Goal: Information Seeking & Learning: Learn about a topic

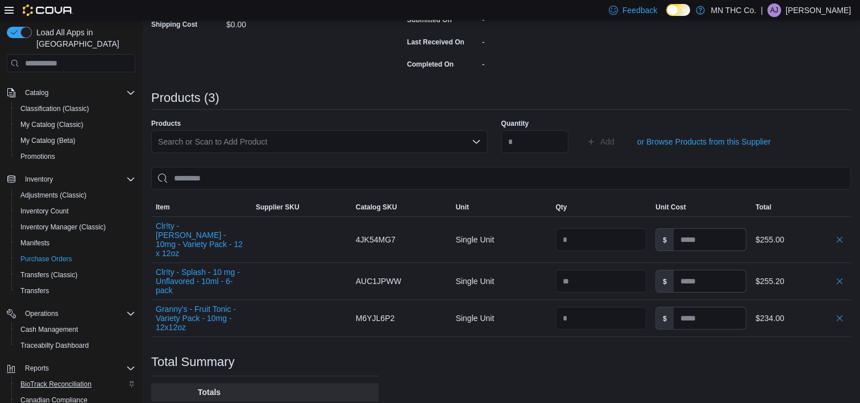
scroll to position [114, 0]
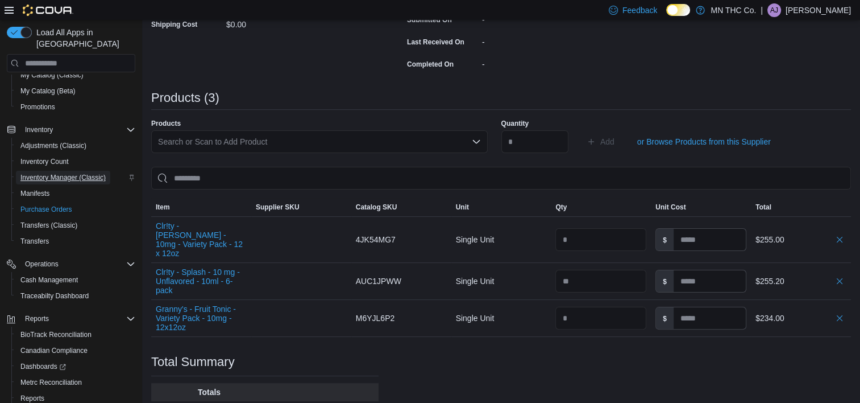
click at [71, 173] on span "Inventory Manager (Classic)" at bounding box center [62, 177] width 85 height 9
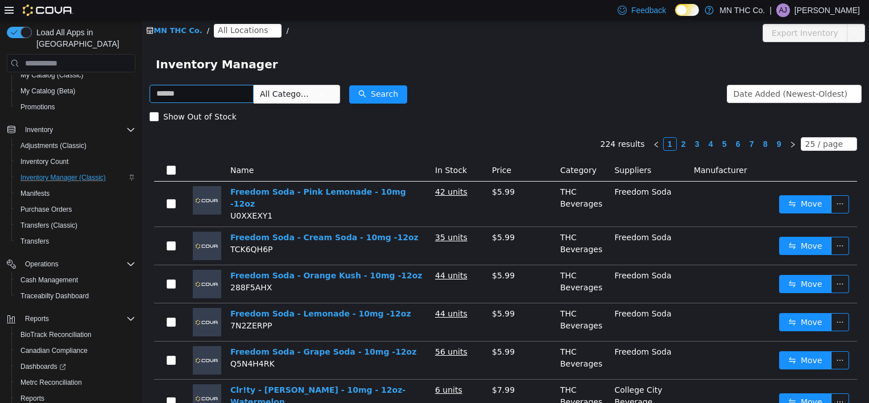
click at [187, 92] on input "text" at bounding box center [202, 94] width 104 height 18
type input "**********"
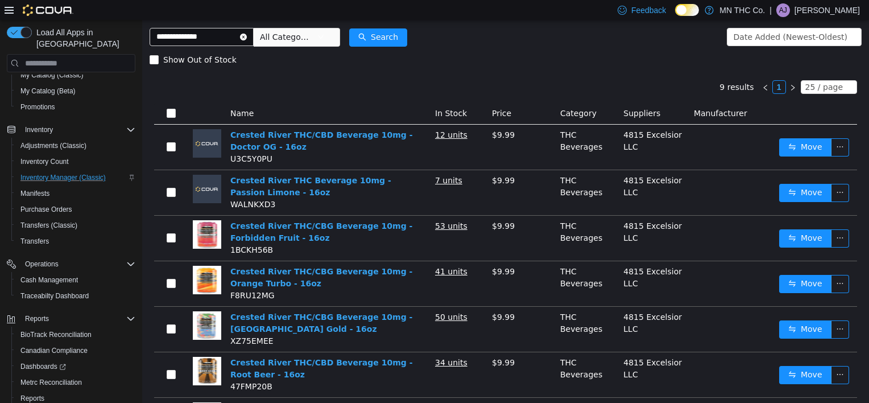
scroll to position [114, 0]
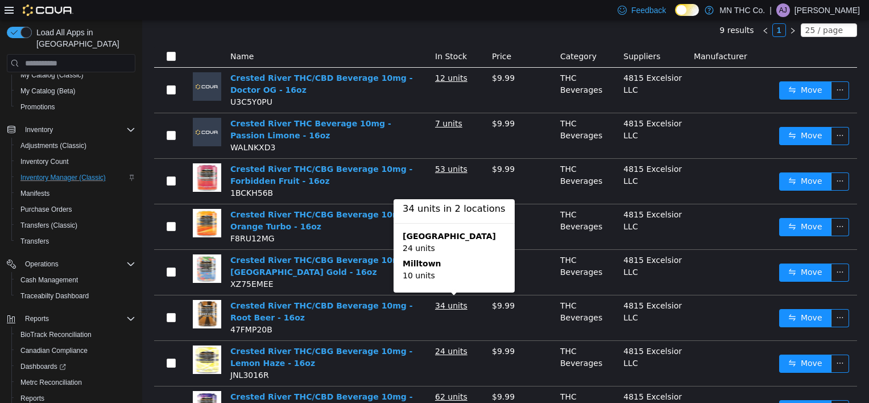
click at [456, 304] on u "34 units" at bounding box center [451, 305] width 32 height 9
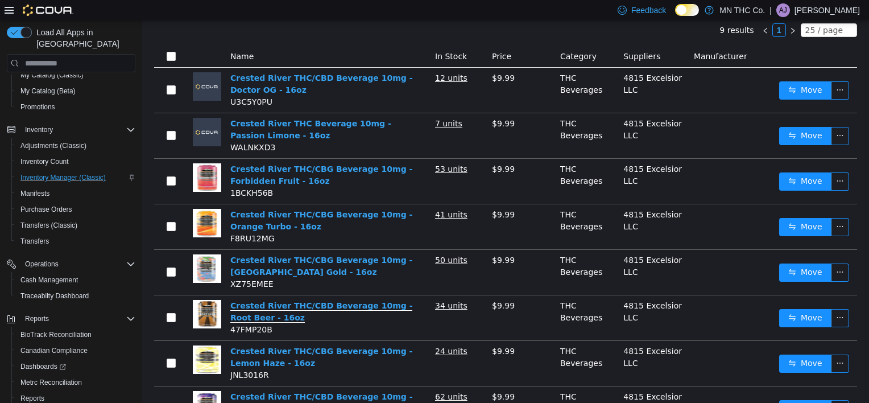
click at [325, 309] on link "Crested River THC/CBD Beverage 10mg - Root Beer - 16oz" at bounding box center [321, 312] width 182 height 22
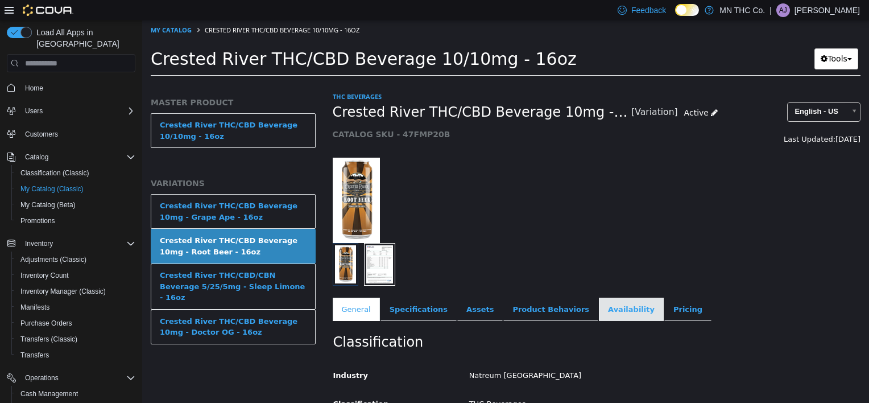
click at [599, 313] on link "Availability" at bounding box center [631, 309] width 65 height 24
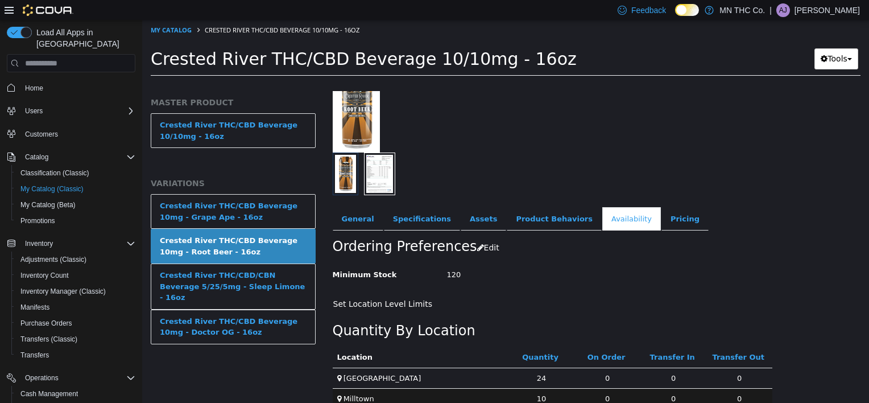
scroll to position [108, 0]
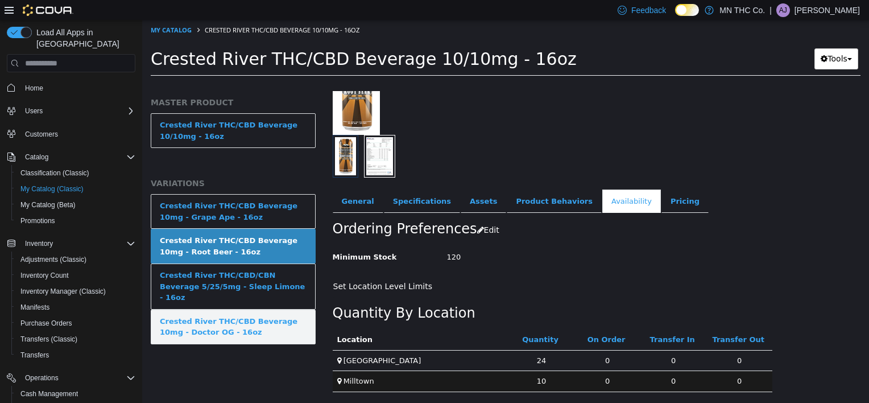
click at [238, 316] on div "Crested River THC/CBD Beverage 10mg - Doctor OG - 16oz" at bounding box center [233, 327] width 147 height 22
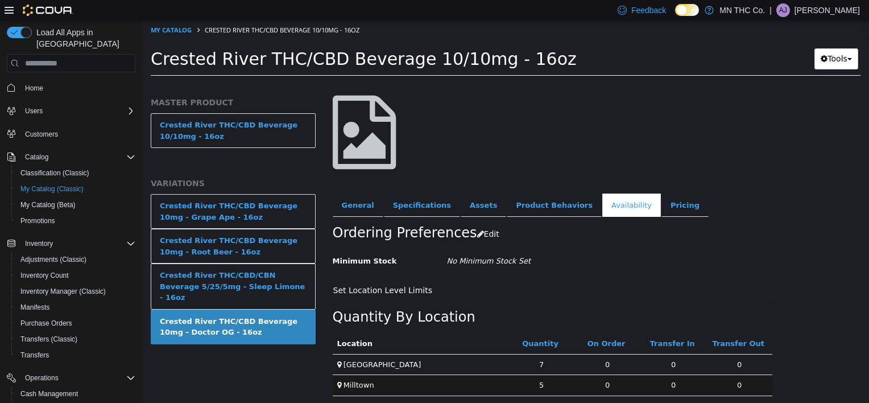
scroll to position [66, 0]
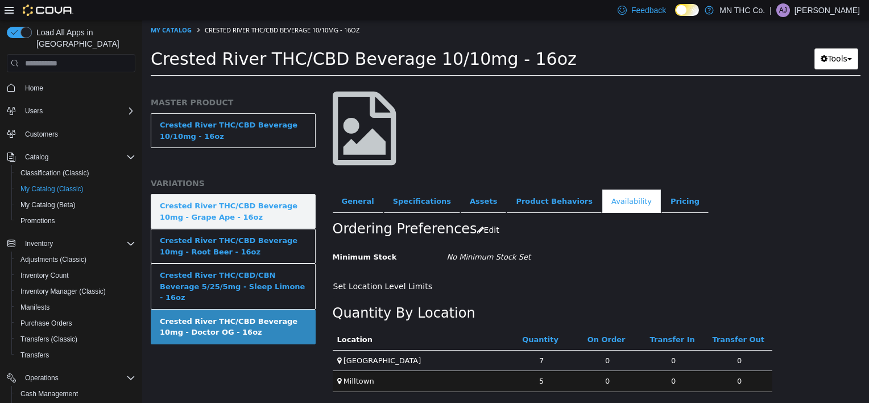
click at [259, 222] on div "Crested River THC/CBD Beverage 10mg - Grape Ape - 16oz" at bounding box center [233, 211] width 147 height 22
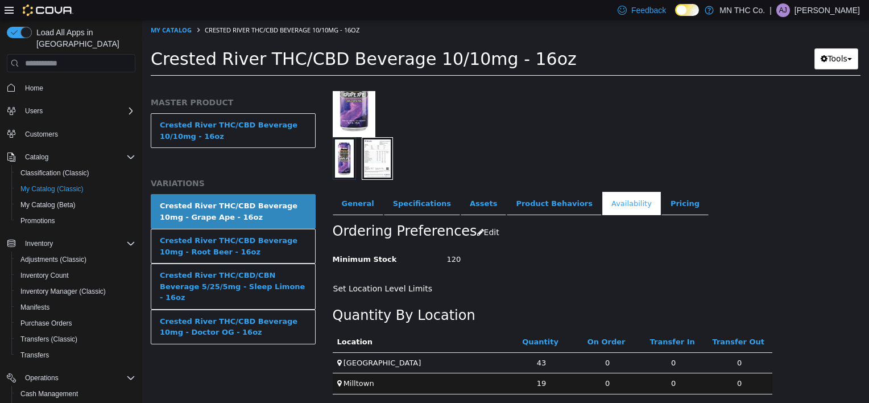
scroll to position [108, 0]
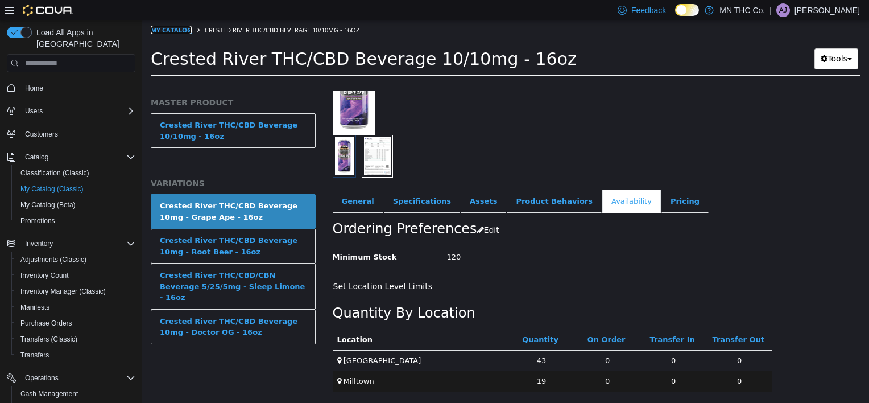
click at [184, 30] on link "My Catalog" at bounding box center [171, 30] width 41 height 9
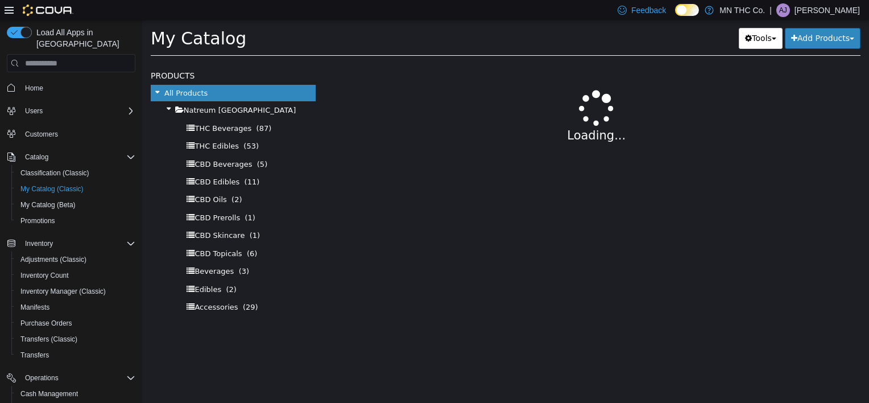
select select "**********"
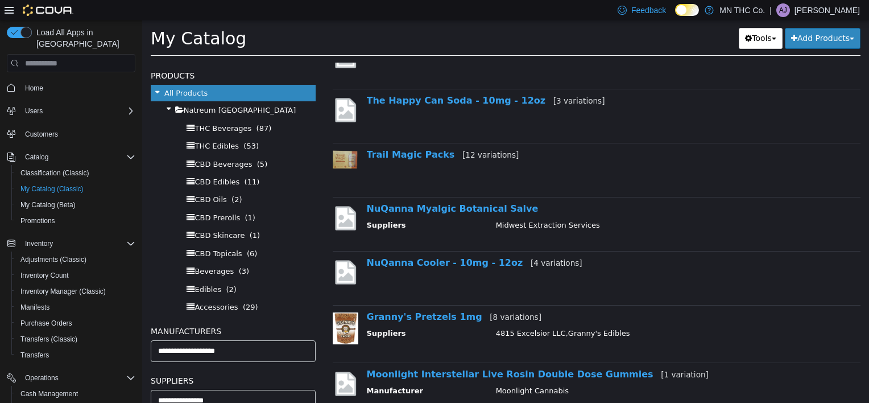
scroll to position [569, 0]
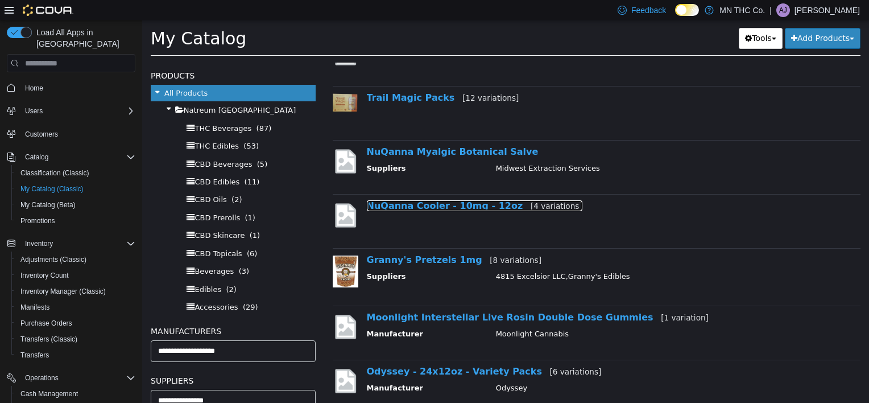
click at [439, 206] on link "NuQanna Cooler - 10mg - 12oz [4 variations]" at bounding box center [475, 205] width 216 height 11
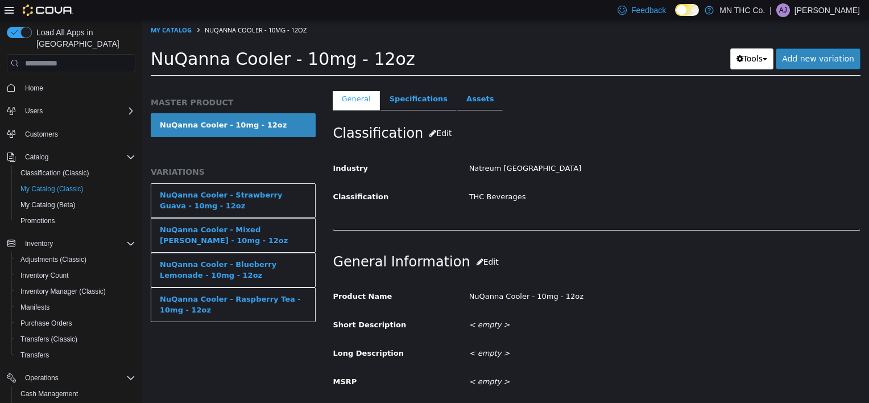
scroll to position [171, 0]
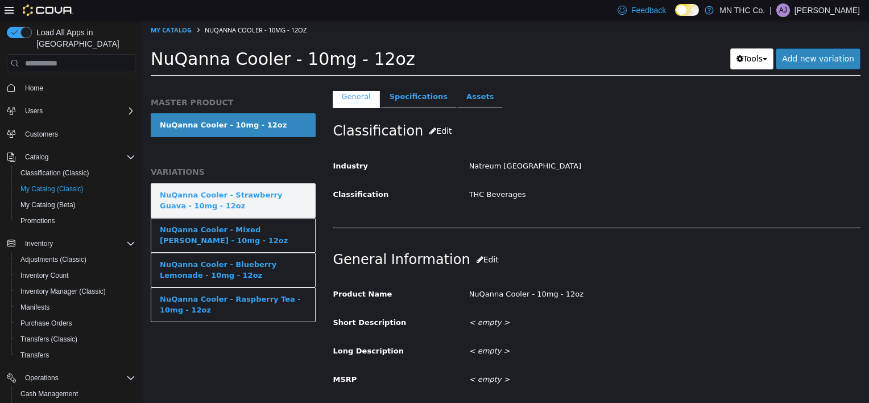
click at [251, 196] on div "NuQanna Cooler - Strawberry Guava - 10mg - 12oz" at bounding box center [233, 200] width 147 height 22
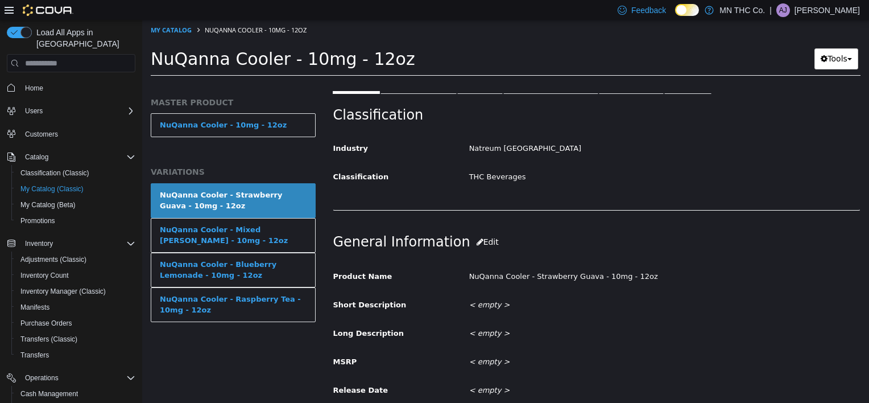
scroll to position [55, 0]
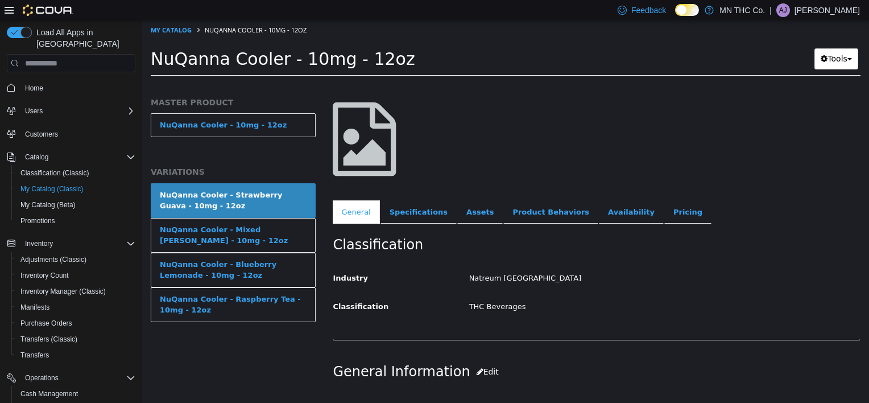
click at [599, 215] on link "Availability" at bounding box center [631, 212] width 65 height 24
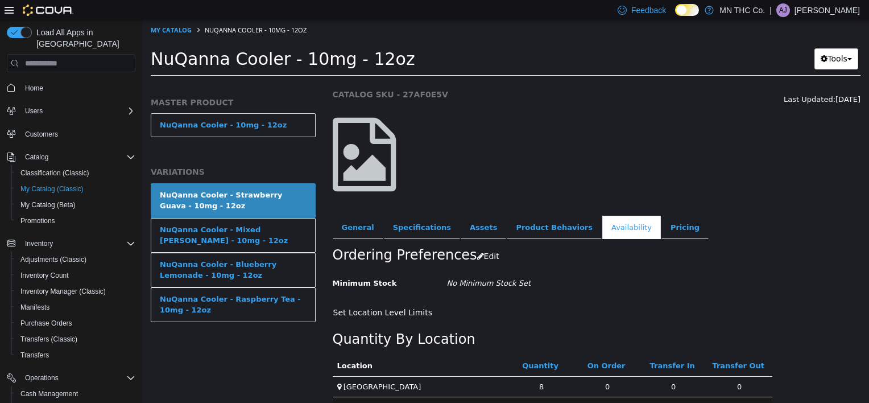
scroll to position [66, 0]
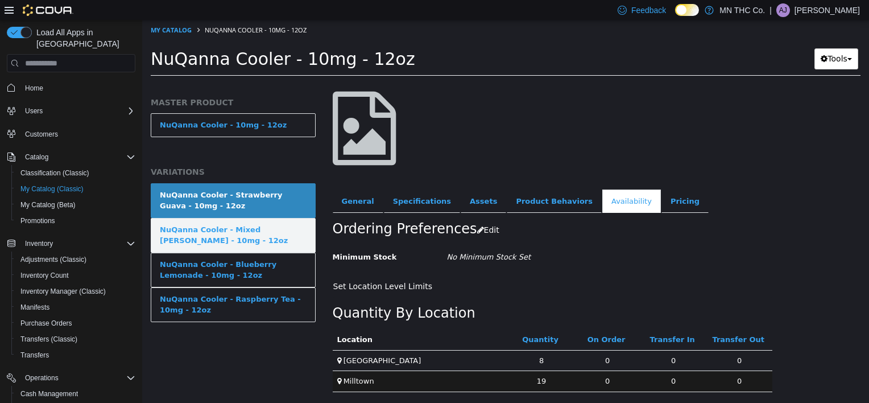
click at [247, 238] on div "NuQanna Cooler - Mixed Berry - 10mg - 12oz" at bounding box center [233, 235] width 147 height 22
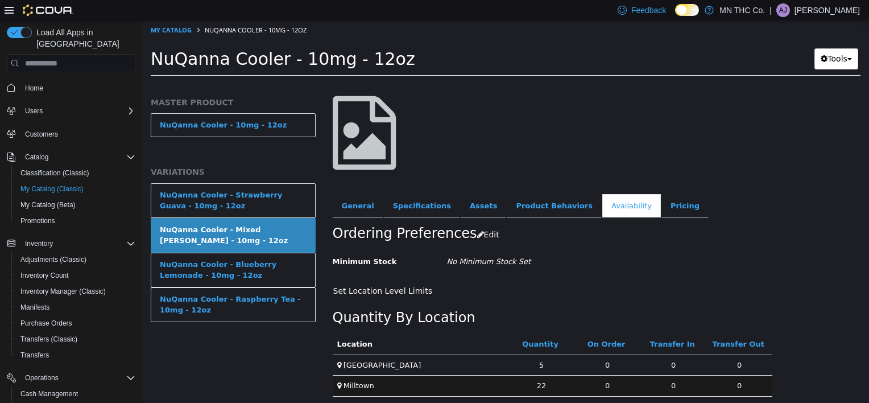
scroll to position [66, 0]
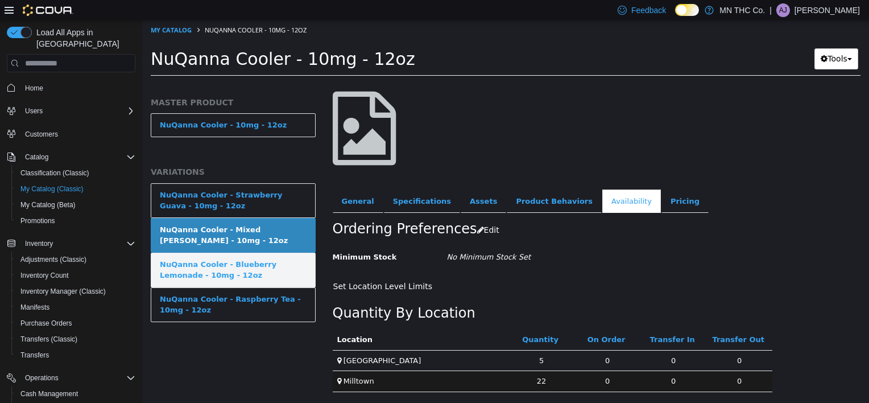
click at [266, 264] on div "NuQanna Cooler - Blueberry Lemonade - 10mg - 12oz" at bounding box center [233, 270] width 147 height 22
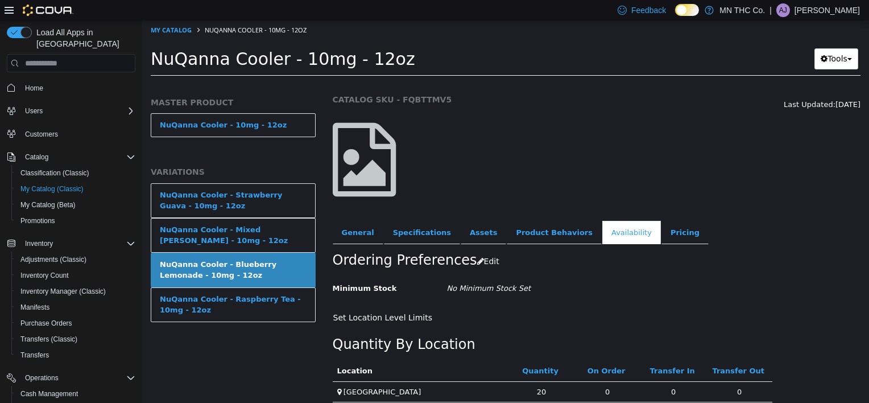
scroll to position [66, 0]
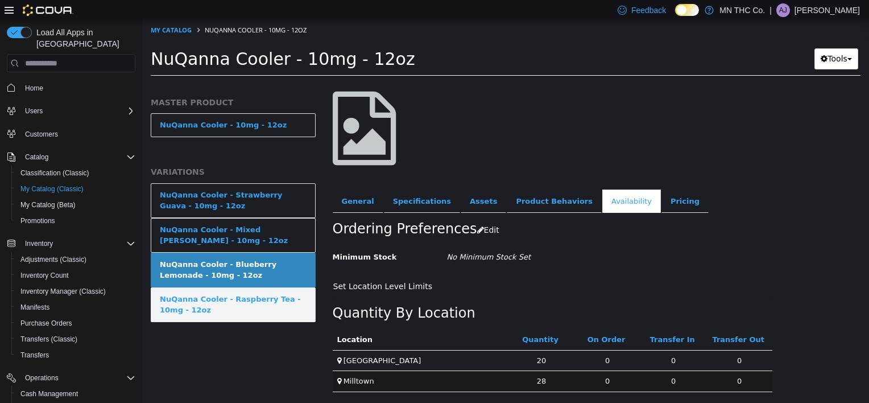
click at [256, 297] on div "NuQanna Cooler - Raspberry Tea - 10mg - 12oz" at bounding box center [233, 304] width 147 height 22
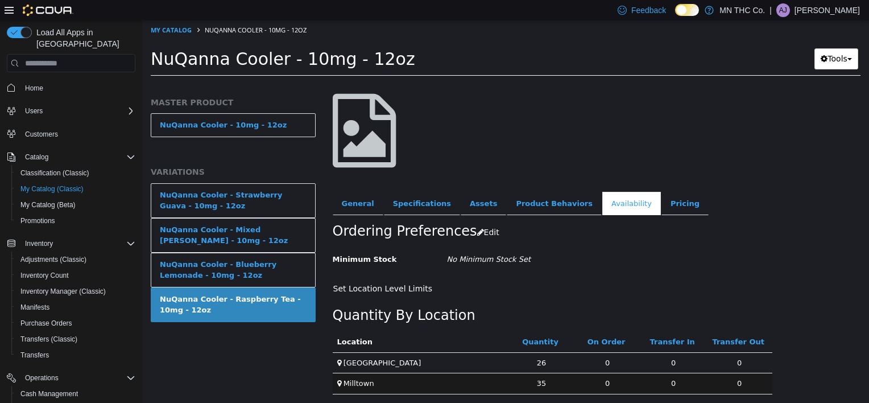
scroll to position [66, 0]
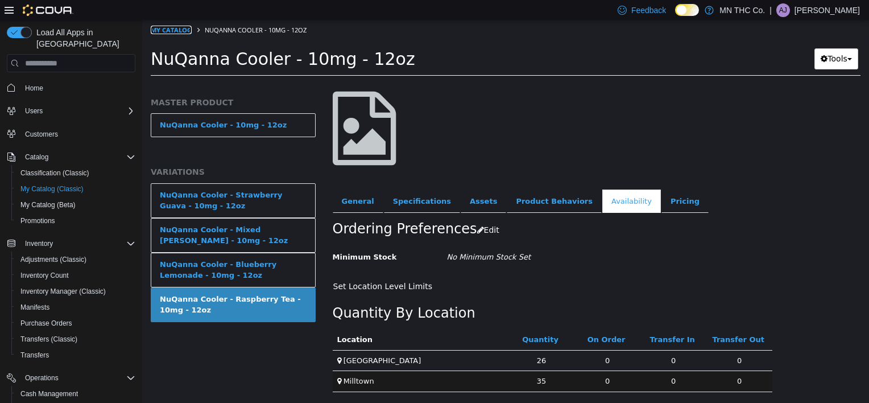
click at [175, 33] on link "My Catalog" at bounding box center [171, 30] width 41 height 9
select select "**********"
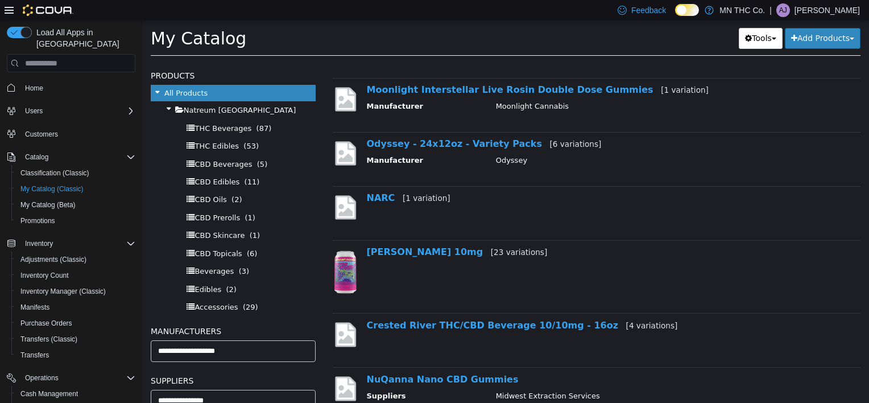
scroll to position [910, 0]
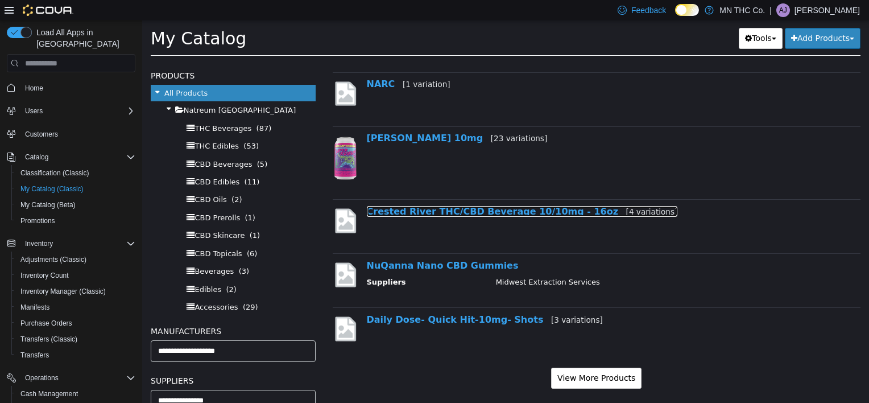
click at [492, 210] on link "Crested River THC/CBD Beverage 10/10mg - 16oz [4 variations]" at bounding box center [522, 211] width 311 height 11
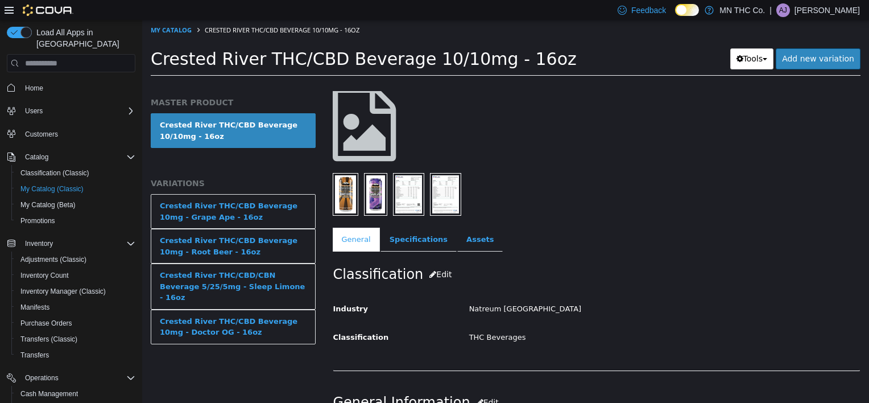
scroll to position [285, 0]
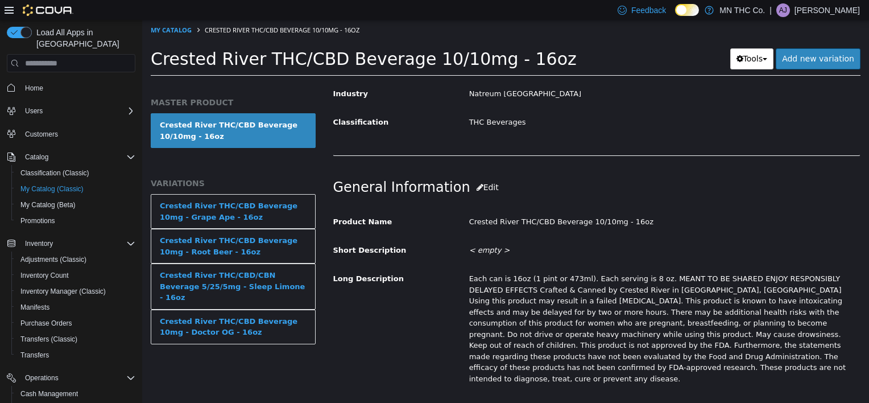
select select "**********"
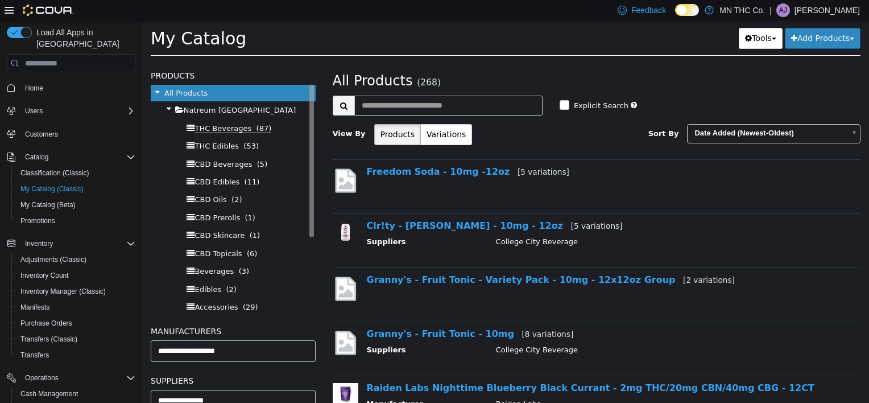
click at [234, 130] on span "THC Beverages" at bounding box center [223, 128] width 57 height 9
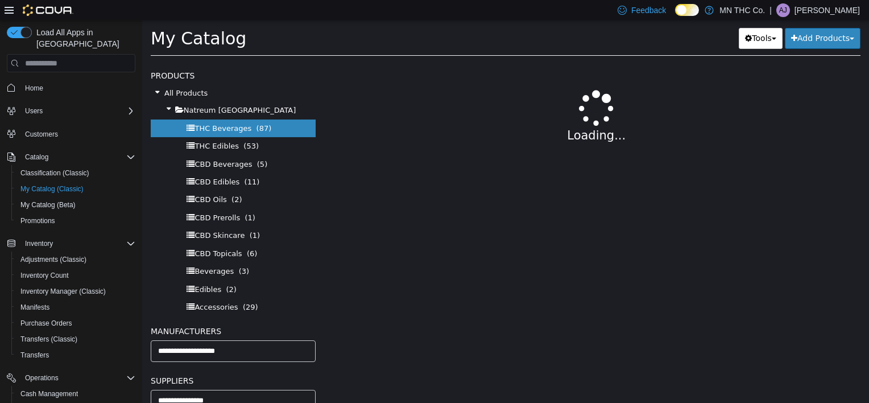
select select "**********"
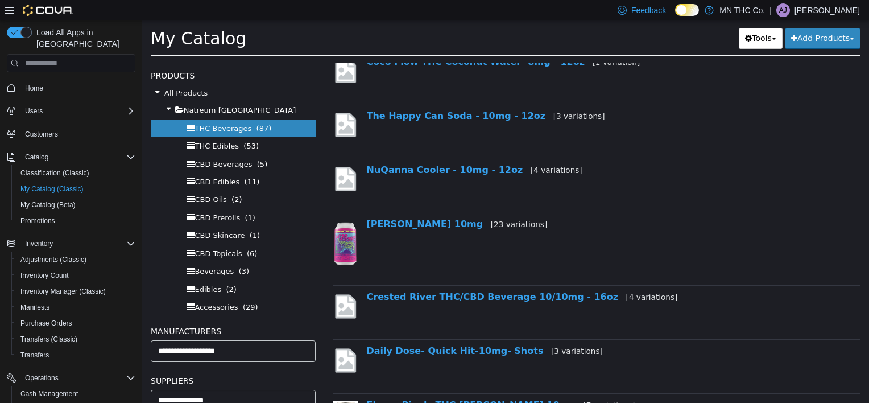
scroll to position [341, 0]
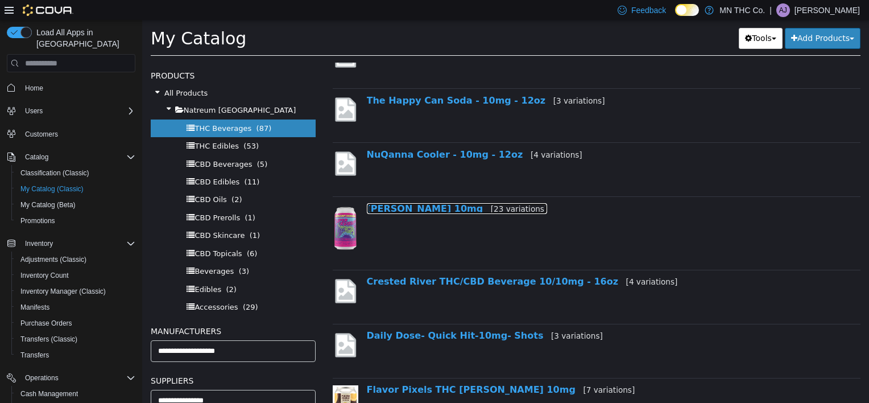
click at [405, 209] on link "Oliphant 10mg [23 variations]" at bounding box center [457, 208] width 181 height 11
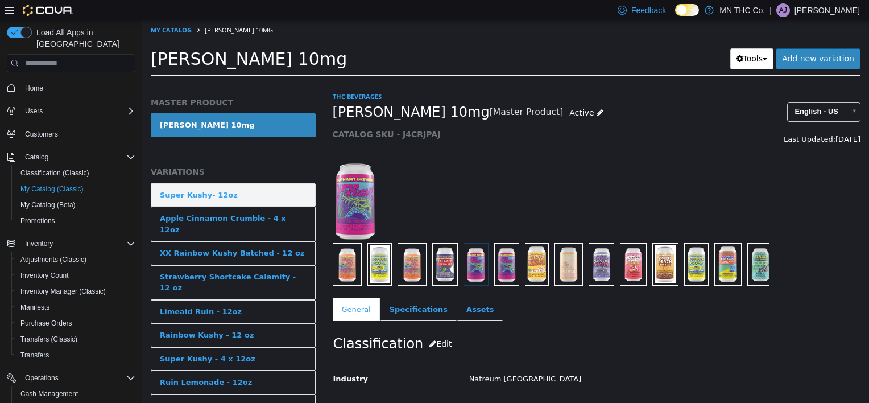
click at [217, 193] on div "Super Kushy- 12oz" at bounding box center [199, 194] width 78 height 11
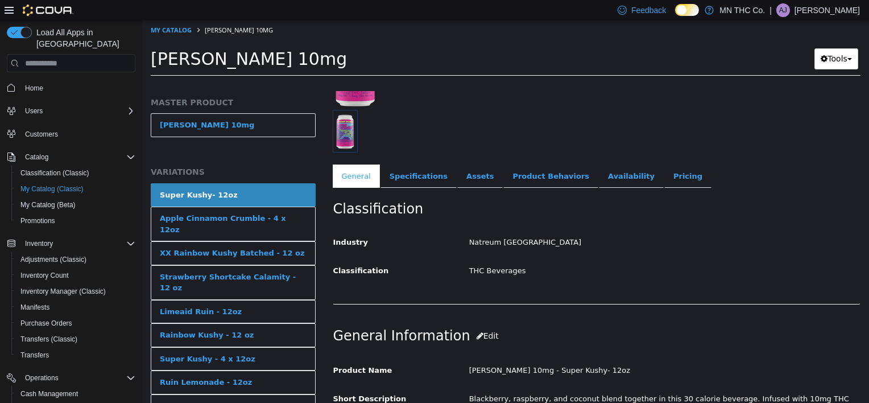
scroll to position [171, 0]
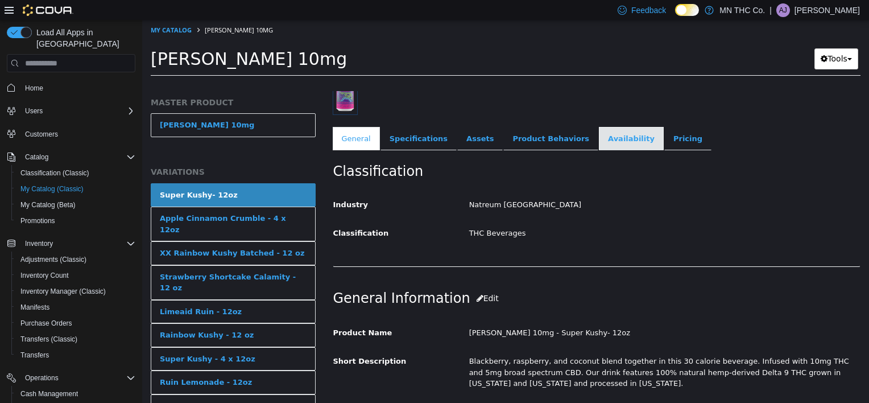
click at [599, 141] on link "Availability" at bounding box center [631, 139] width 65 height 24
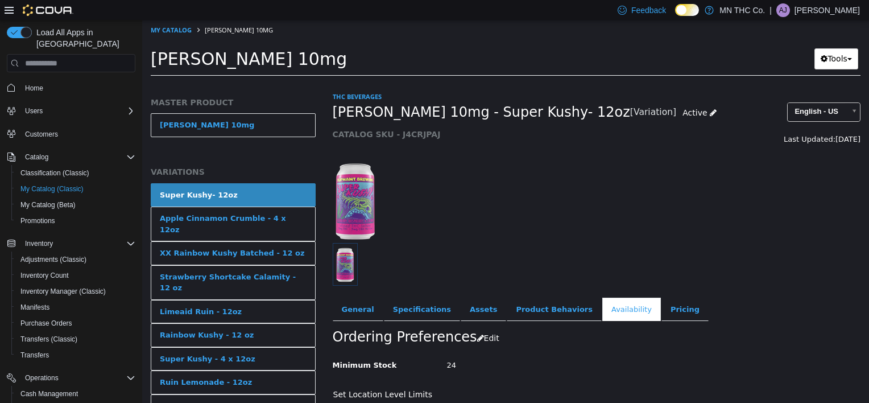
scroll to position [57, 0]
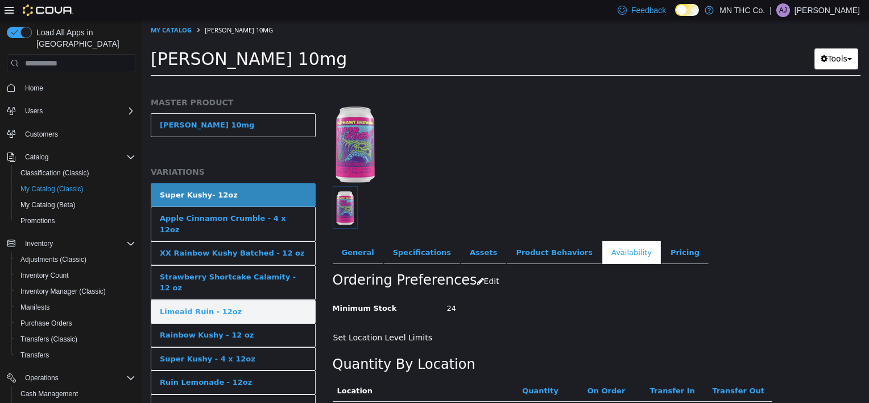
click at [230, 300] on link "Limeaid Ruin - 12oz" at bounding box center [233, 312] width 165 height 24
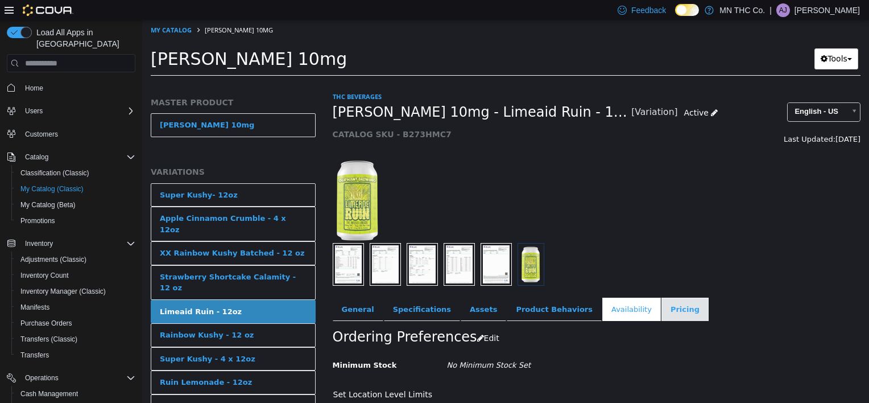
scroll to position [108, 0]
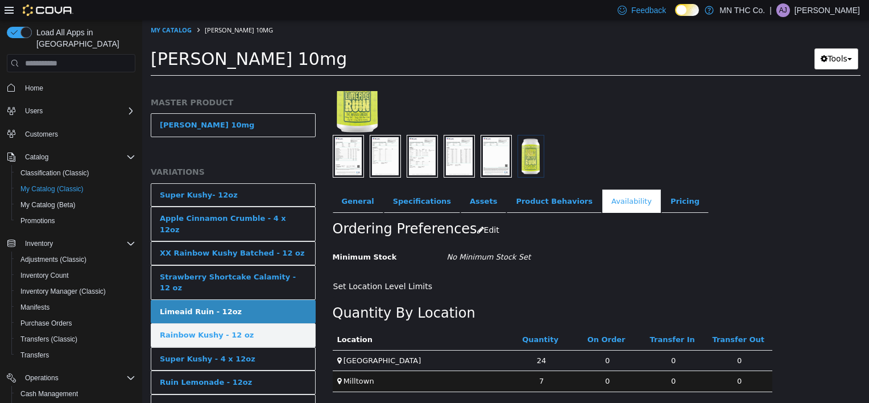
click at [243, 323] on link "Rainbow Kushy - 12 oz" at bounding box center [233, 335] width 165 height 24
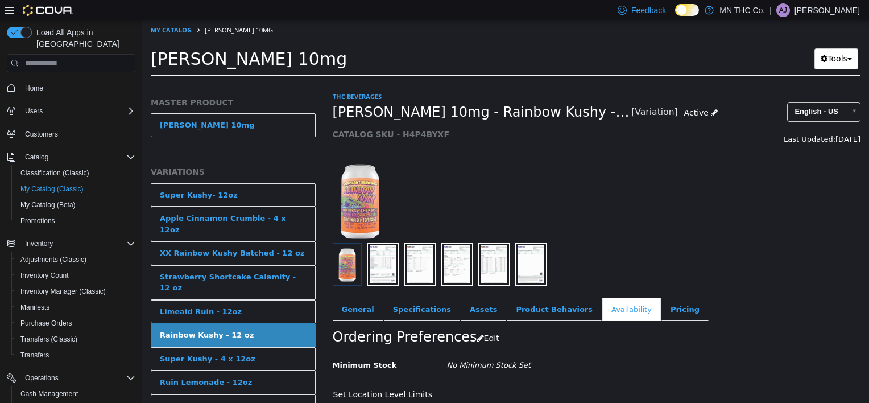
scroll to position [108, 0]
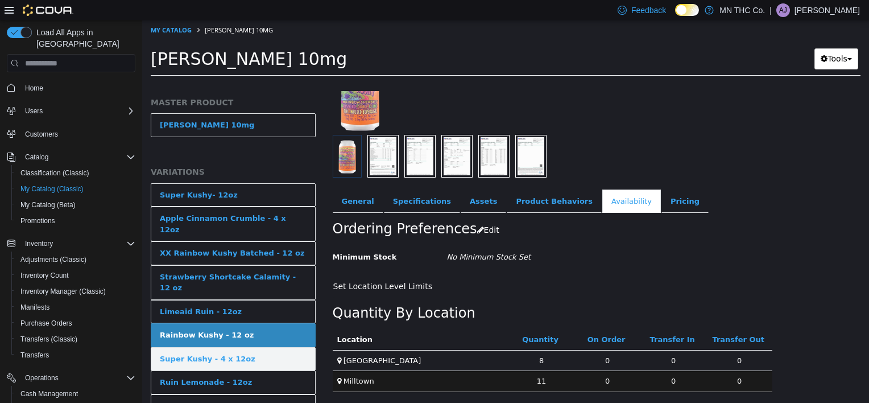
click at [230, 347] on link "Super Kushy - 4 x 12oz" at bounding box center [233, 359] width 165 height 24
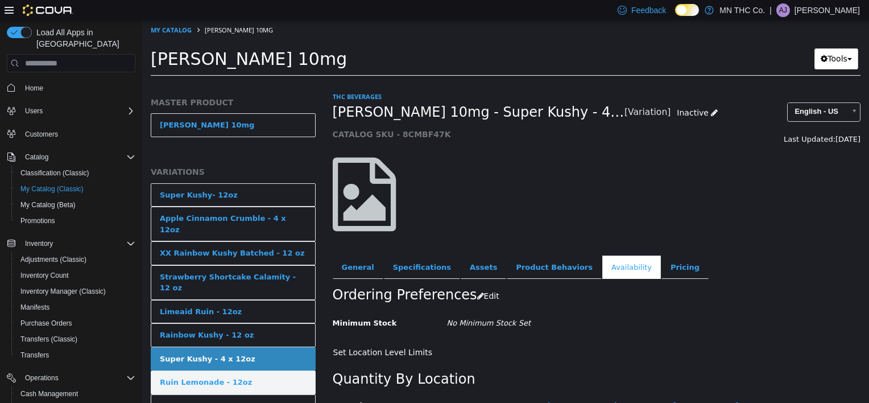
click at [268, 370] on link "Ruin Lemonade - 12oz" at bounding box center [233, 382] width 165 height 24
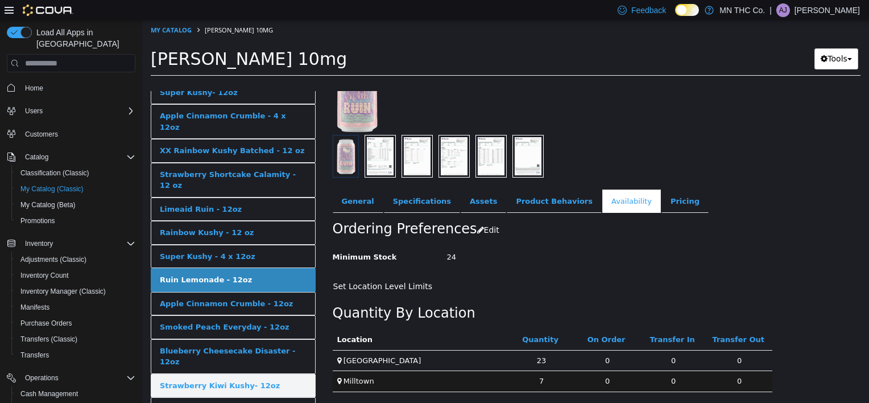
scroll to position [114, 0]
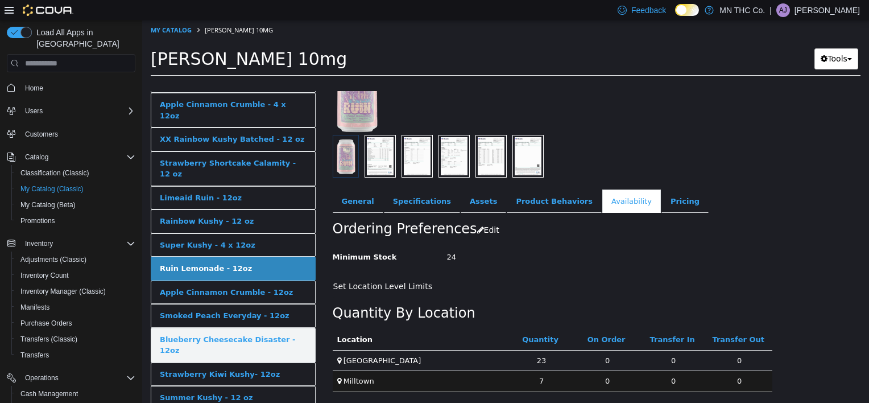
click at [276, 334] on div "Blueberry Cheesecake Disaster - 12oz" at bounding box center [233, 345] width 147 height 22
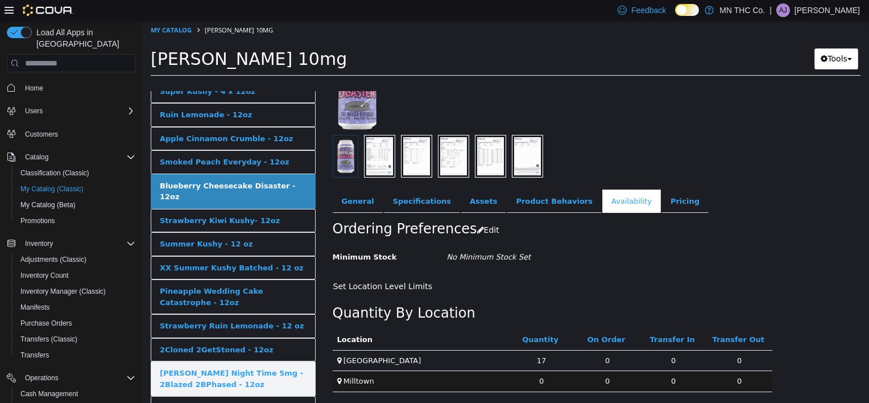
scroll to position [284, 0]
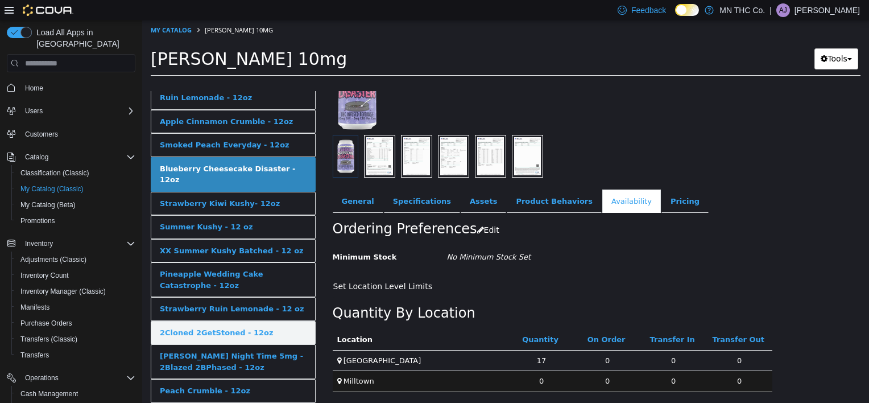
click at [263, 321] on link "2Cloned 2GetStoned - 12oz" at bounding box center [233, 333] width 165 height 24
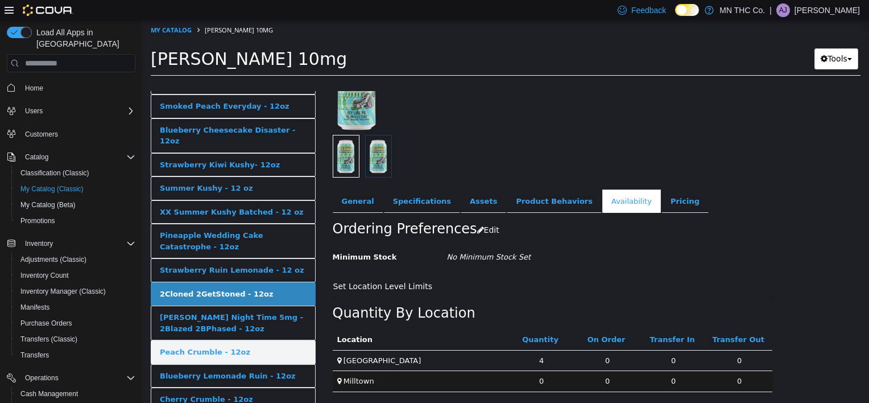
scroll to position [341, 0]
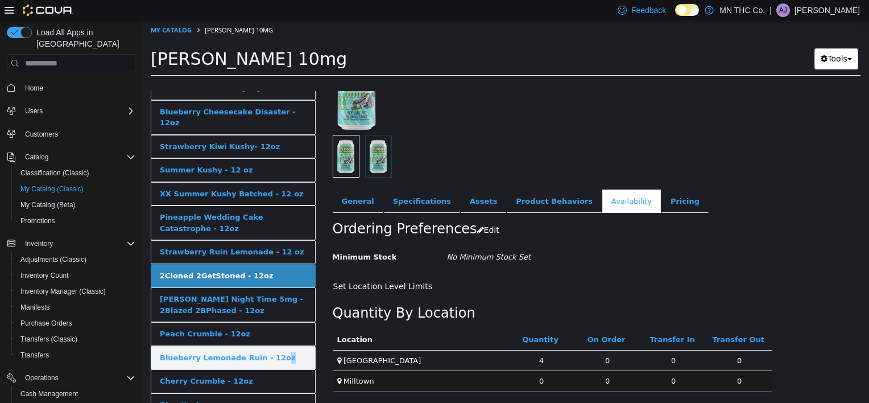
click at [264, 346] on link "Blueberry Lemonade Ruin - 12oz" at bounding box center [233, 358] width 165 height 24
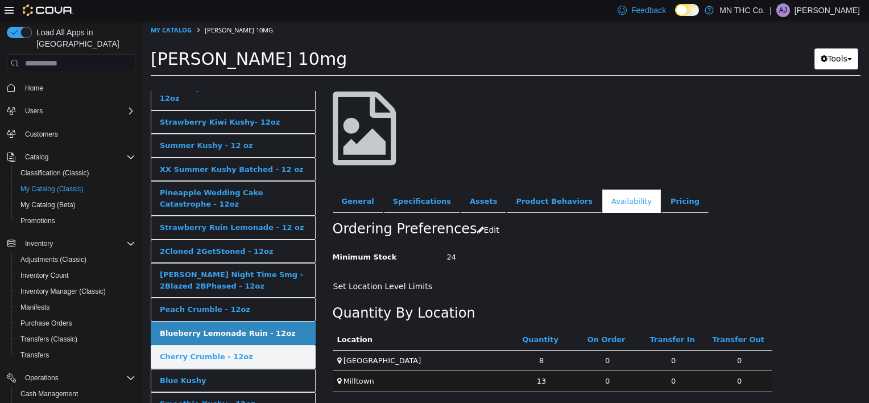
scroll to position [378, 0]
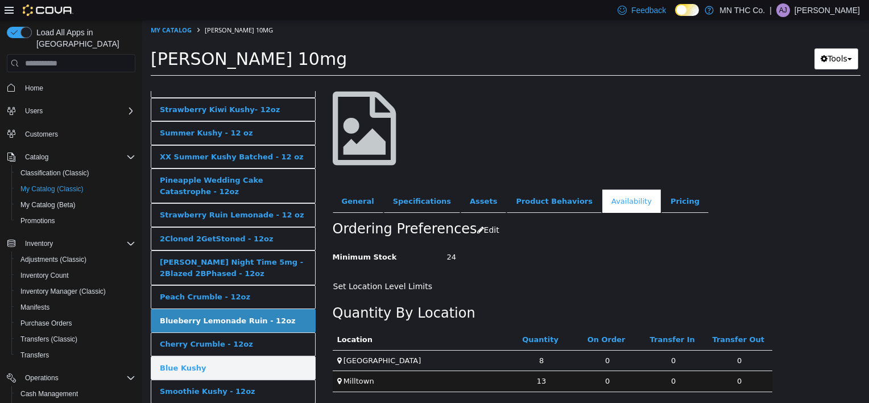
click at [242, 356] on link "Blue Kushy" at bounding box center [233, 368] width 165 height 24
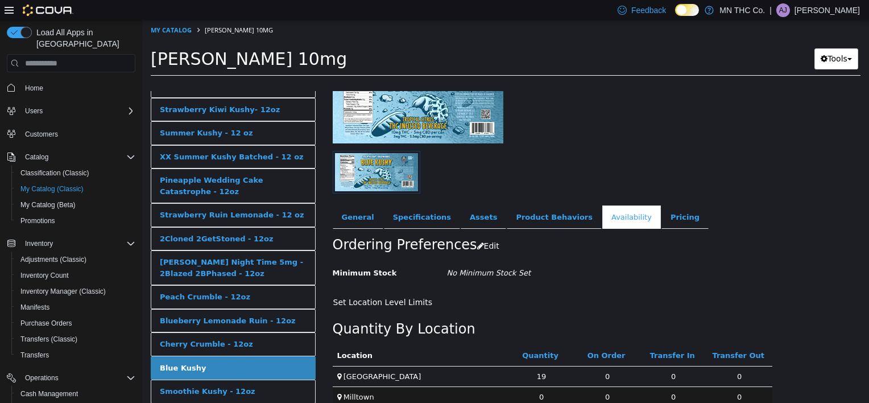
scroll to position [108, 0]
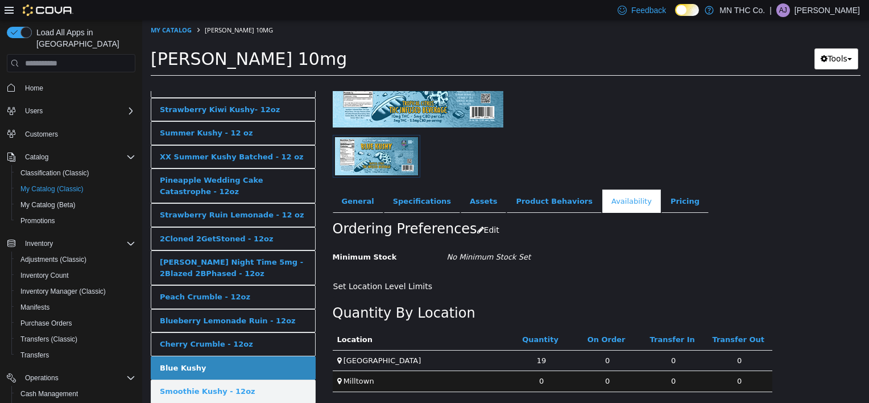
click at [253, 379] on link "Smoothie Kushy - 12oz" at bounding box center [233, 391] width 165 height 24
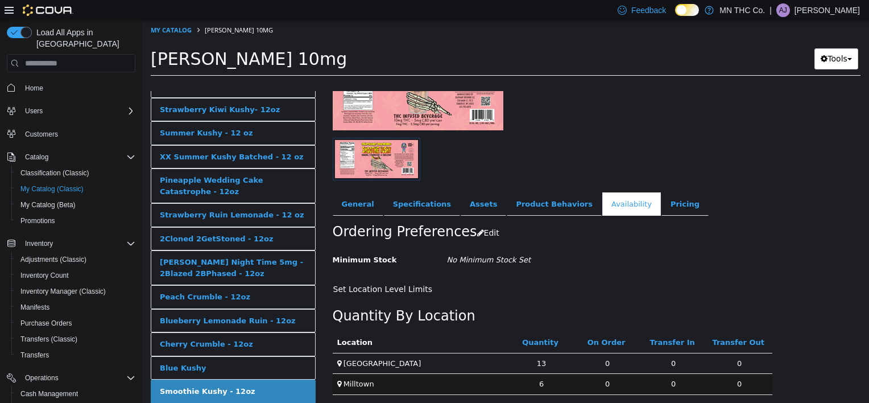
scroll to position [108, 0]
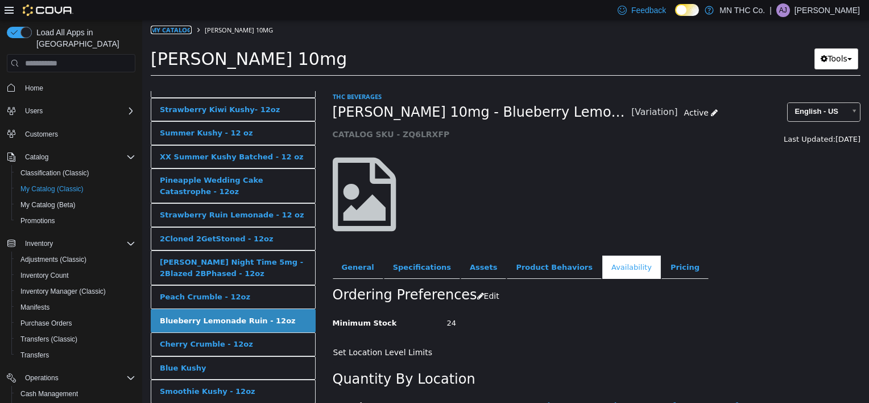
click at [178, 26] on link "My Catalog" at bounding box center [171, 30] width 41 height 9
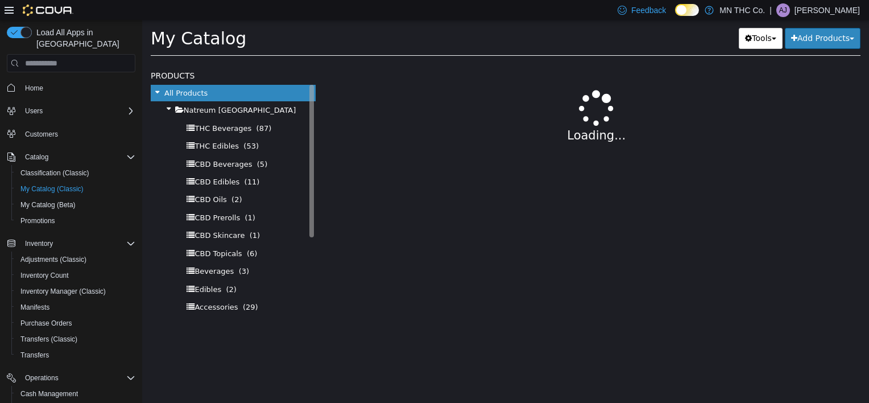
select select "**********"
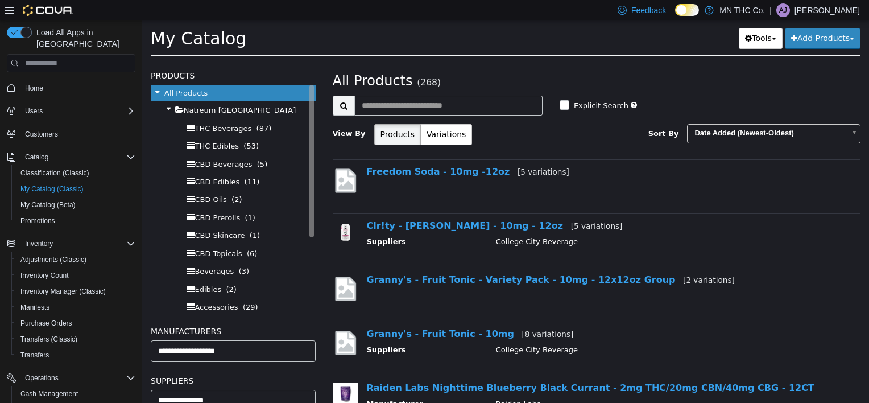
click at [228, 128] on span "THC Beverages" at bounding box center [223, 128] width 57 height 9
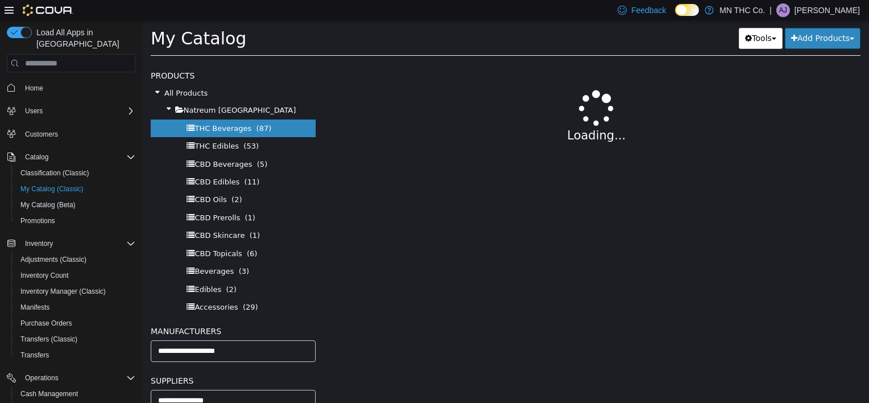
select select "**********"
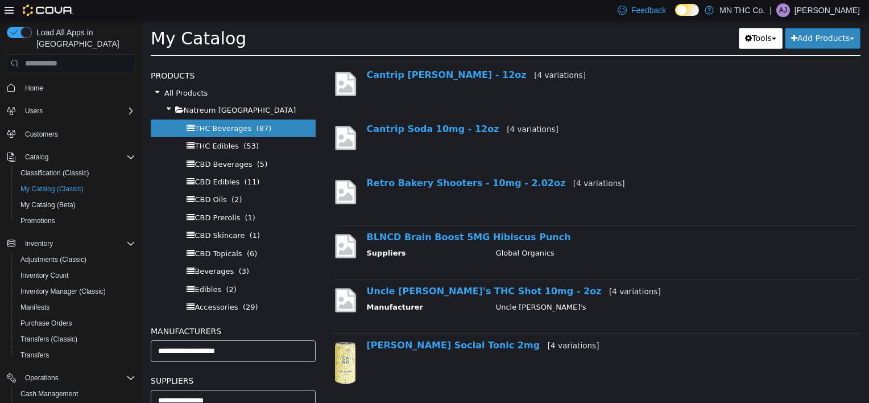
scroll to position [946, 0]
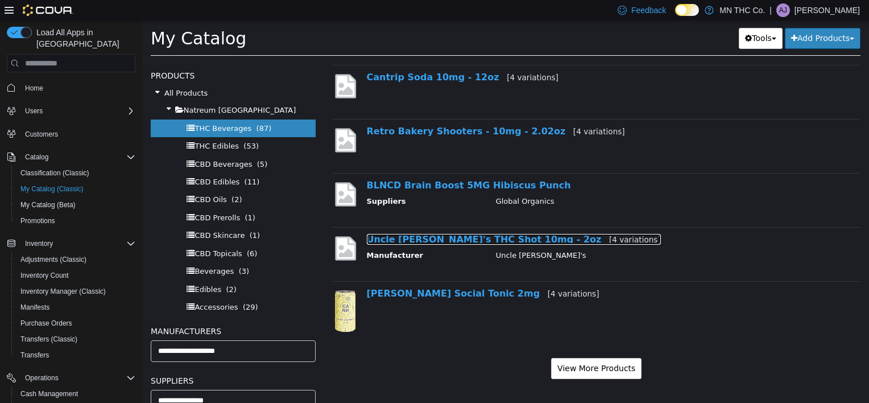
click at [462, 240] on link "Uncle Arnie's THC Shot 10mg - 2oz [4 variations]" at bounding box center [514, 239] width 294 height 11
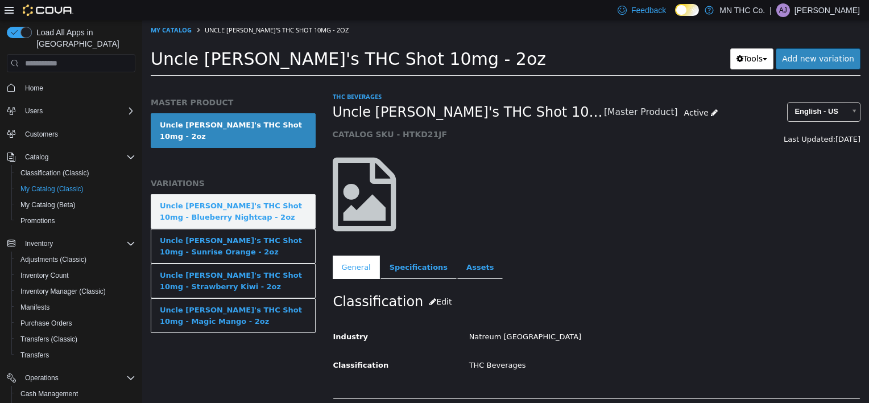
click at [250, 204] on div "Uncle Arnie's THC Shot 10mg - Blueberry Nightcap - 2oz" at bounding box center [233, 211] width 147 height 22
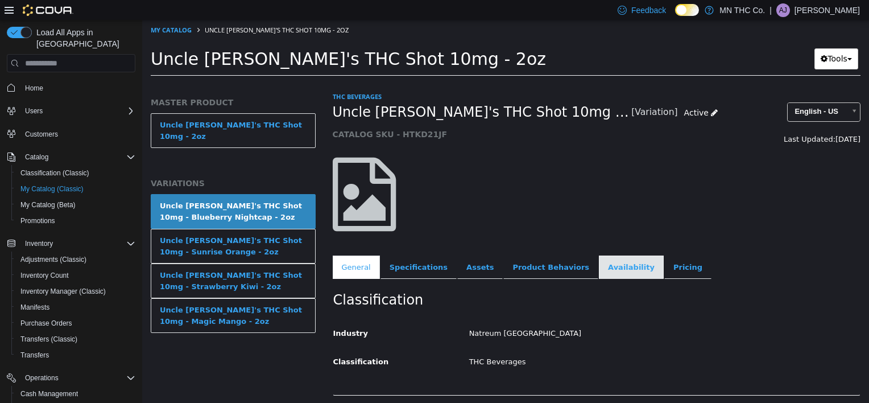
click at [599, 269] on link "Availability" at bounding box center [631, 267] width 65 height 24
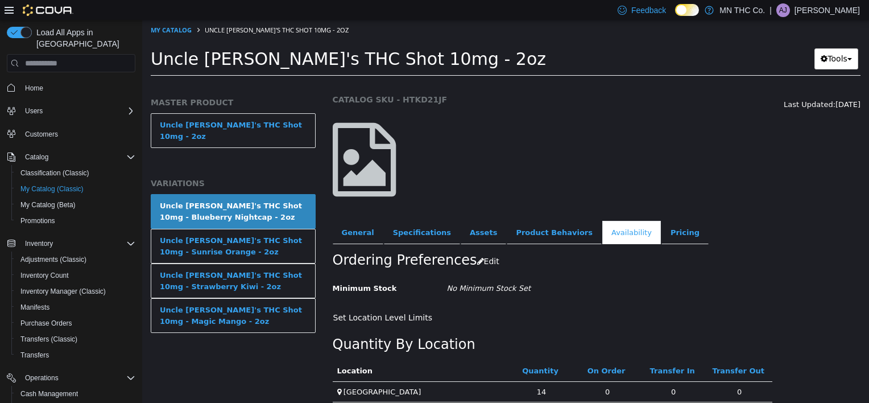
scroll to position [66, 0]
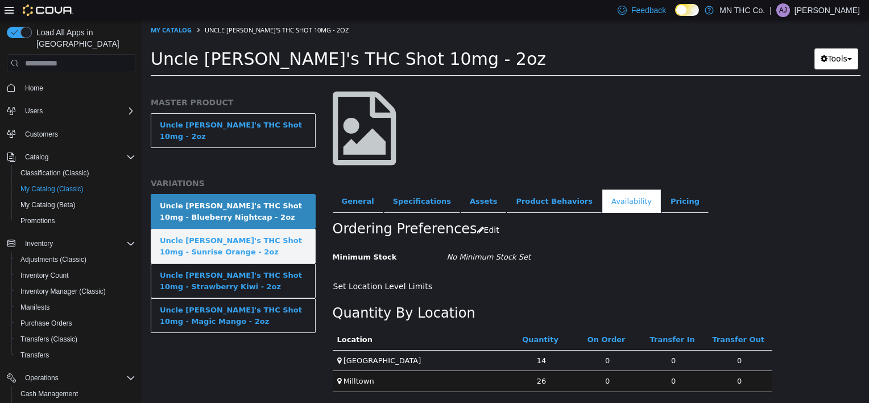
click at [276, 242] on div "Uncle Arnie's THC Shot 10mg - Sunrise Orange - 2oz" at bounding box center [233, 246] width 147 height 22
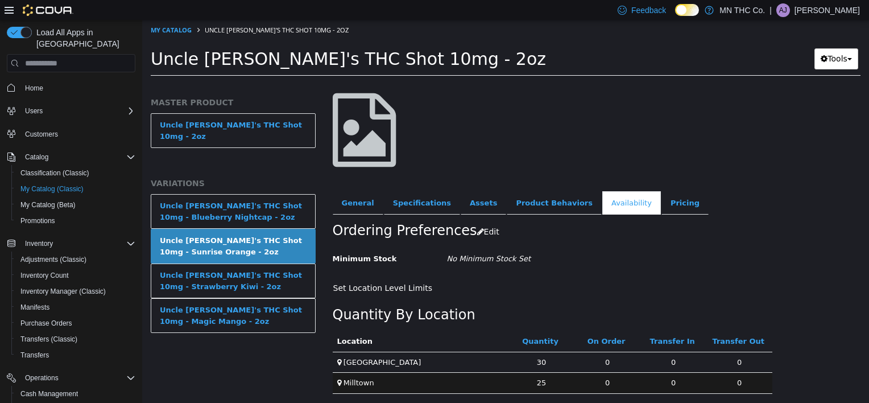
scroll to position [66, 0]
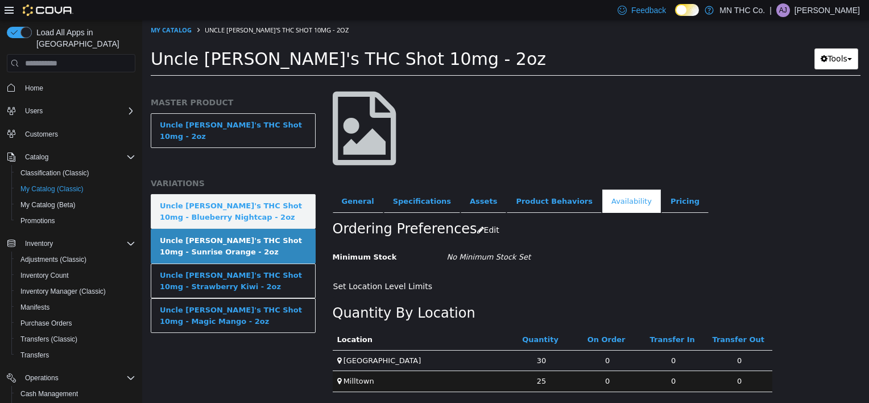
click at [243, 212] on link "Uncle Arnie's THC Shot 10mg - Blueberry Nightcap - 2oz" at bounding box center [233, 211] width 165 height 35
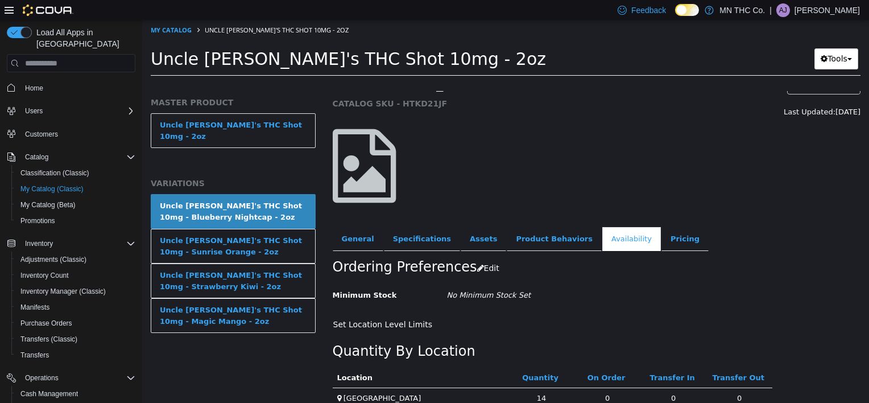
scroll to position [66, 0]
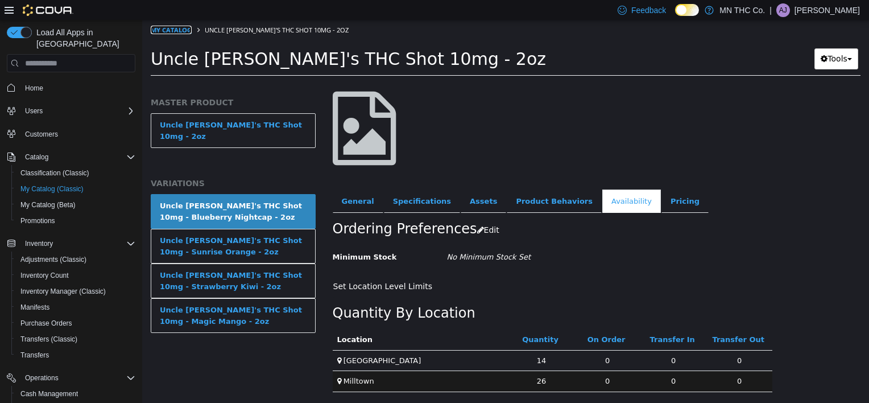
click at [175, 32] on link "My Catalog" at bounding box center [171, 30] width 41 height 9
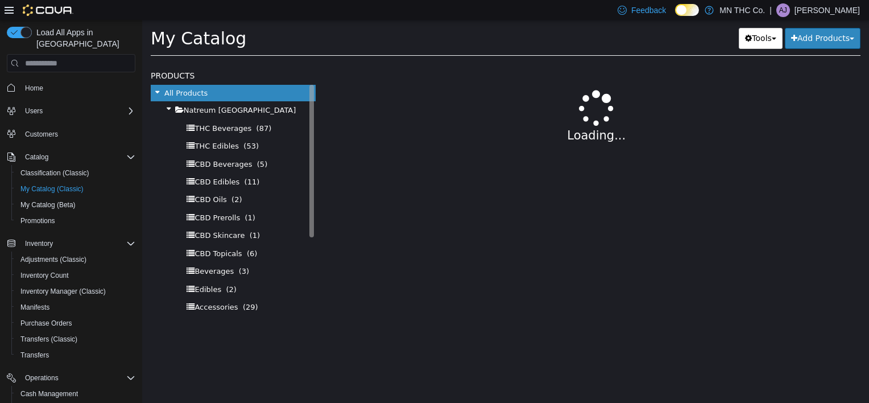
select select "**********"
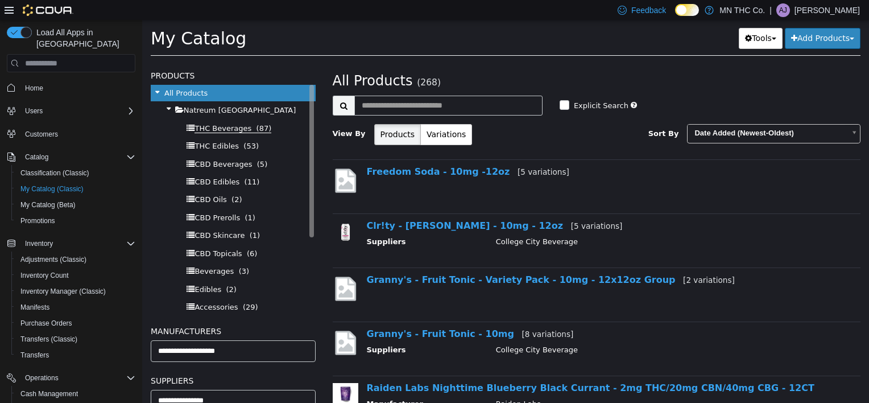
click at [237, 130] on span "THC Beverages" at bounding box center [223, 128] width 57 height 9
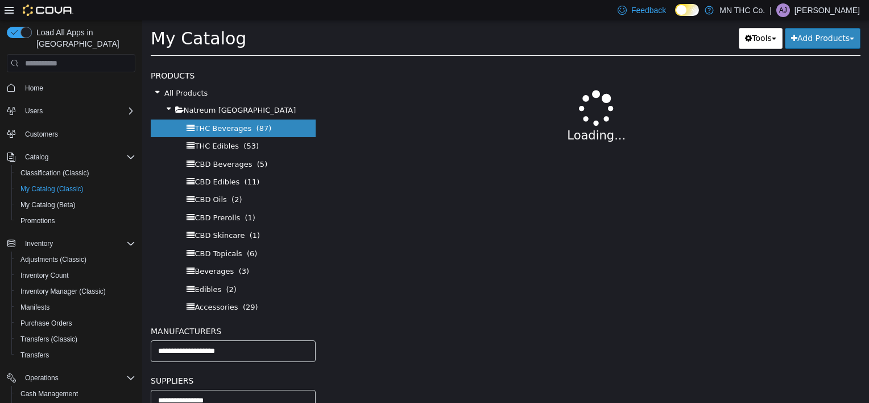
select select "**********"
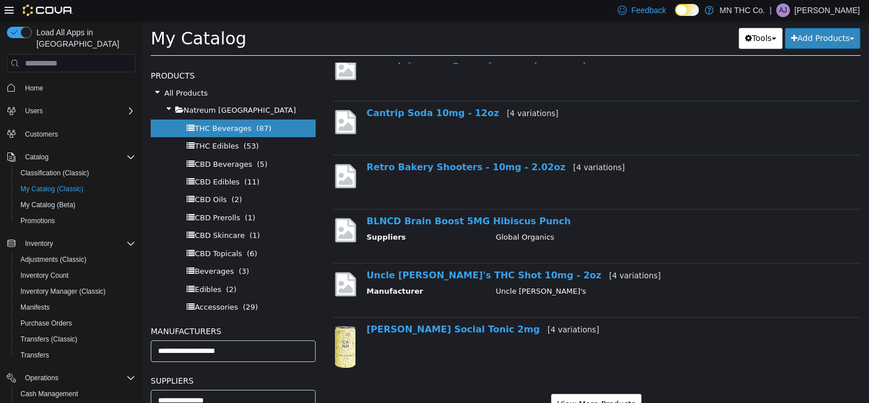
scroll to position [946, 0]
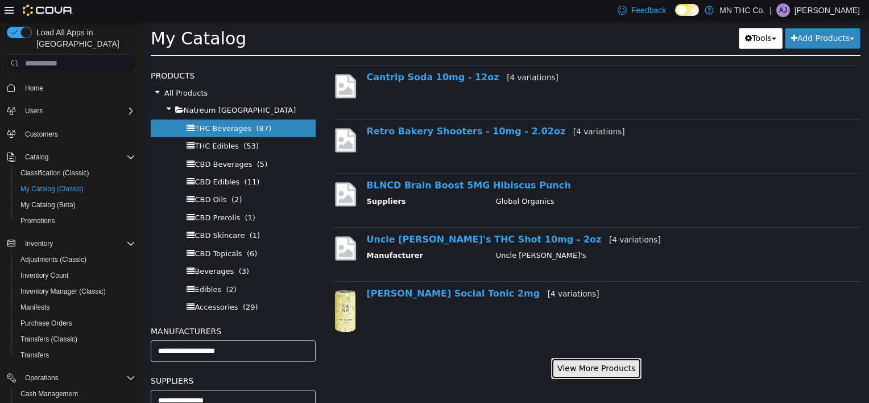
click at [593, 358] on button "View More Products" at bounding box center [596, 368] width 90 height 21
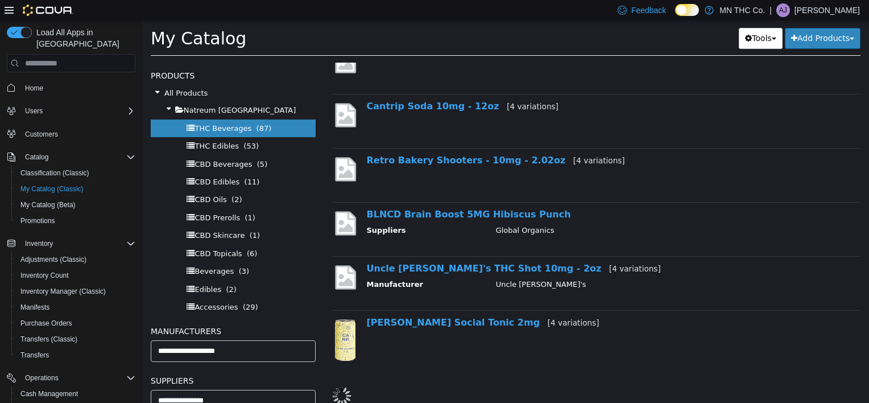
select select "**********"
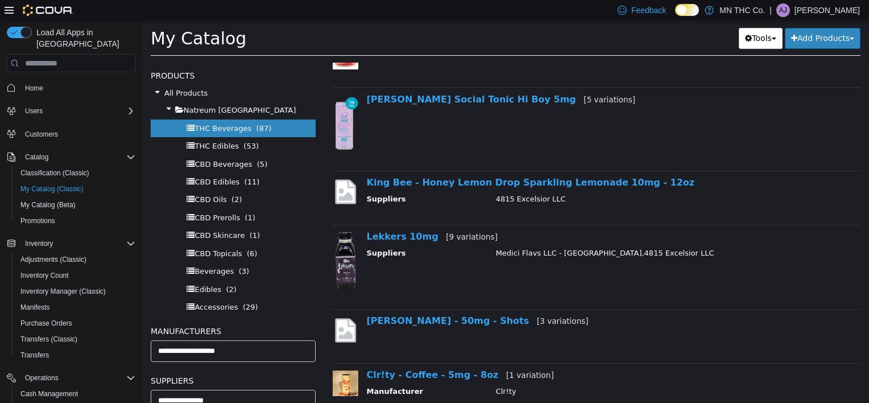
scroll to position [1429, 0]
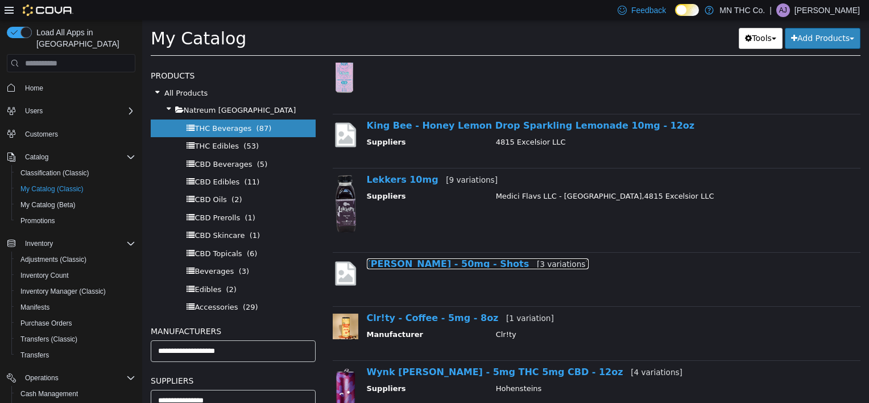
click at [422, 264] on link "Hiza - 50mg - Shots [3 variations]" at bounding box center [478, 263] width 222 height 11
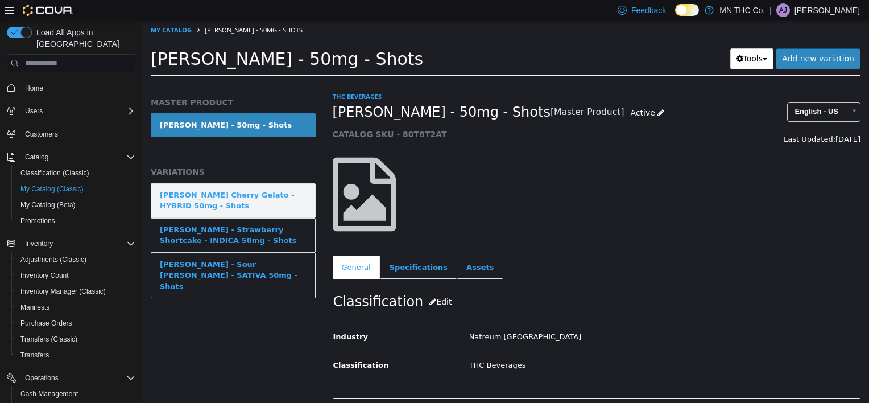
click at [268, 202] on div "Hiza - Lemon Cherry Gelato - HYBRID 50mg - Shots" at bounding box center [233, 200] width 147 height 22
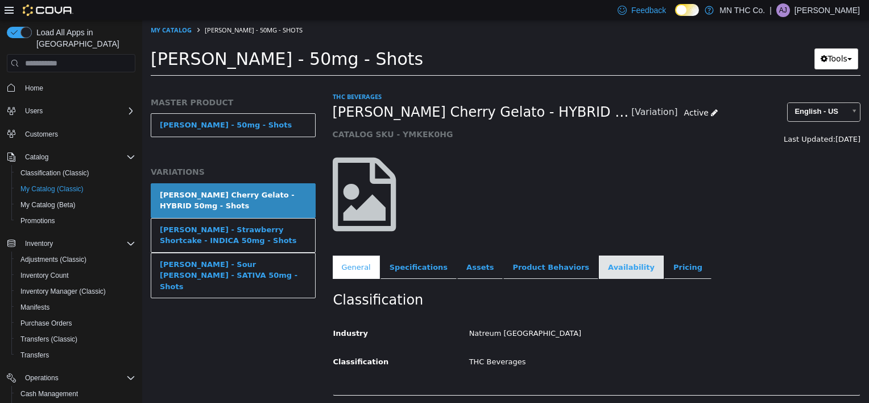
click at [599, 267] on link "Availability" at bounding box center [631, 267] width 65 height 24
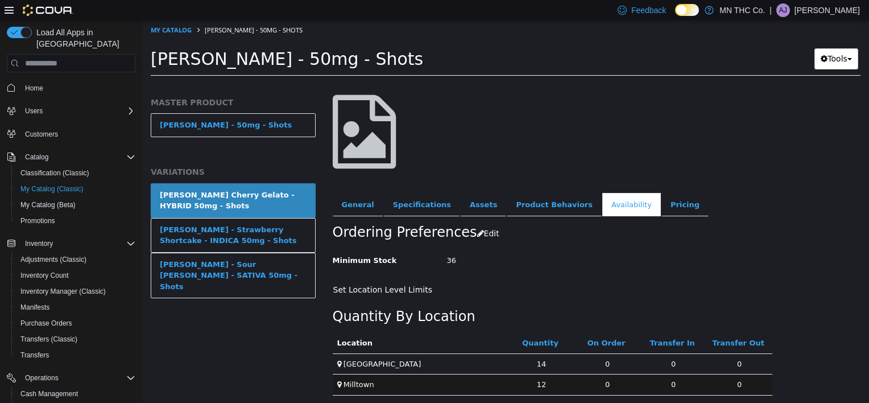
scroll to position [66, 0]
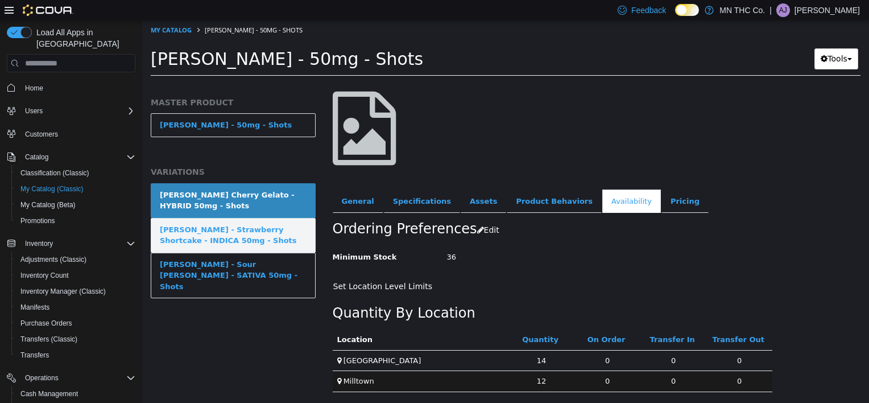
click at [271, 233] on div "Hiza - Strawberry Shortcake - INDICA 50mg - Shots" at bounding box center [233, 235] width 147 height 22
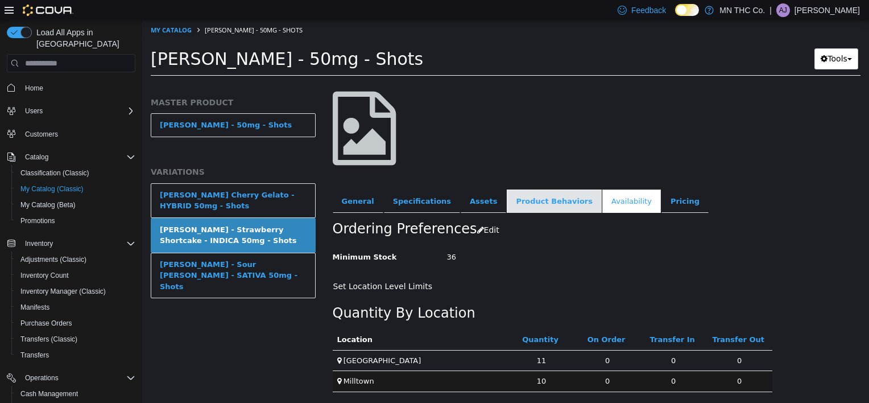
scroll to position [66, 0]
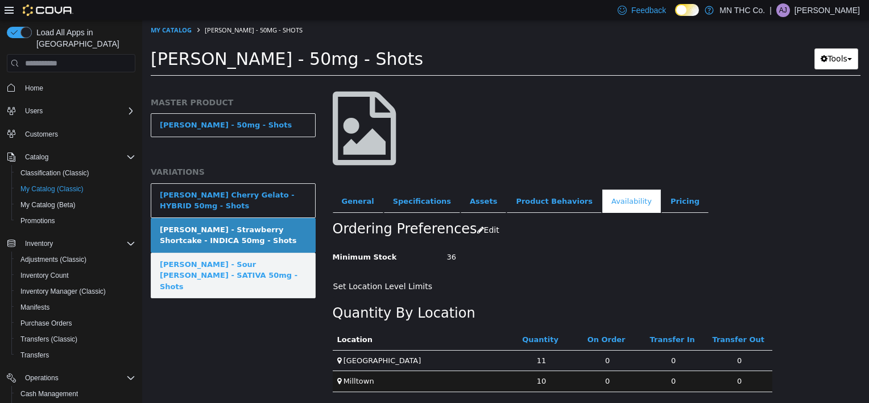
click at [244, 268] on div "Hiza - Sour Tangie - SATIVA 50mg - Shots" at bounding box center [233, 276] width 147 height 34
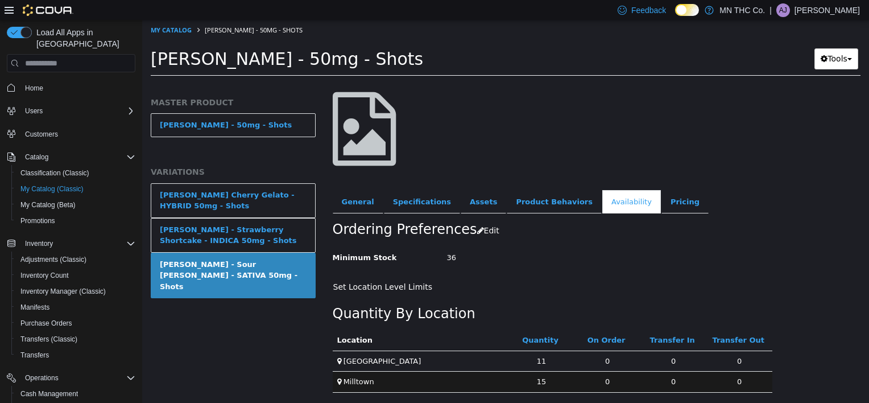
scroll to position [66, 0]
click at [167, 32] on link "My Catalog" at bounding box center [171, 30] width 41 height 9
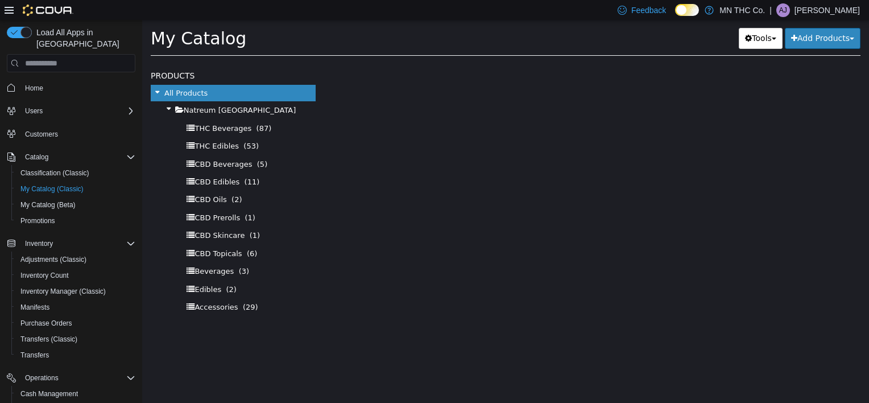
select select "**********"
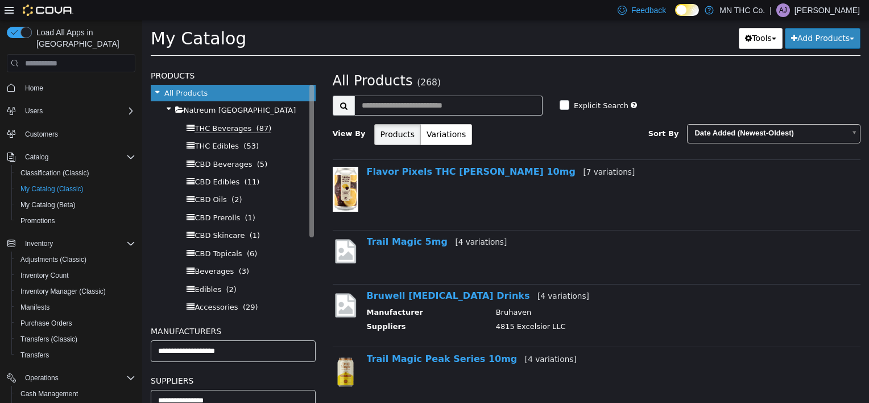
click at [230, 126] on span "THC Beverages" at bounding box center [223, 128] width 57 height 9
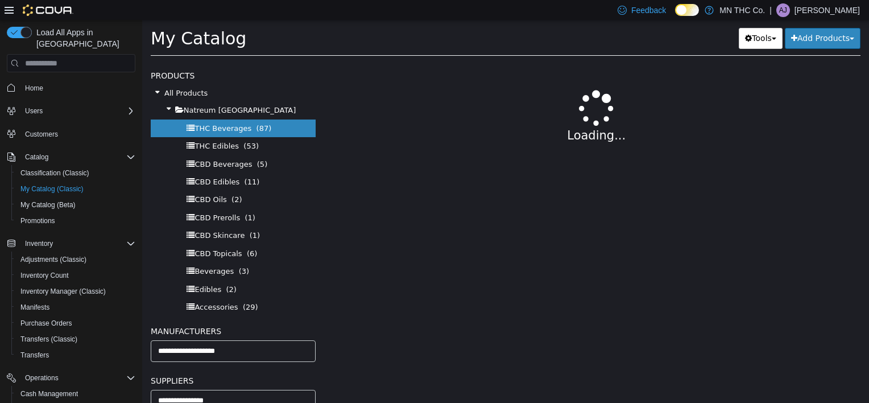
select select "**********"
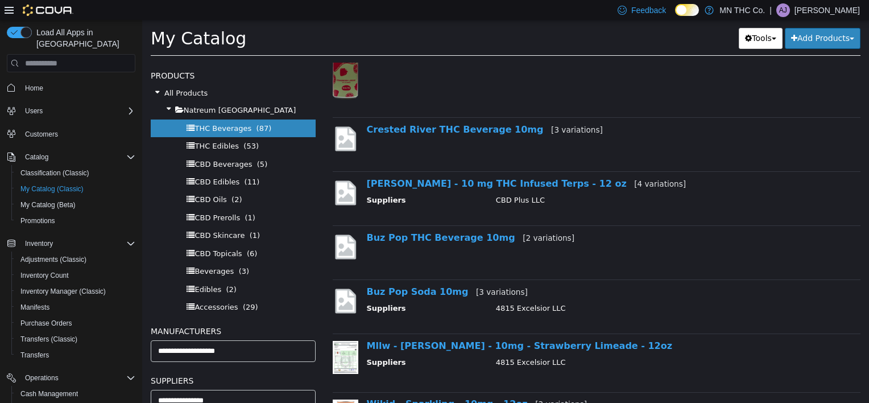
scroll to position [893, 0]
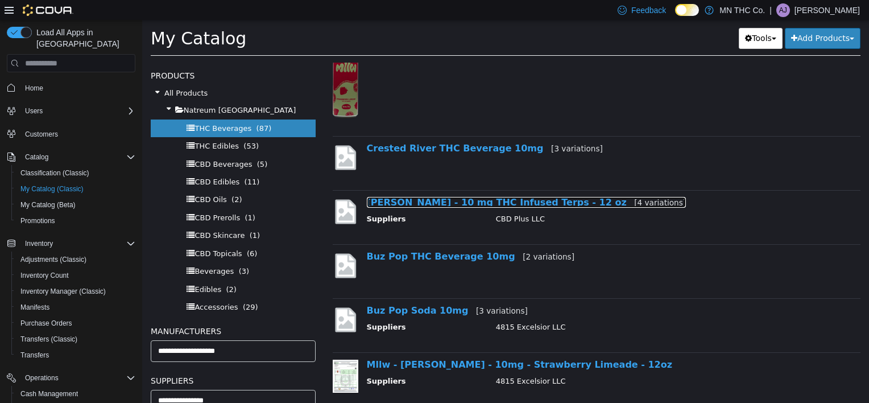
click at [469, 199] on link "Hiza - 10 mg THC Infused Terps - 12 oz [4 variations]" at bounding box center [527, 202] width 320 height 11
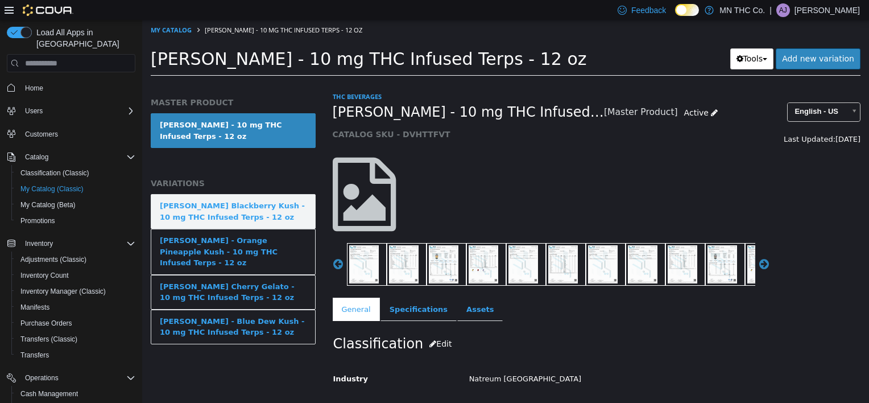
click at [246, 201] on div "Hiza - Peach Blackberry Kush - 10 mg THC Infused Terps - 12 oz" at bounding box center [233, 211] width 147 height 22
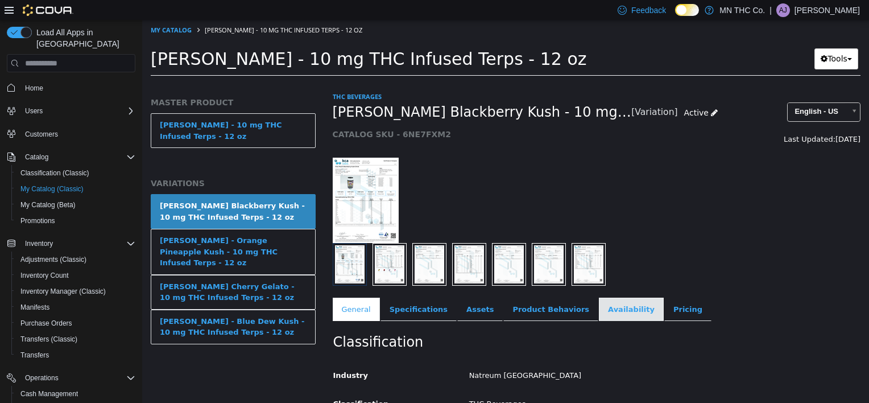
click at [599, 311] on link "Availability" at bounding box center [631, 309] width 65 height 24
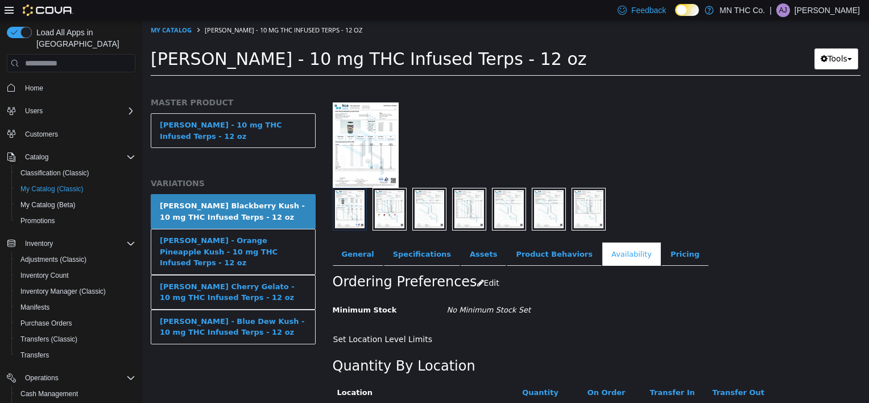
scroll to position [108, 0]
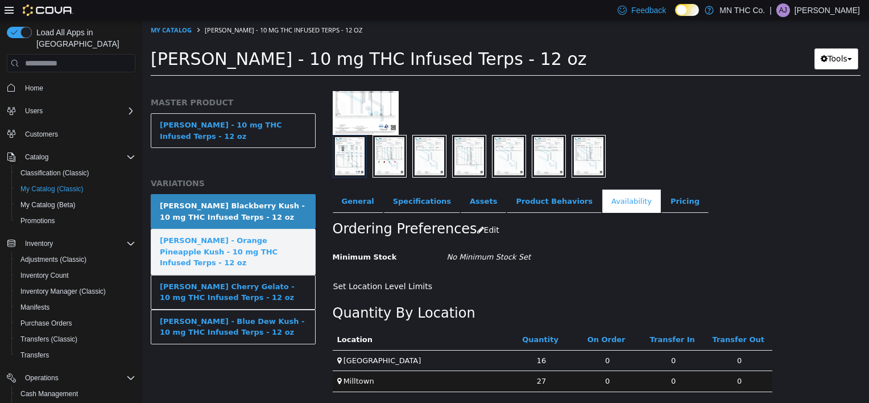
click at [280, 239] on div "Hiza - Orange Pineapple Kush - 10 mg THC Infused Terps - 12 oz" at bounding box center [233, 252] width 147 height 34
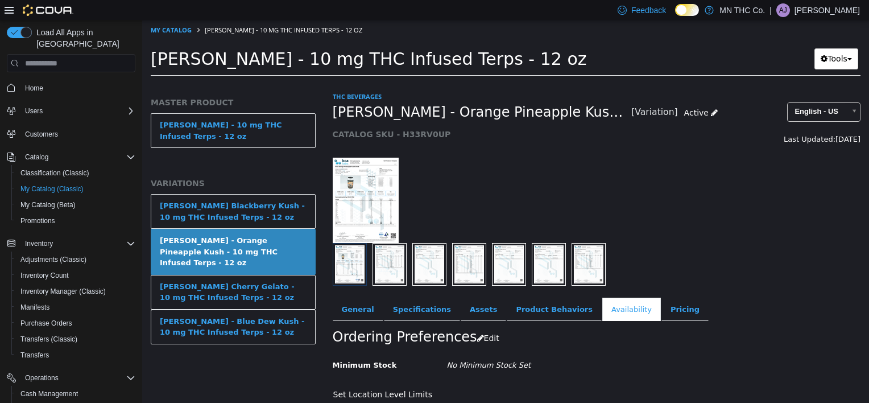
scroll to position [108, 0]
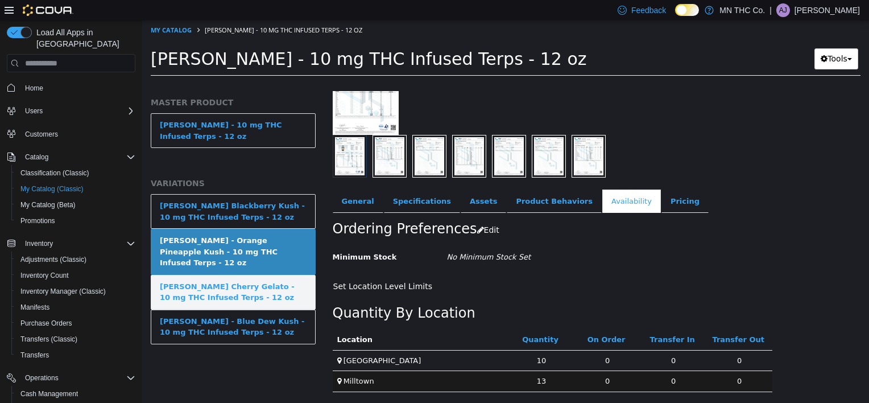
click at [233, 281] on div "Hiza - Lemon Cherry Gelato - 10 mg THC Infused Terps - 12 oz" at bounding box center [233, 292] width 147 height 22
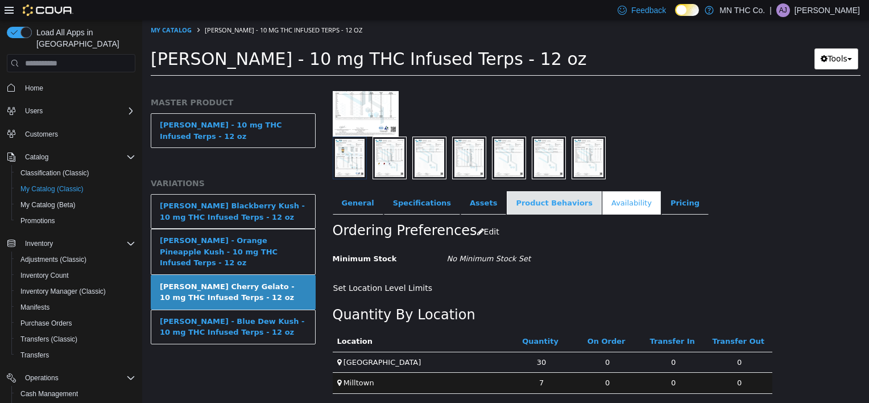
scroll to position [108, 0]
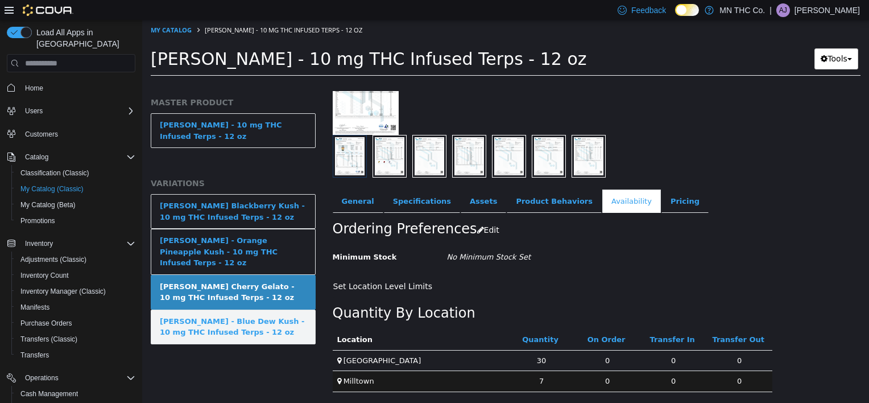
click at [230, 316] on div "Hiza - Blue Dew Kush - 10 mg THC Infused Terps - 12 oz" at bounding box center [233, 327] width 147 height 22
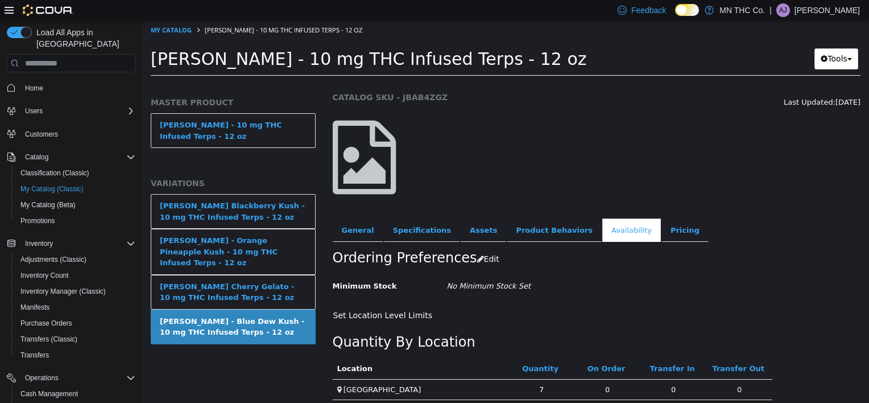
scroll to position [66, 0]
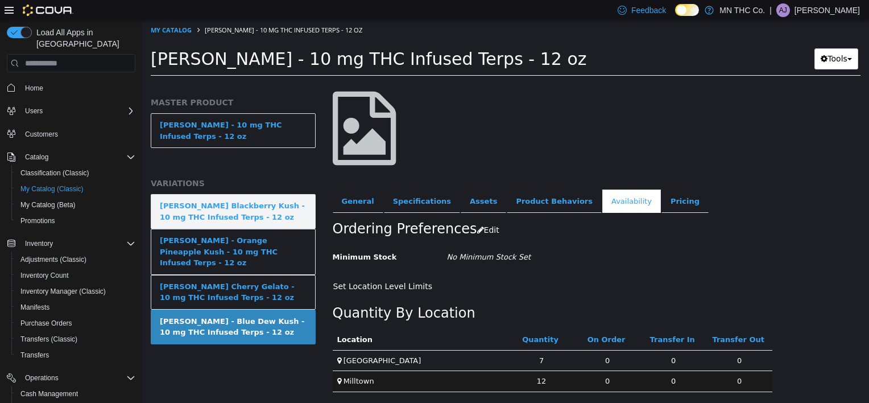
click at [272, 194] on link "Hiza - Peach Blackberry Kush - 10 mg THC Infused Terps - 12 oz" at bounding box center [233, 211] width 165 height 35
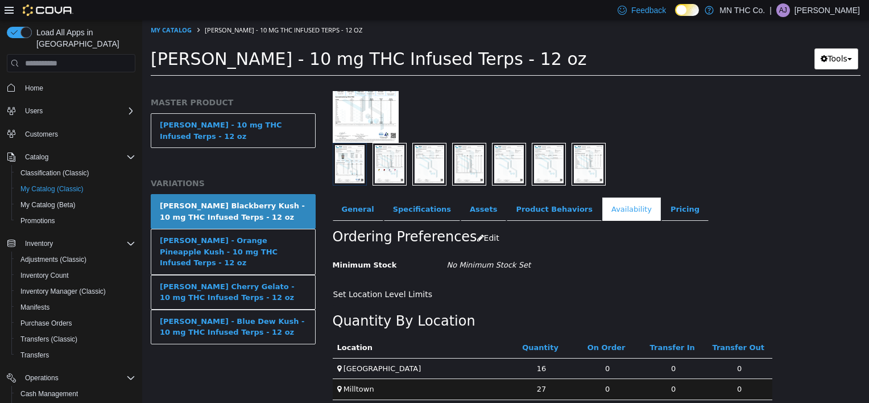
scroll to position [108, 0]
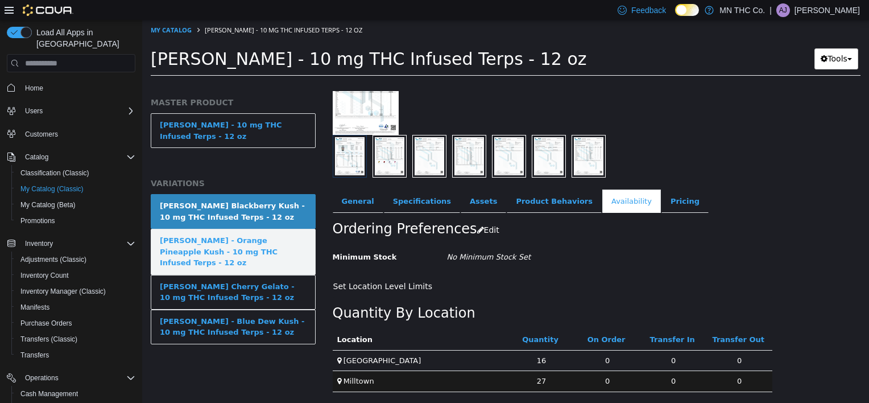
click at [267, 235] on div "Hiza - Orange Pineapple Kush - 10 mg THC Infused Terps - 12 oz" at bounding box center [233, 252] width 147 height 34
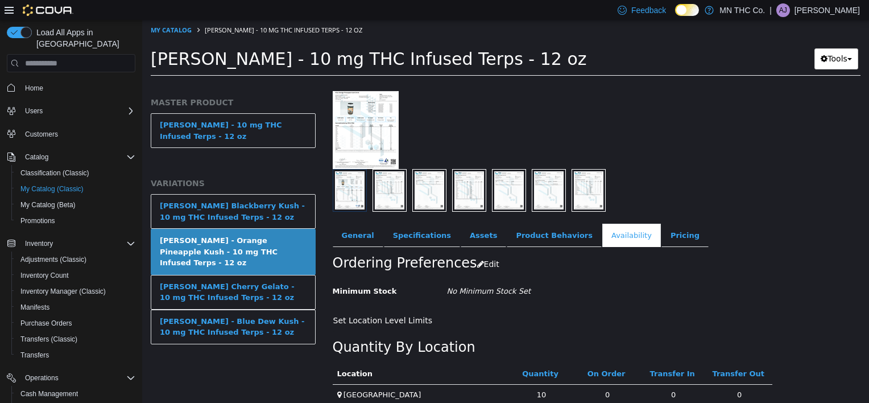
scroll to position [108, 0]
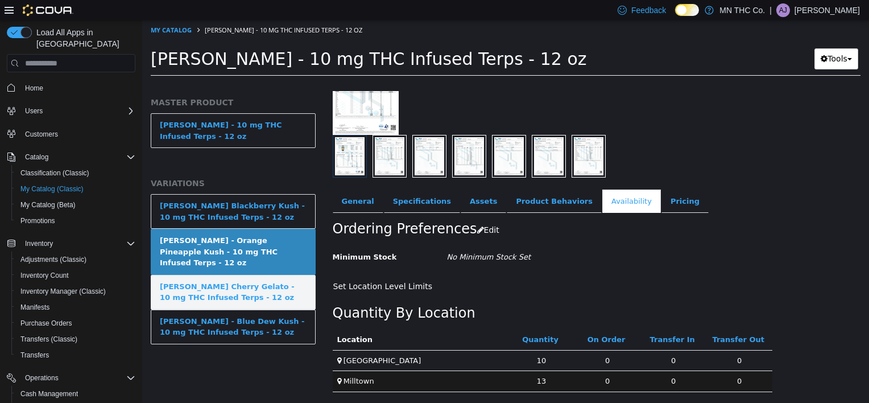
click at [227, 281] on div "Hiza - Lemon Cherry Gelato - 10 mg THC Infused Terps - 12 oz" at bounding box center [233, 292] width 147 height 22
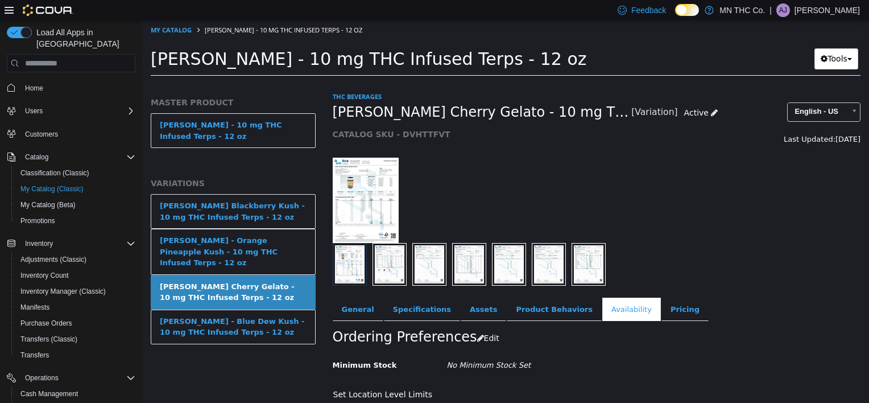
scroll to position [108, 0]
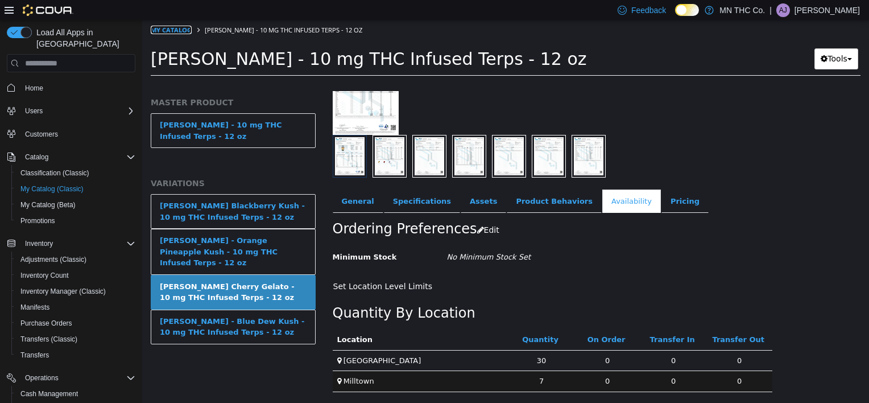
click at [171, 29] on link "My Catalog" at bounding box center [171, 30] width 41 height 9
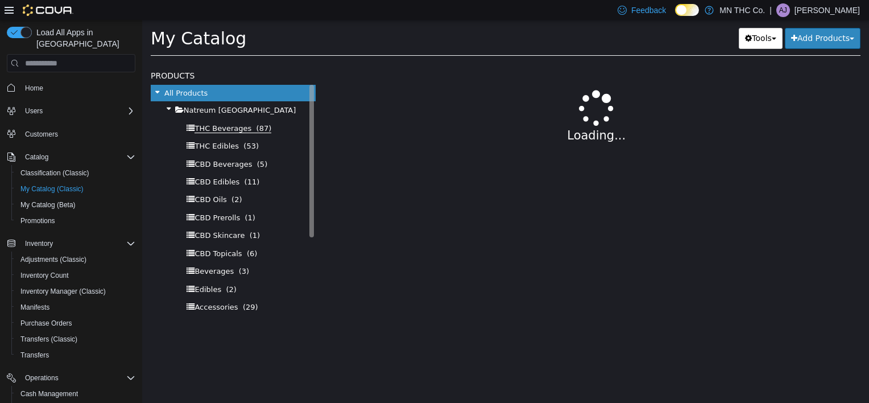
select select "**********"
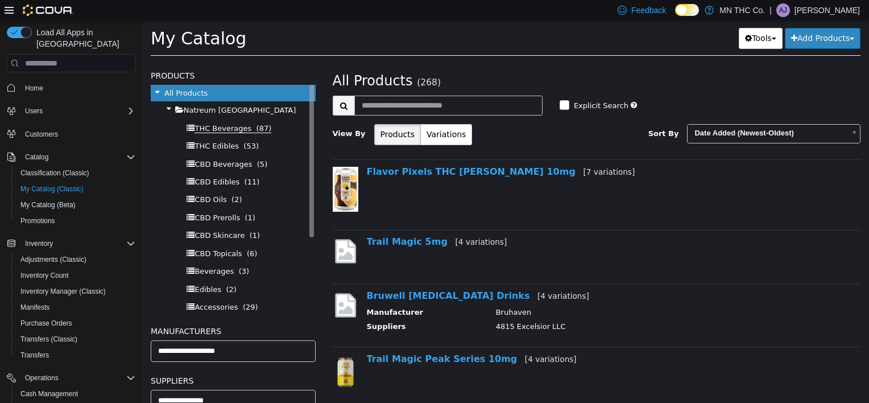
click at [223, 129] on span "THC Beverages" at bounding box center [223, 128] width 57 height 9
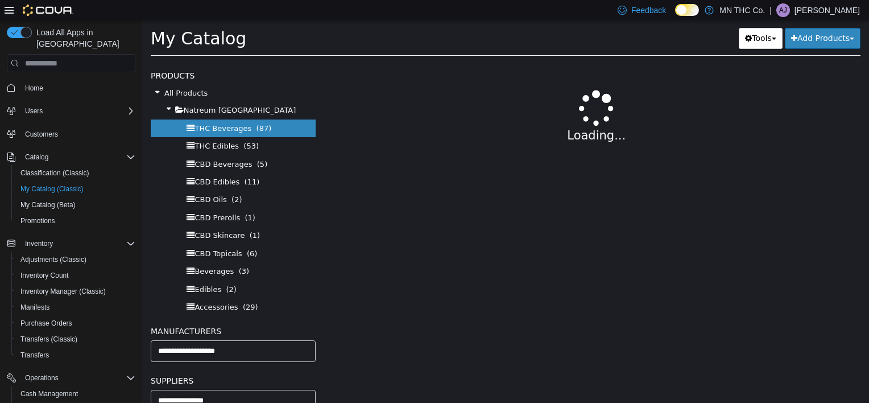
select select "**********"
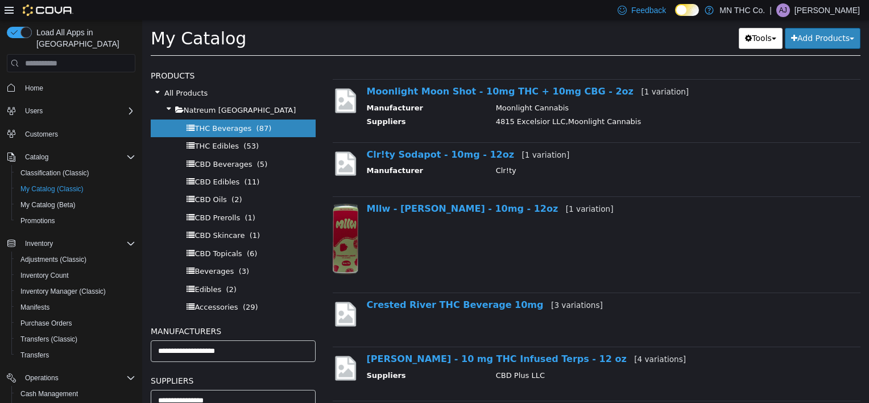
scroll to position [739, 0]
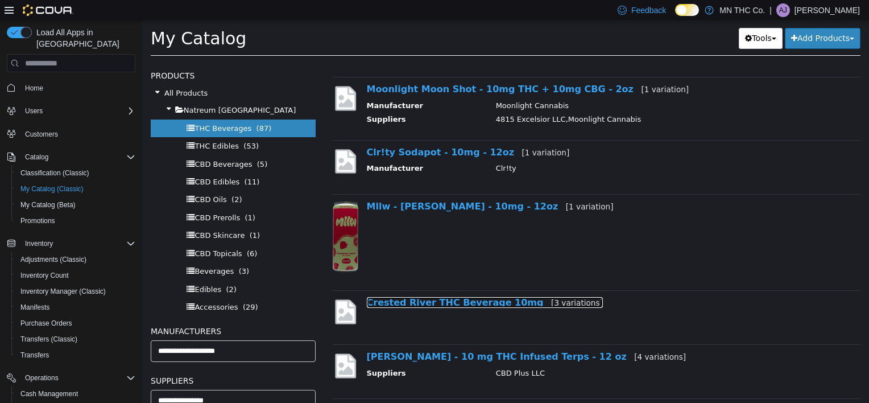
click at [467, 300] on link "Crested River THC Beverage 10mg [3 variations]" at bounding box center [485, 302] width 236 height 11
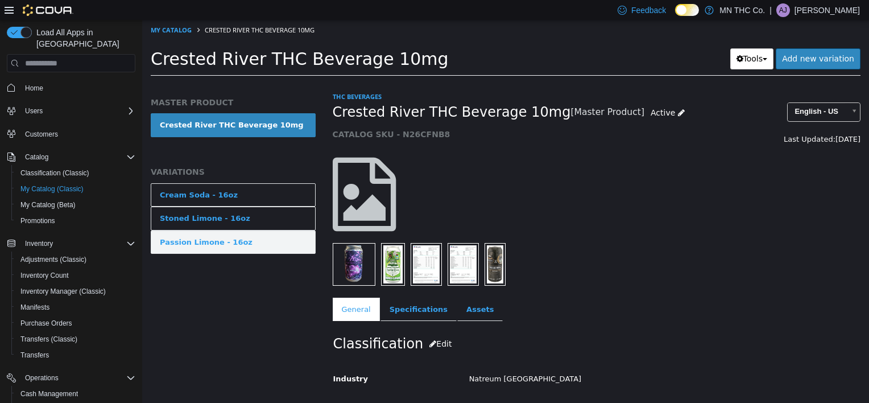
click at [253, 238] on link "Passion Limone - 16oz" at bounding box center [233, 242] width 165 height 24
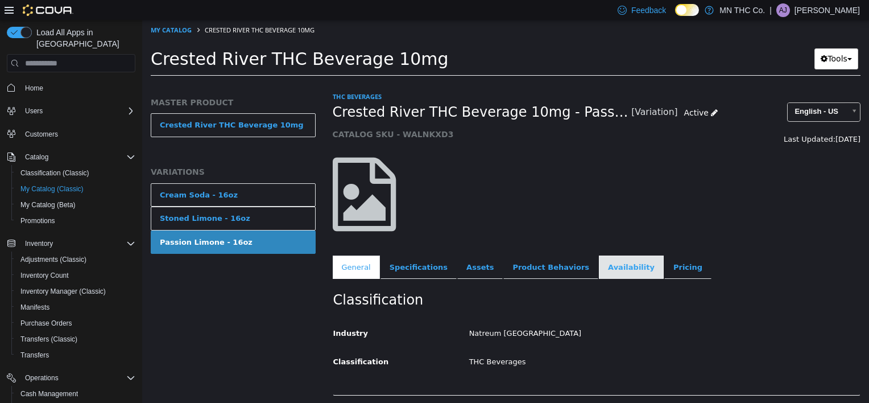
click at [599, 274] on link "Availability" at bounding box center [631, 267] width 65 height 24
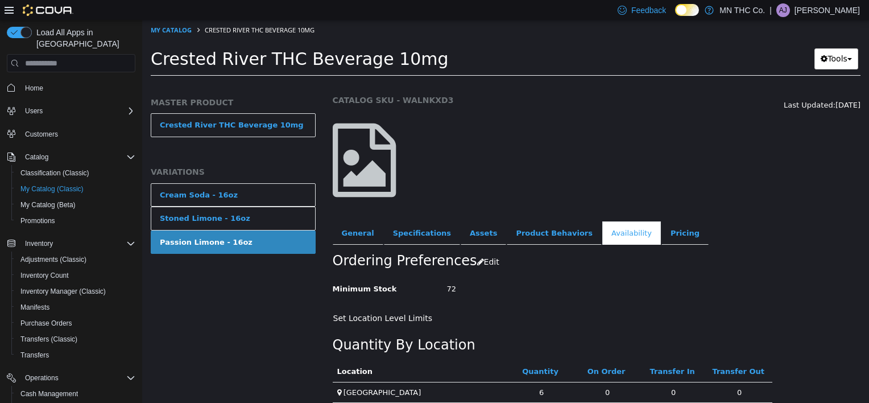
scroll to position [66, 0]
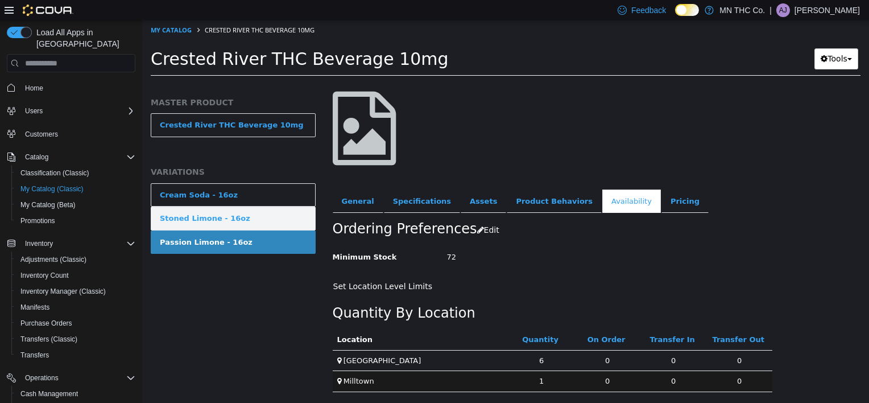
click at [252, 217] on link "Stoned Limone - 16oz" at bounding box center [233, 218] width 165 height 24
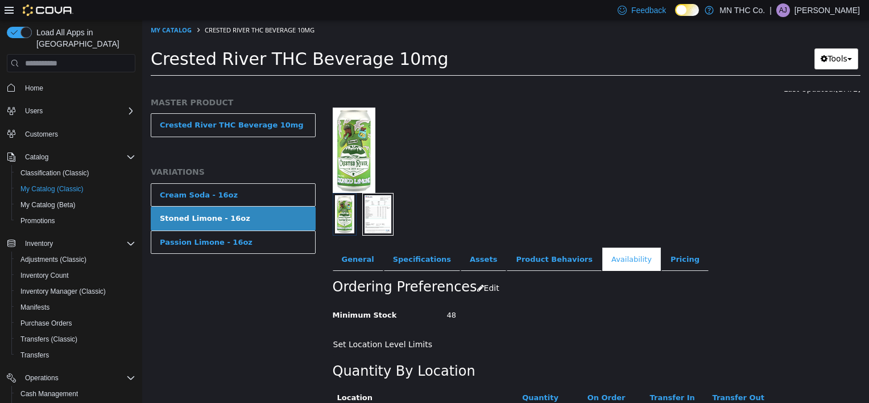
scroll to position [108, 0]
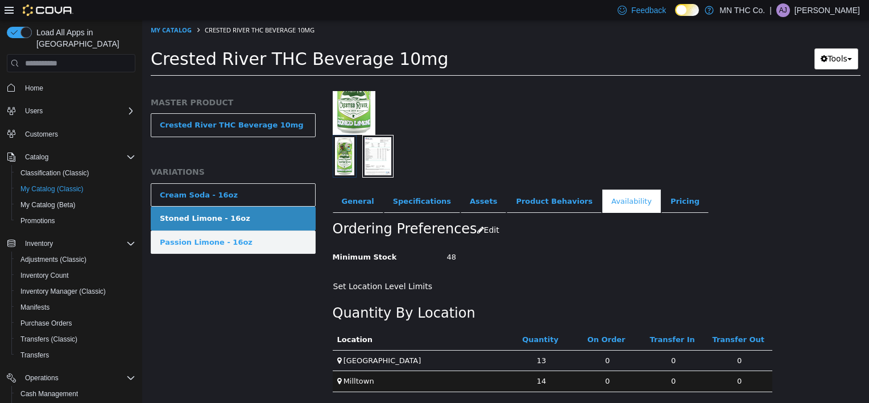
click at [231, 233] on link "Passion Limone - 16oz" at bounding box center [233, 242] width 165 height 24
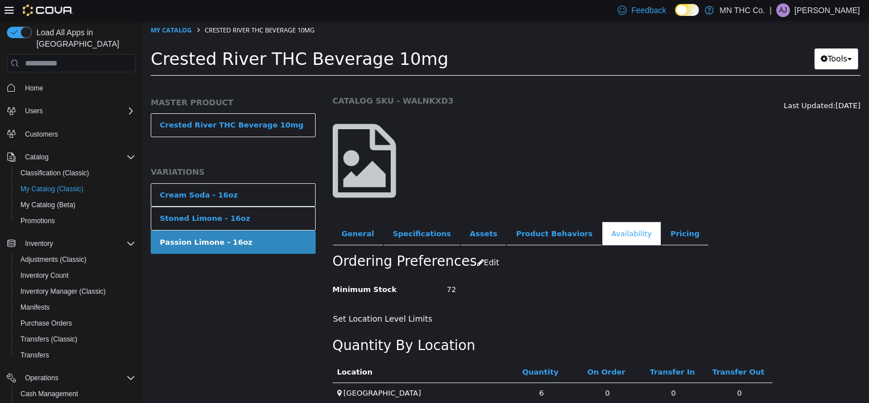
scroll to position [66, 0]
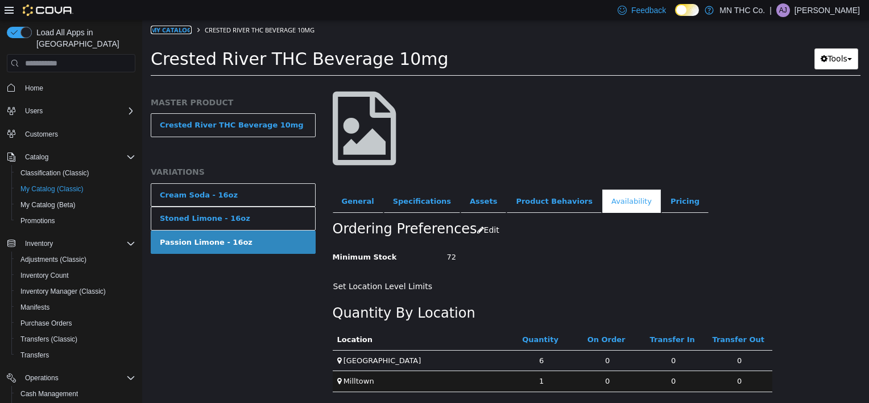
click at [167, 28] on link "My Catalog" at bounding box center [171, 30] width 41 height 9
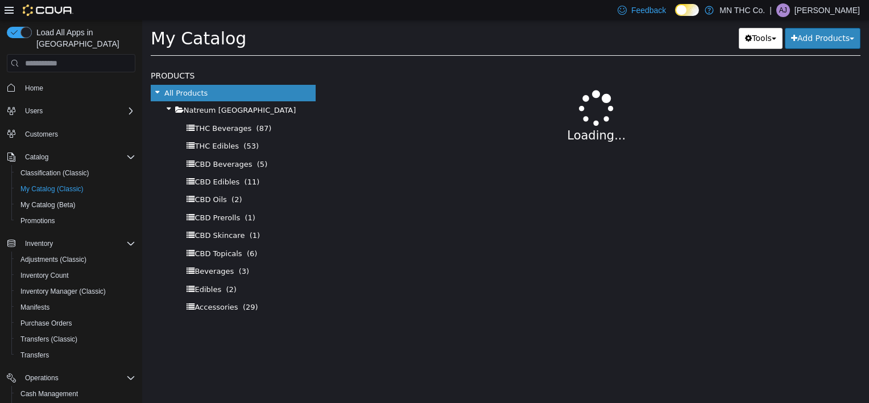
select select "**********"
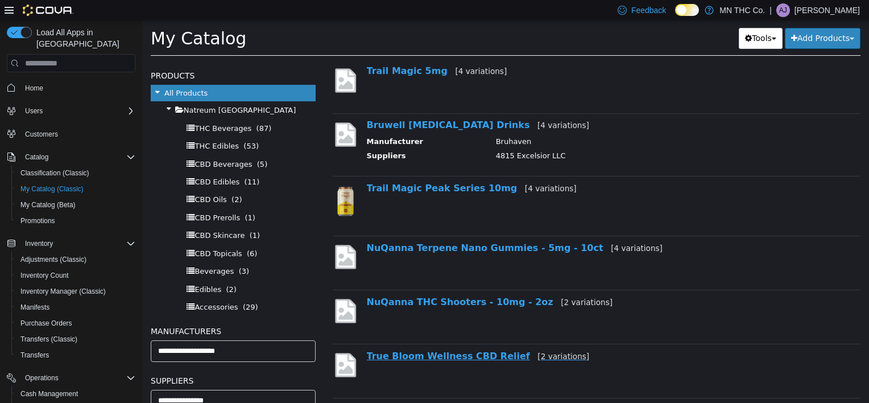
scroll to position [227, 0]
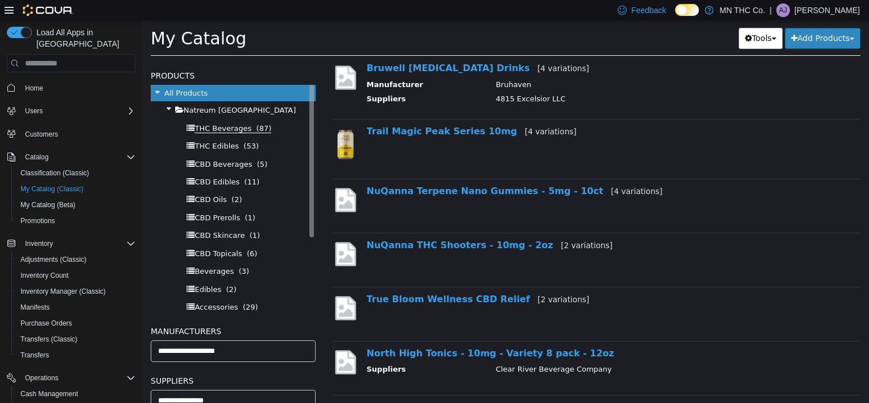
click at [221, 127] on span "THC Beverages" at bounding box center [223, 128] width 57 height 9
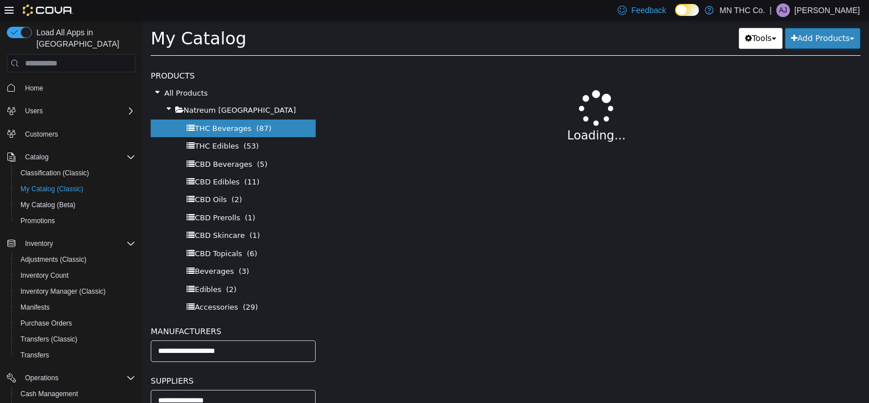
select select "**********"
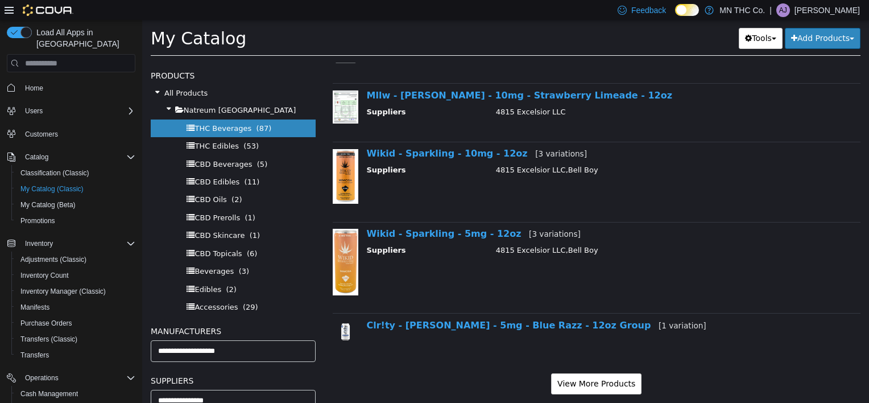
scroll to position [1178, 0]
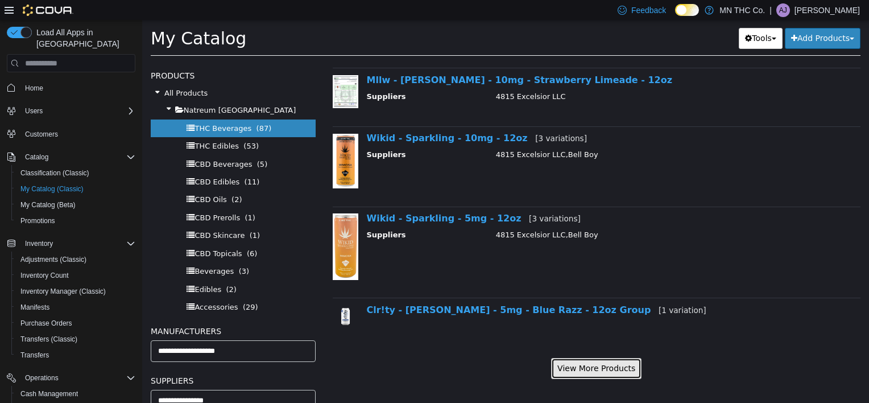
click at [605, 369] on button "View More Products" at bounding box center [596, 368] width 90 height 21
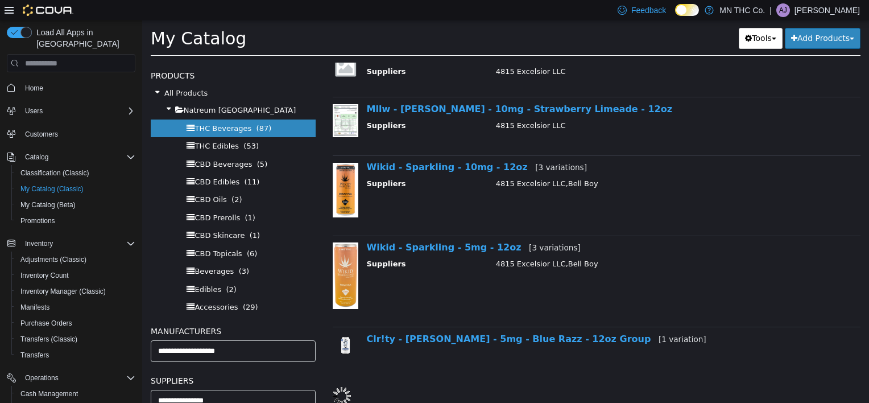
select select "**********"
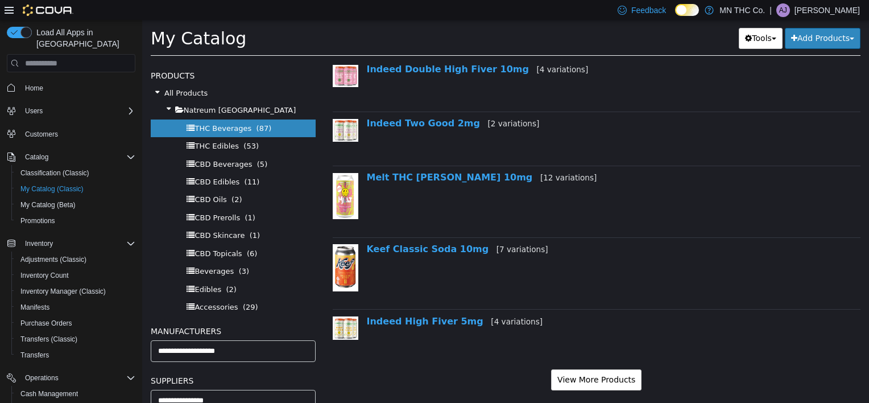
scroll to position [2523, 0]
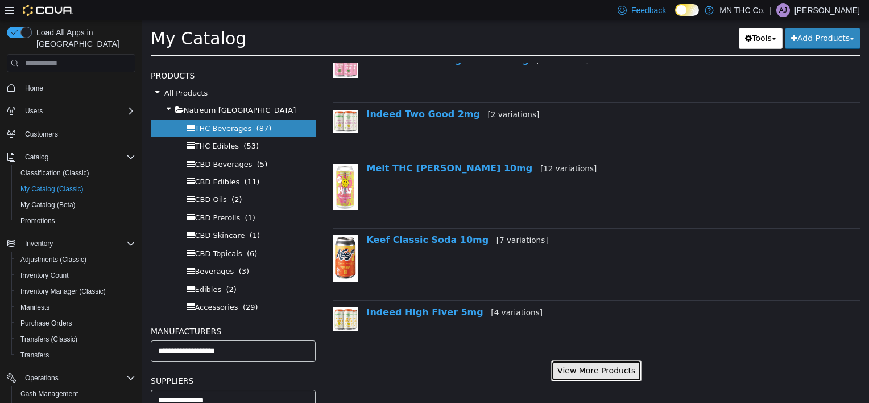
click at [607, 361] on button "View More Products" at bounding box center [596, 370] width 90 height 21
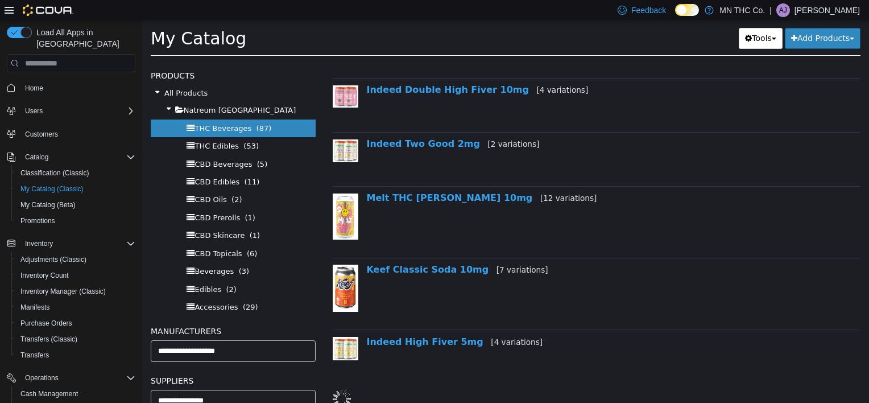
select select "**********"
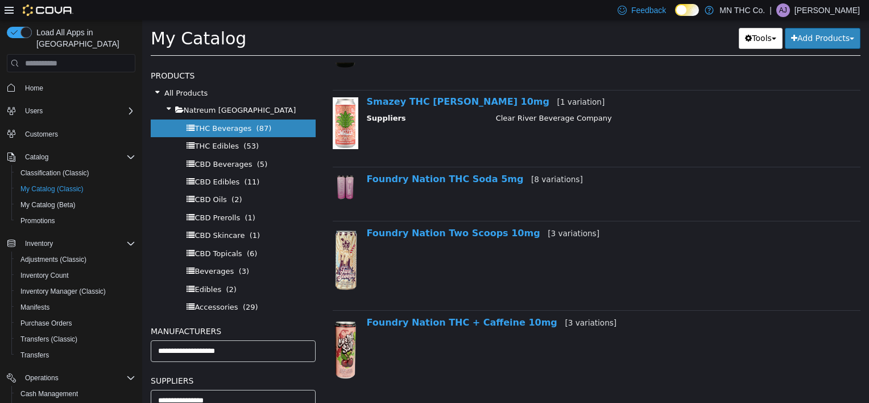
scroll to position [3843, 0]
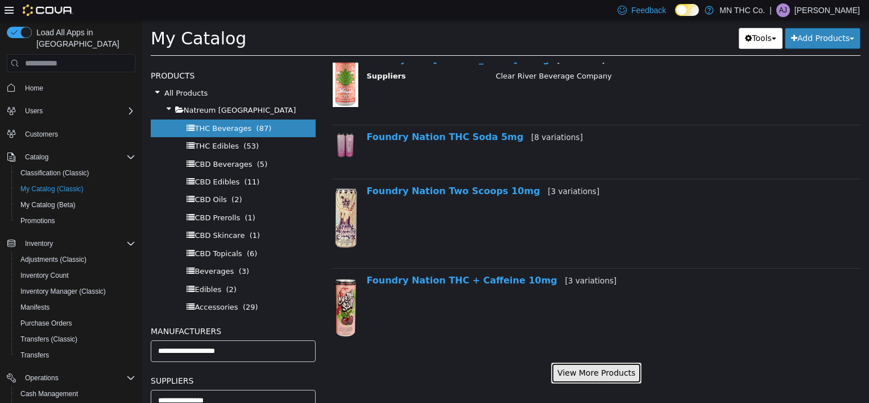
click at [603, 363] on button "View More Products" at bounding box center [596, 372] width 90 height 21
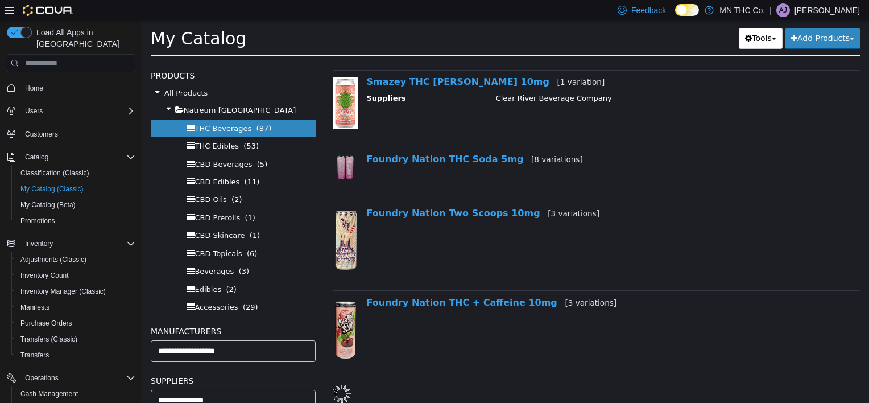
scroll to position [3814, 0]
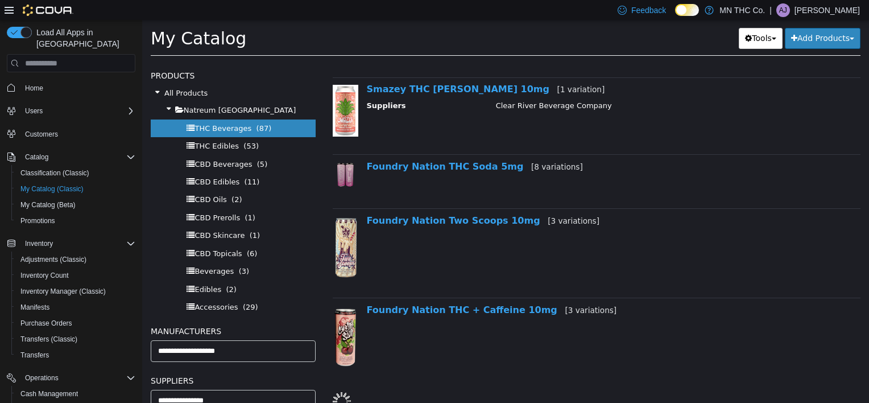
select select "**********"
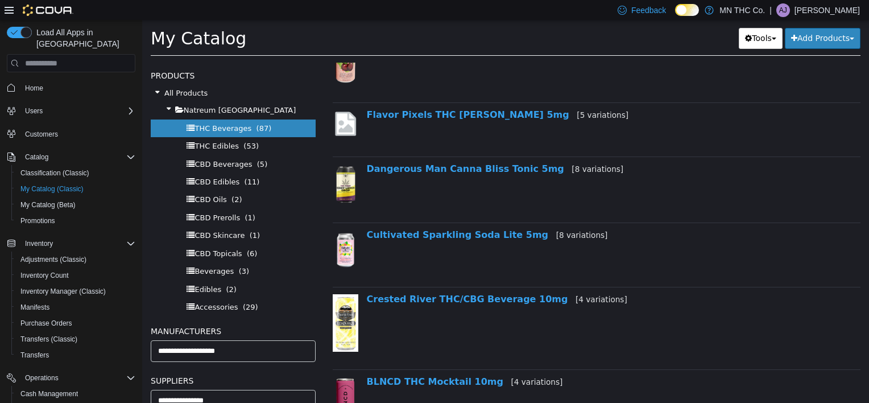
scroll to position [3813, 0]
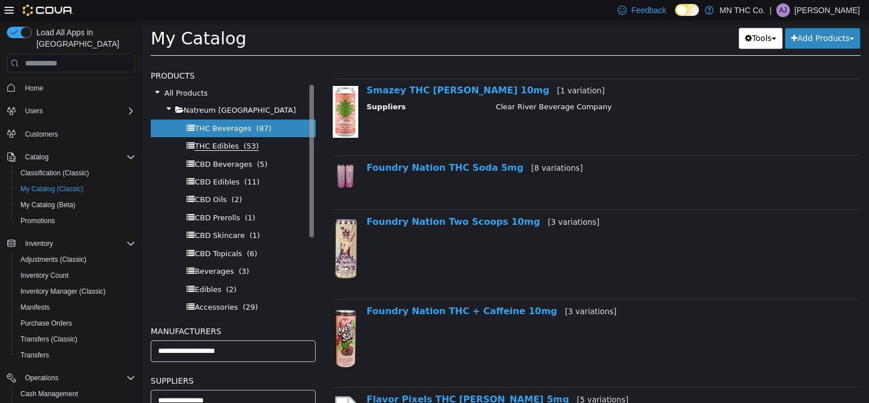
click at [225, 144] on span "THC Edibles" at bounding box center [217, 146] width 44 height 9
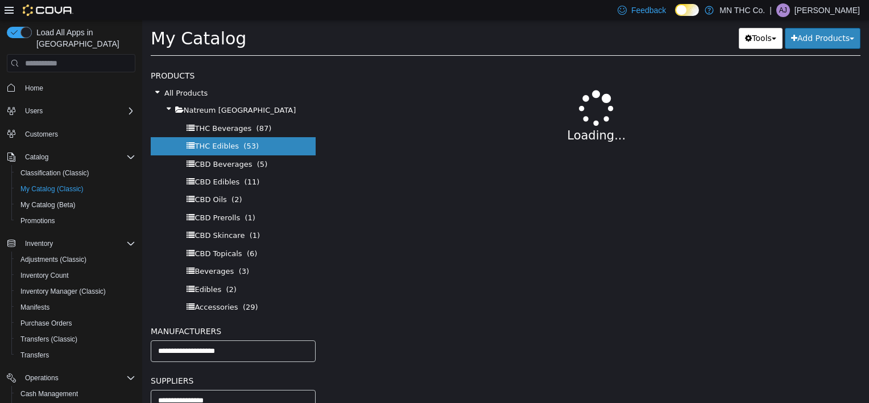
select select "**********"
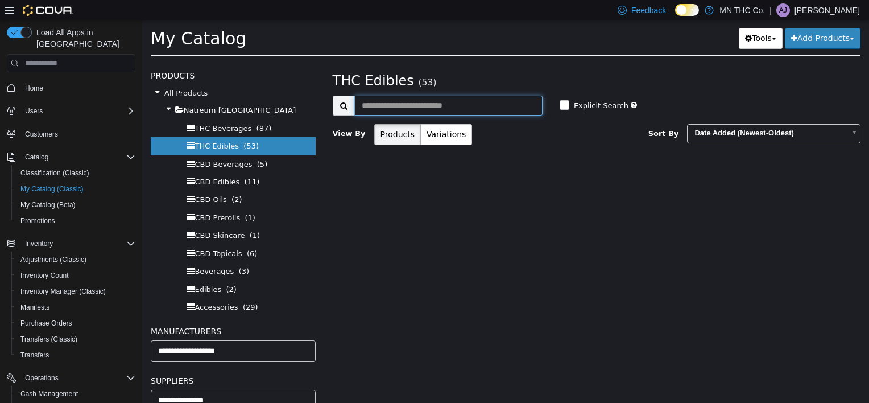
click at [425, 108] on input "text" at bounding box center [448, 106] width 188 height 20
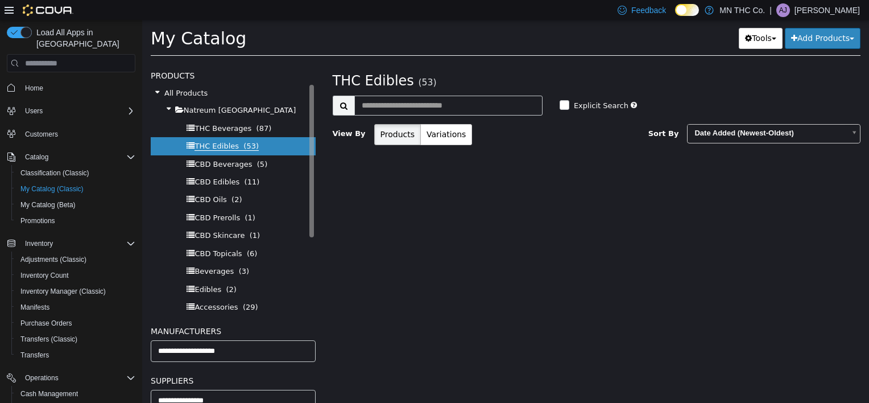
click at [224, 147] on span "THC Edibles" at bounding box center [217, 146] width 44 height 9
click at [223, 147] on span "THC Edibles" at bounding box center [217, 146] width 44 height 9
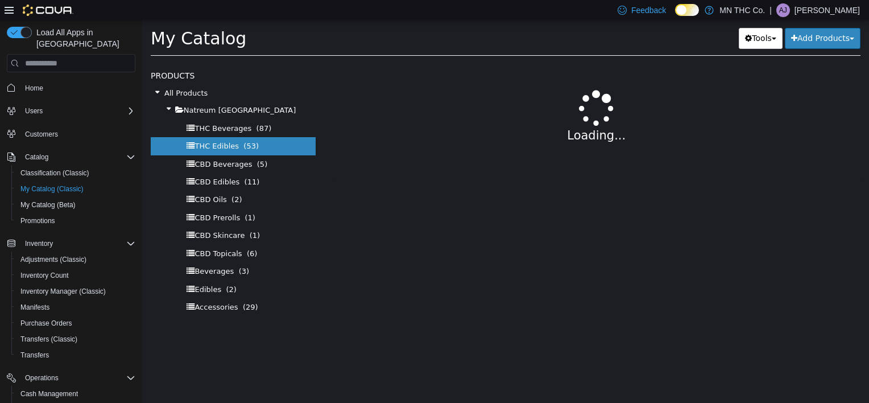
select select "**********"
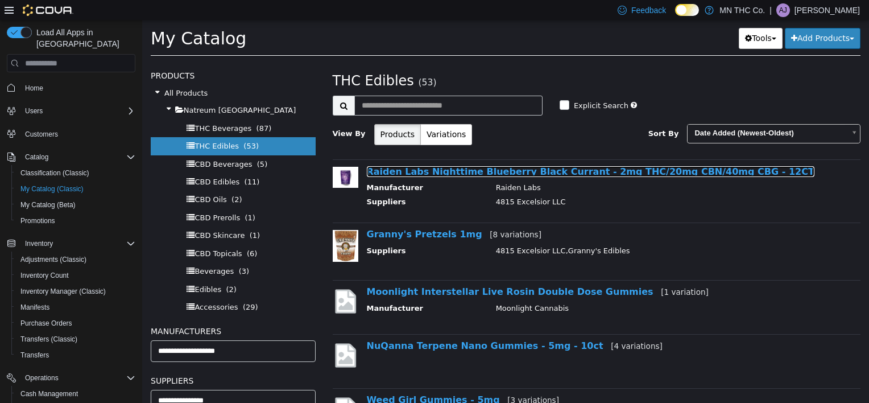
click at [430, 169] on link "Raiden Labs Nighttime Blueberry Black Currant - 2mg THC/20mg CBN/40mg CBG - 12CT" at bounding box center [591, 171] width 448 height 11
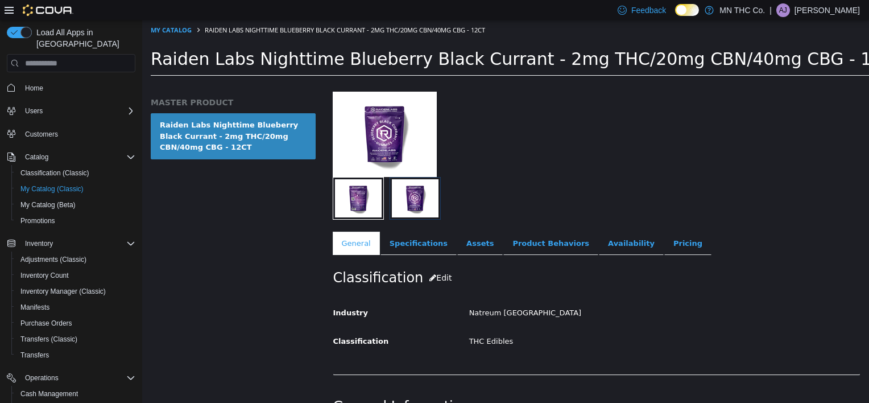
scroll to position [114, 0]
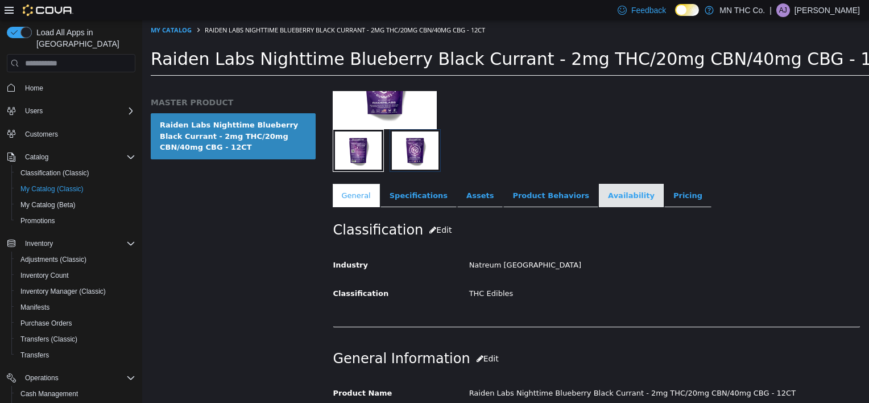
click at [599, 196] on link "Availability" at bounding box center [631, 196] width 65 height 24
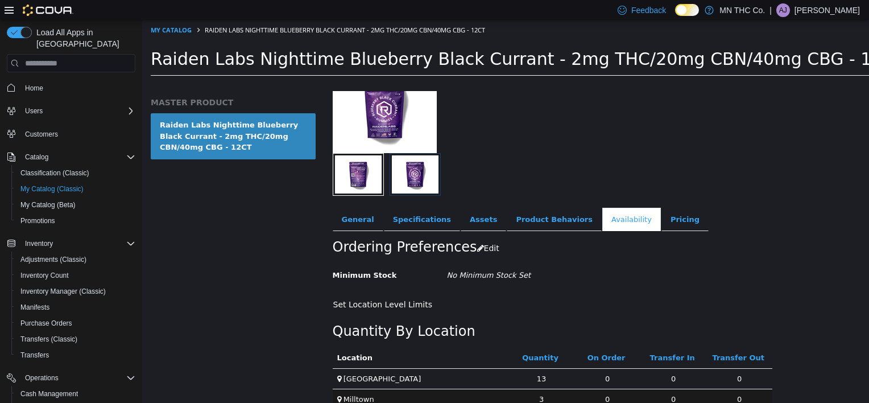
scroll to position [117, 0]
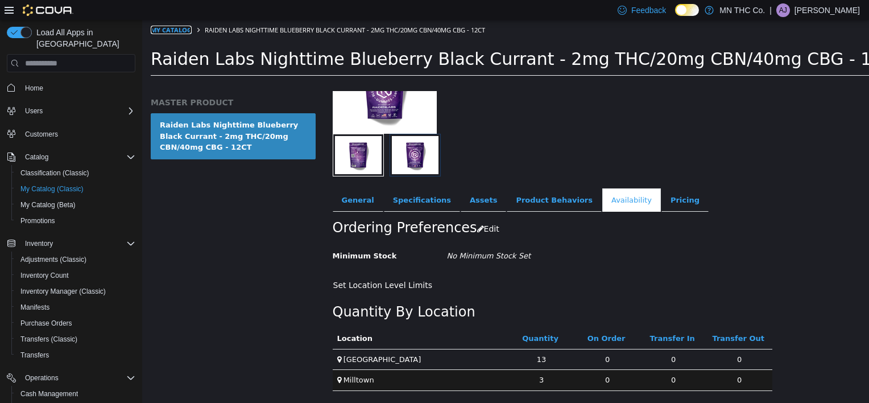
click at [175, 30] on link "My Catalog" at bounding box center [171, 30] width 41 height 9
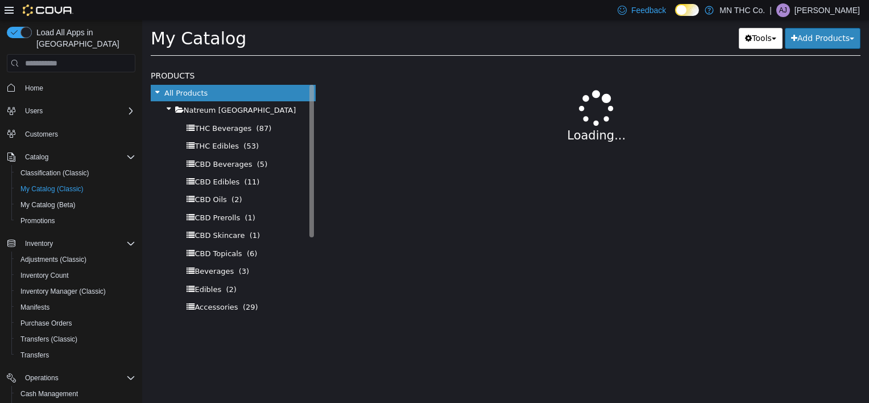
select select "**********"
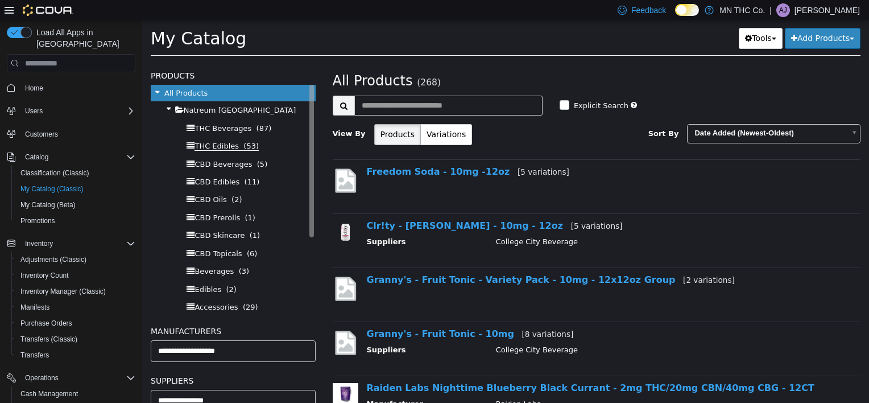
click at [220, 143] on span "THC Edibles" at bounding box center [217, 146] width 44 height 9
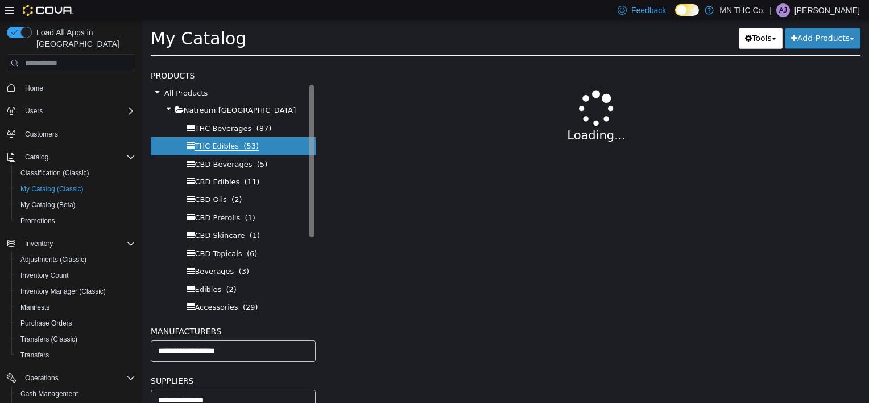
select select "**********"
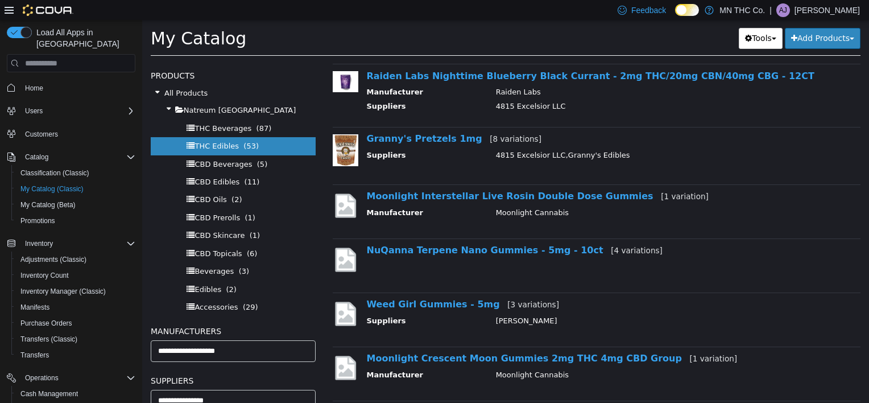
scroll to position [114, 0]
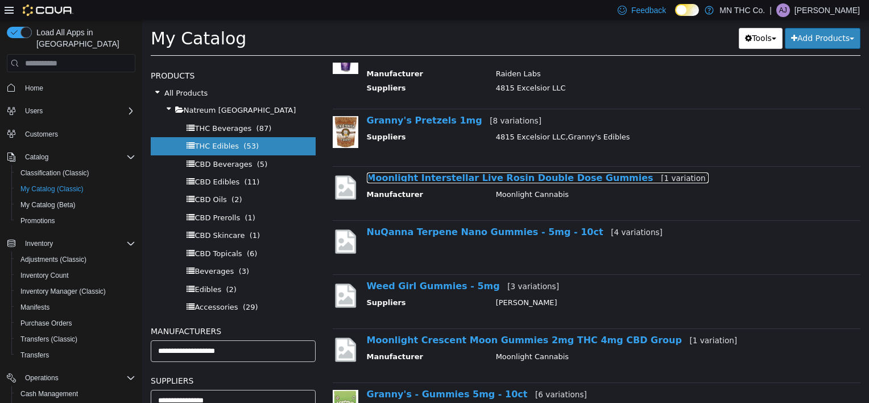
click at [492, 181] on link "Moonlight Interstellar Live Rosin Double Dose Gummies [1 variation]" at bounding box center [538, 177] width 342 height 11
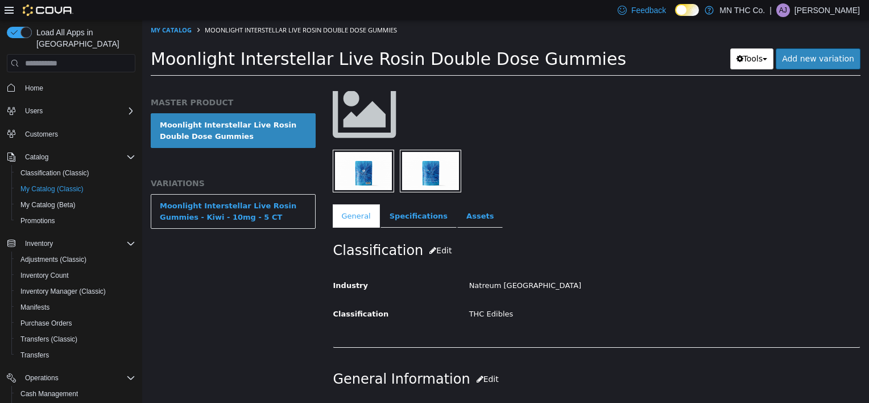
scroll to position [171, 0]
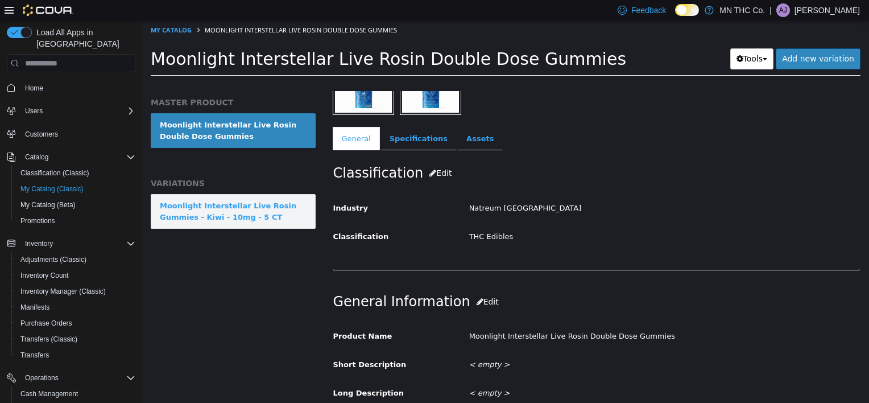
click at [273, 203] on div "Moonlight Interstellar Live Rosin Gummies - Kiwi - 10mg - 5 CT" at bounding box center [233, 211] width 147 height 22
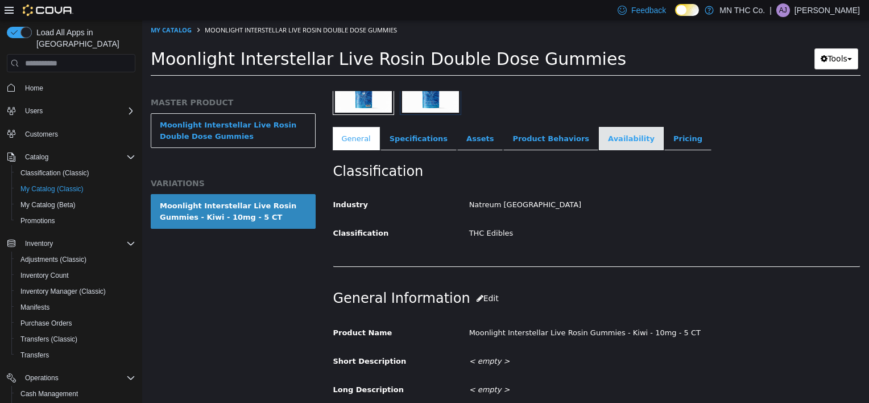
click at [603, 140] on link "Availability" at bounding box center [631, 139] width 65 height 24
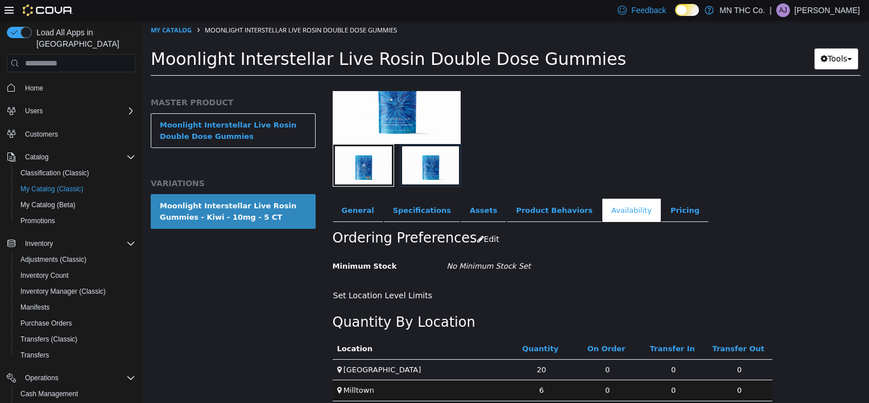
scroll to position [108, 0]
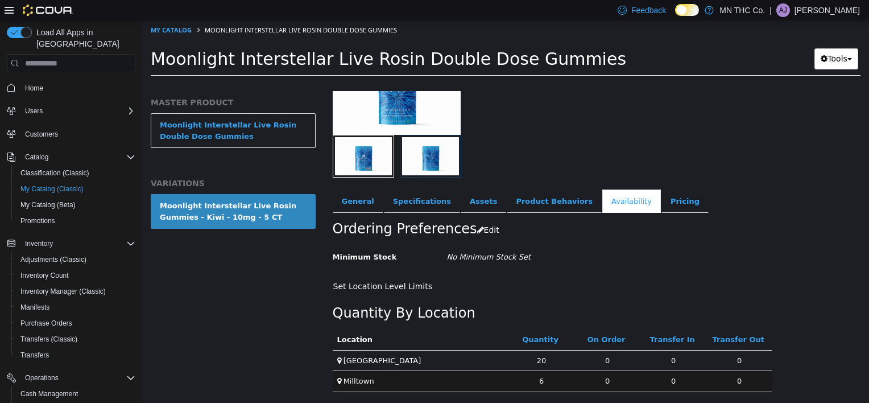
click at [185, 24] on ol "My Catalog Moonlight Interstellar Live Rosin Double Dose Gummies" at bounding box center [505, 30] width 727 height 20
click at [185, 30] on link "My Catalog" at bounding box center [171, 30] width 41 height 9
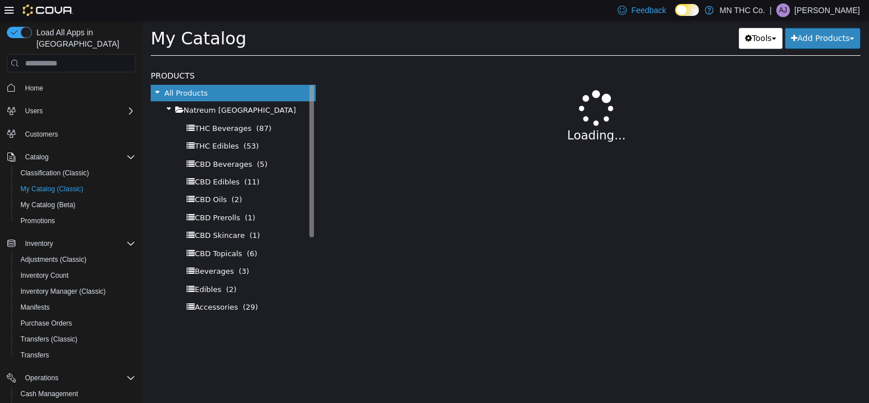
select select "**********"
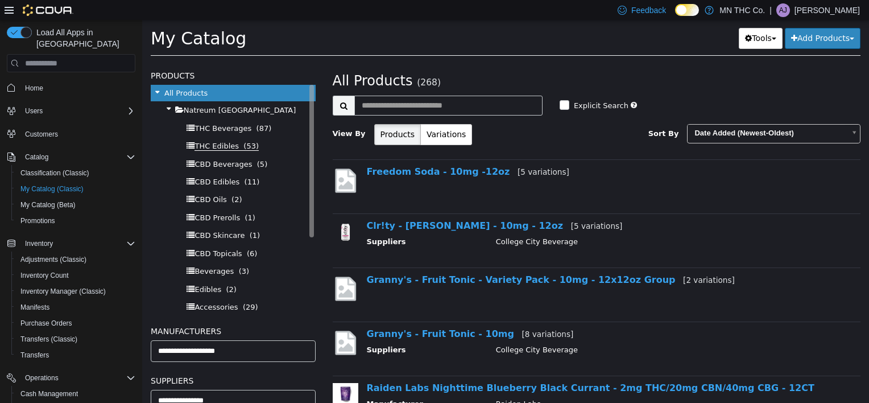
click at [217, 146] on span "THC Edibles" at bounding box center [217, 146] width 44 height 9
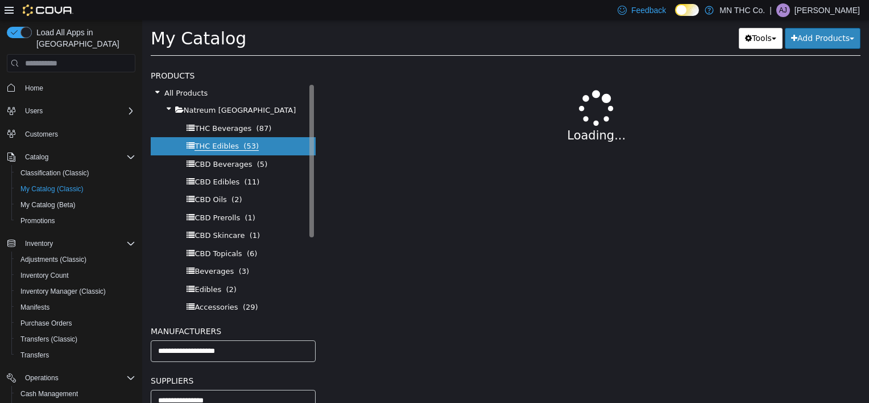
select select "**********"
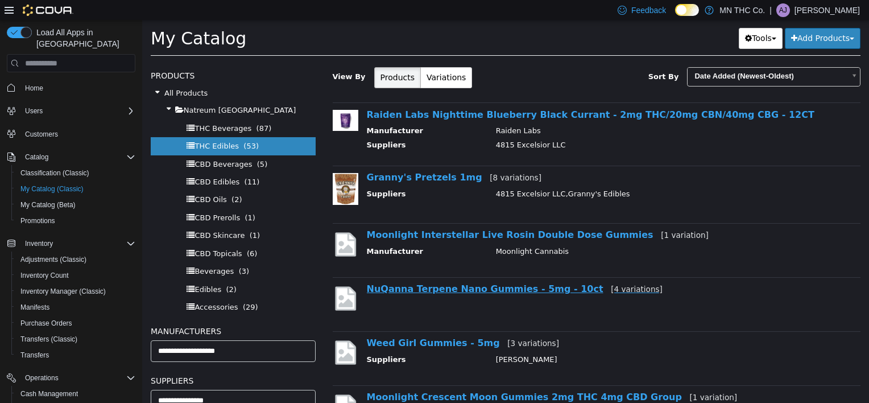
scroll to position [114, 0]
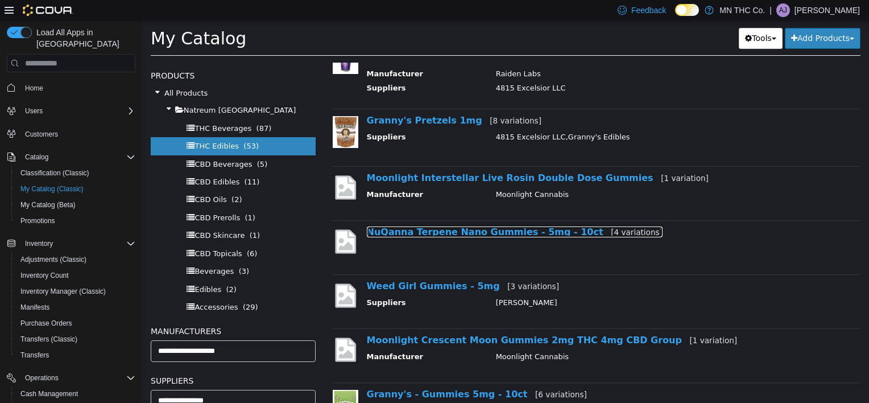
click at [503, 232] on link "NuQanna Terpene Nano Gummies - 5mg - 10ct [4 variations]" at bounding box center [515, 231] width 296 height 11
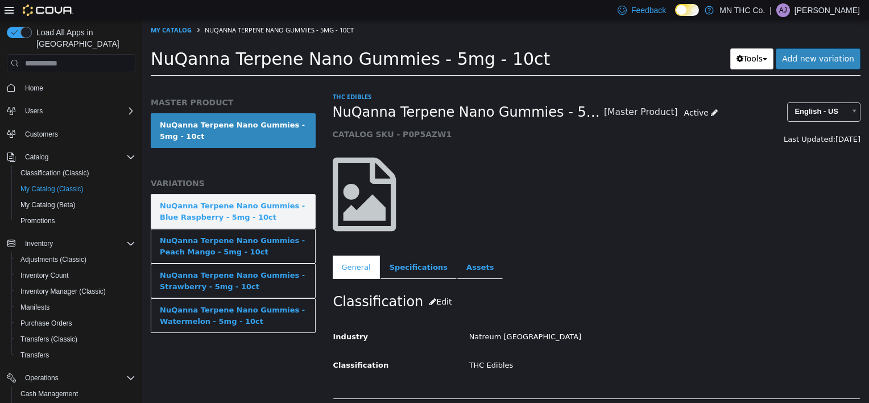
click at [250, 208] on div "NuQanna Terpene Nano Gummies - Blue Raspberry - 5mg - 10ct" at bounding box center [233, 211] width 147 height 22
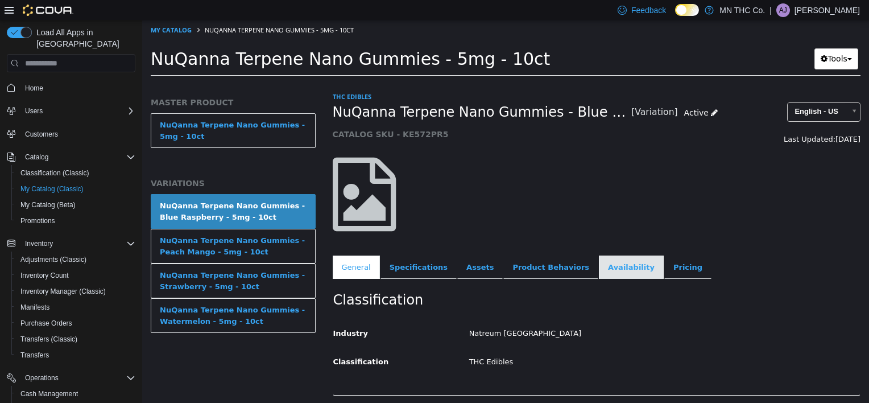
click at [599, 272] on link "Availability" at bounding box center [631, 267] width 65 height 24
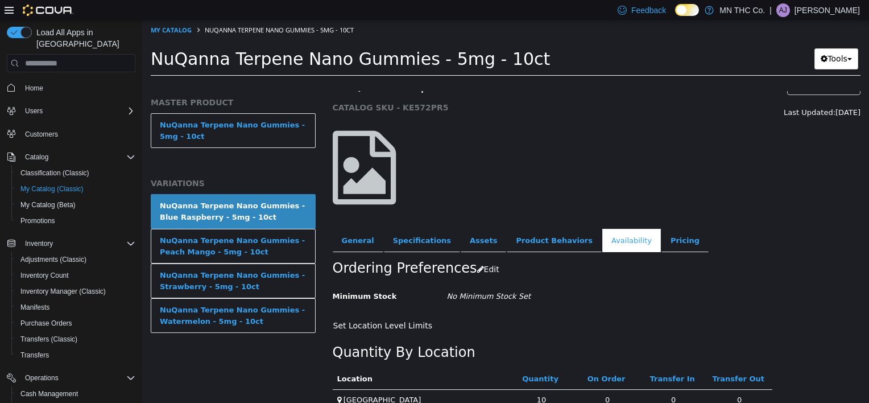
scroll to position [66, 0]
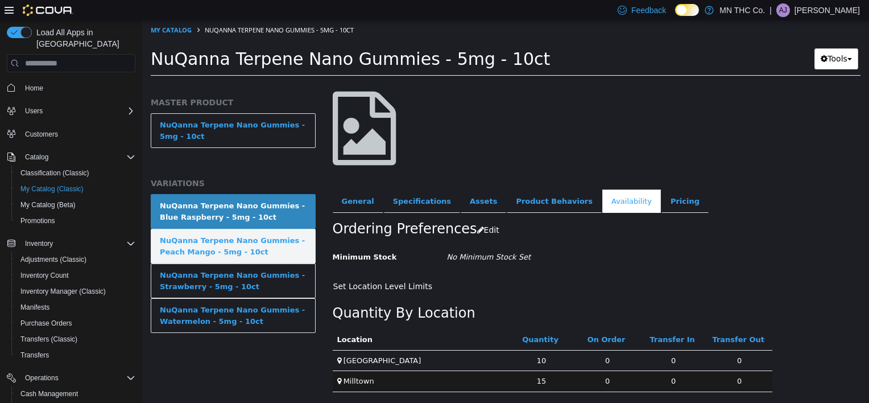
click at [213, 249] on div "NuQanna Terpene Nano Gummies - Peach Mango - 5mg - 10ct" at bounding box center [233, 246] width 147 height 22
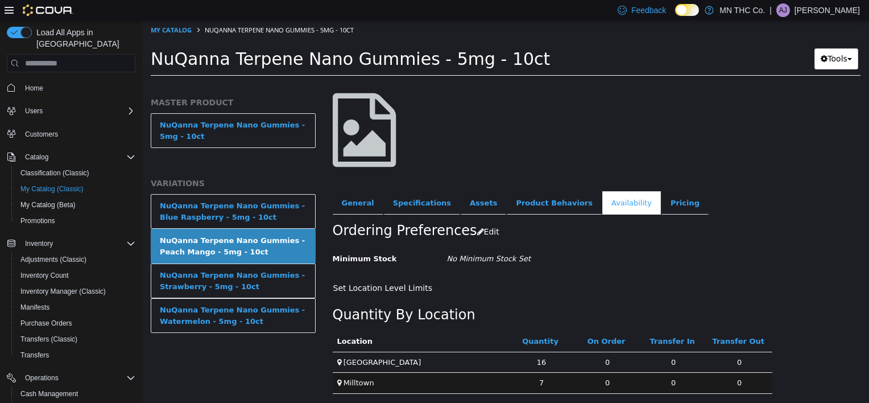
scroll to position [66, 0]
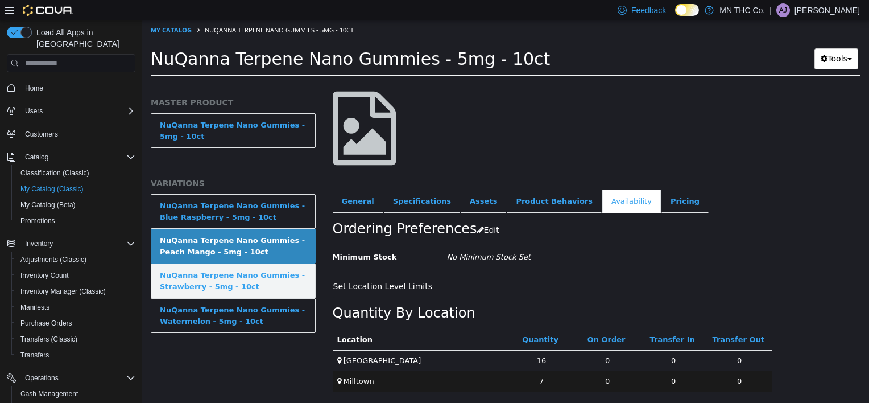
click at [215, 283] on div "NuQanna Terpene Nano Gummies - Strawberry - 5mg - 10ct" at bounding box center [233, 281] width 147 height 22
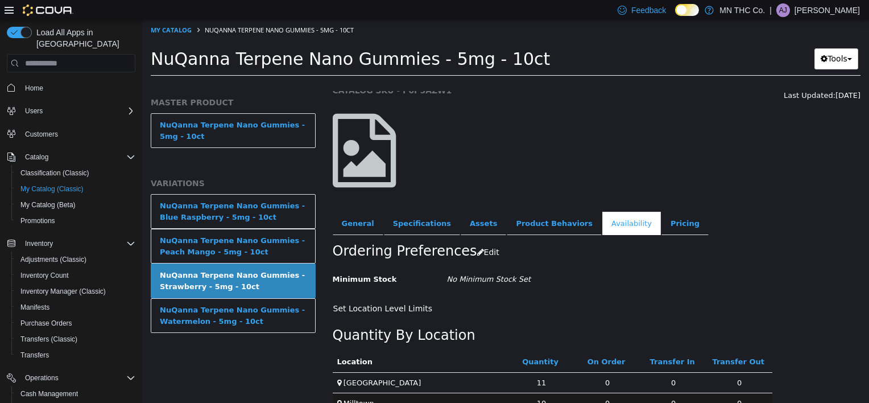
scroll to position [66, 0]
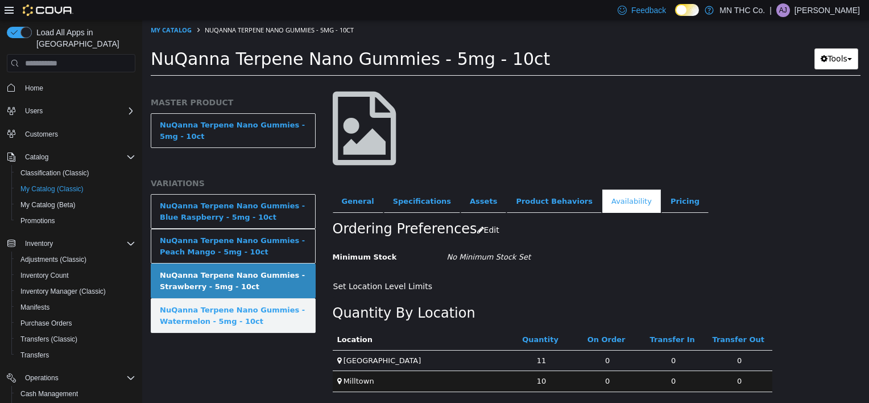
click at [214, 317] on div "NuQanna Terpene Nano Gummies - Watermelon - 5mg - 10ct" at bounding box center [233, 315] width 147 height 22
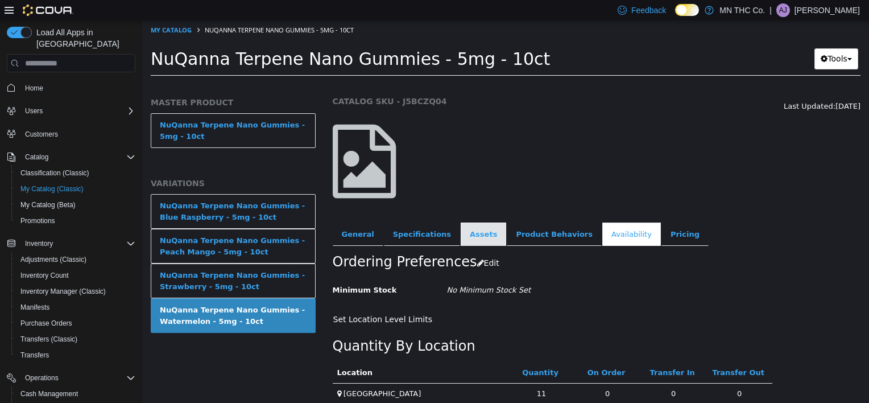
scroll to position [66, 0]
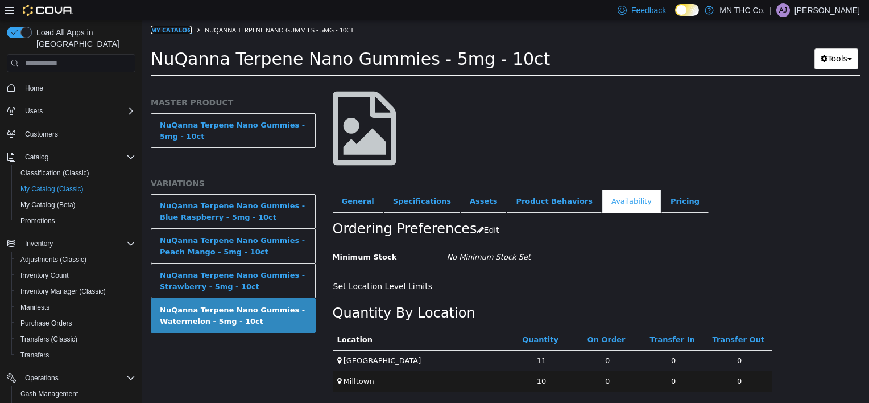
click at [173, 32] on link "My Catalog" at bounding box center [171, 30] width 41 height 9
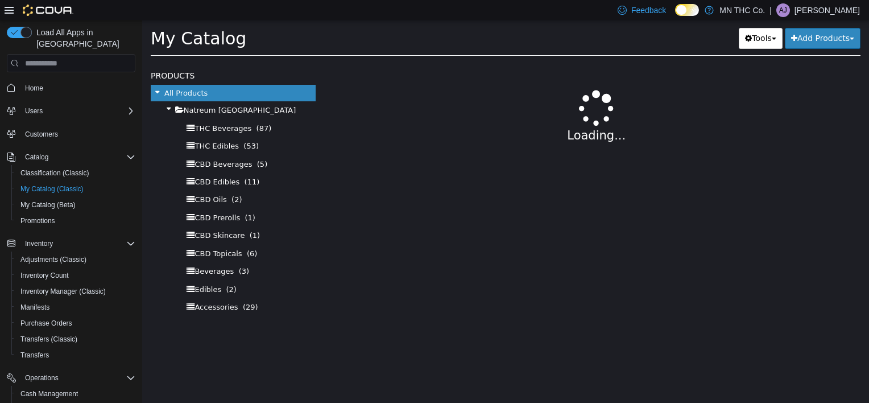
select select "**********"
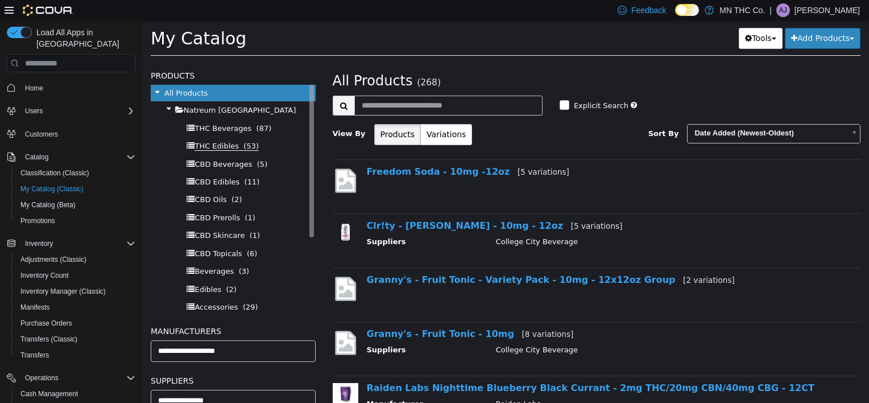
click at [220, 149] on span "THC Edibles" at bounding box center [217, 146] width 44 height 9
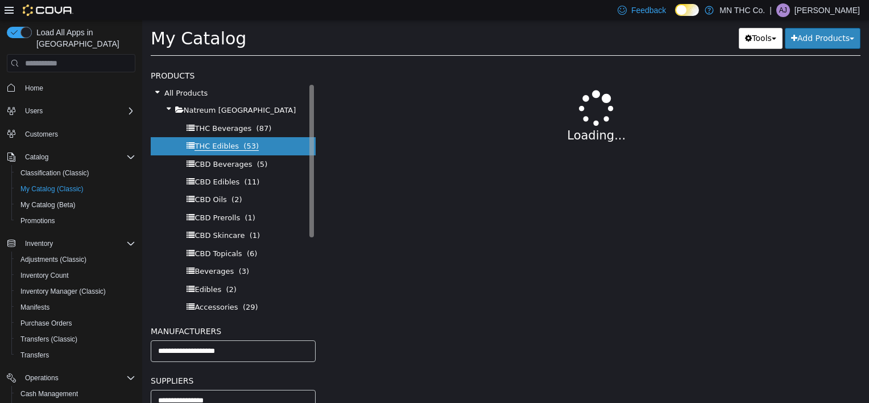
select select "**********"
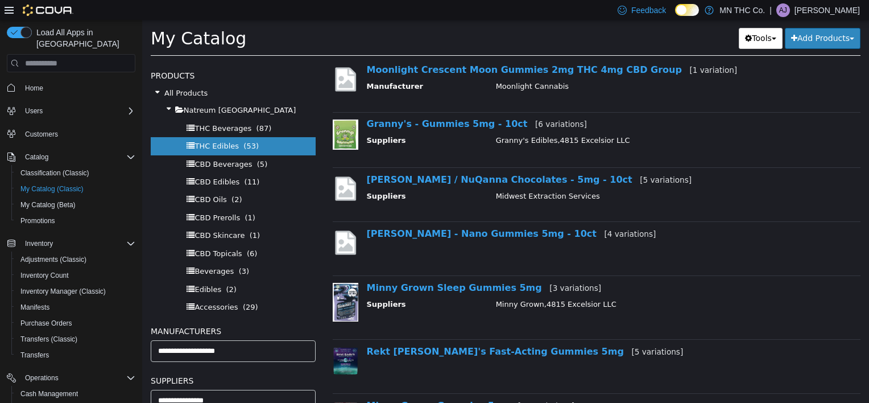
scroll to position [455, 0]
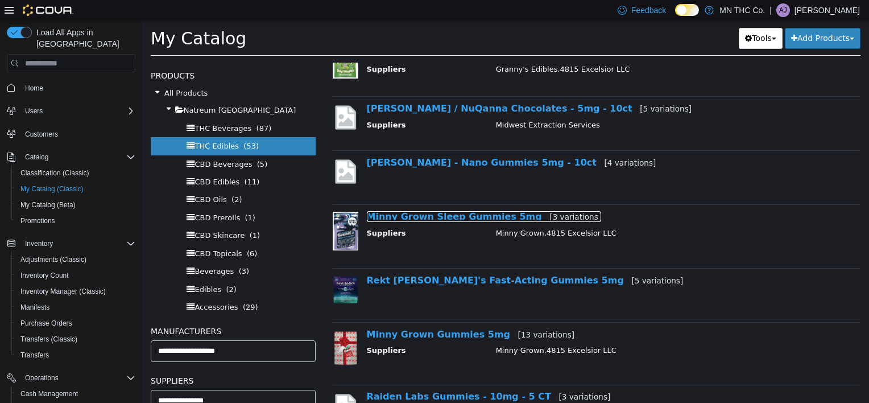
click at [475, 218] on link "Minny Grown Sleep Gummies 5mg [3 variations]" at bounding box center [484, 216] width 235 height 11
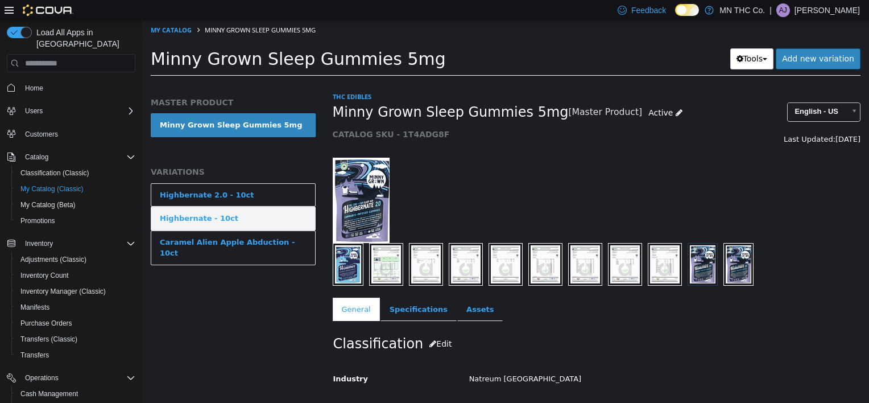
click at [240, 217] on link "Highbernate - 10ct" at bounding box center [233, 218] width 165 height 24
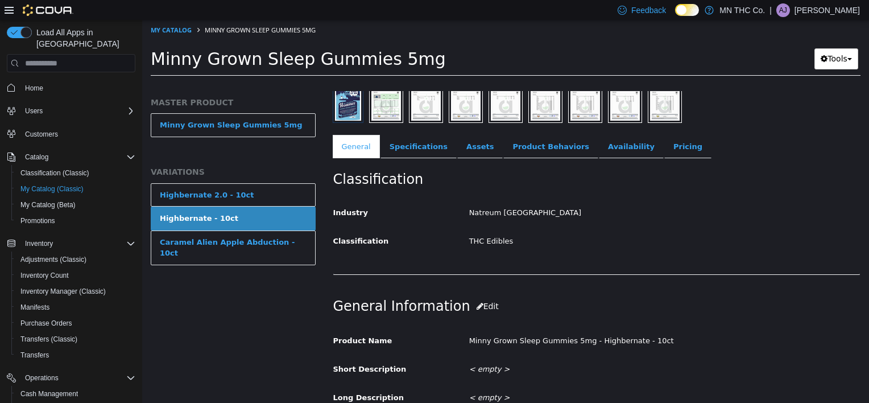
scroll to position [171, 0]
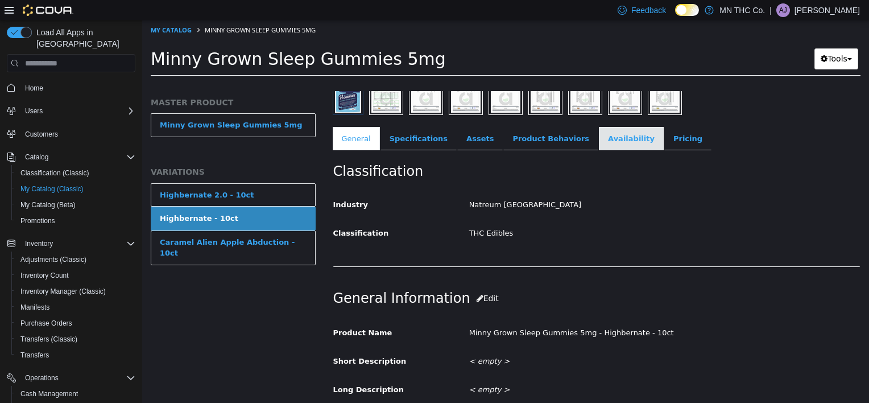
click at [599, 142] on link "Availability" at bounding box center [631, 139] width 65 height 24
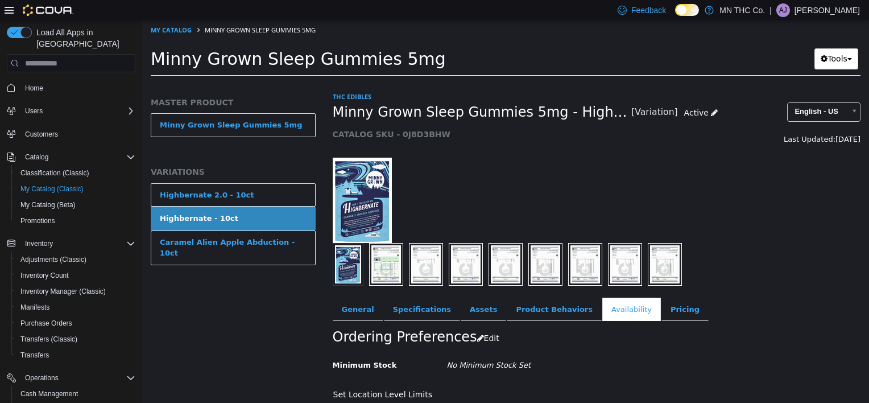
scroll to position [108, 0]
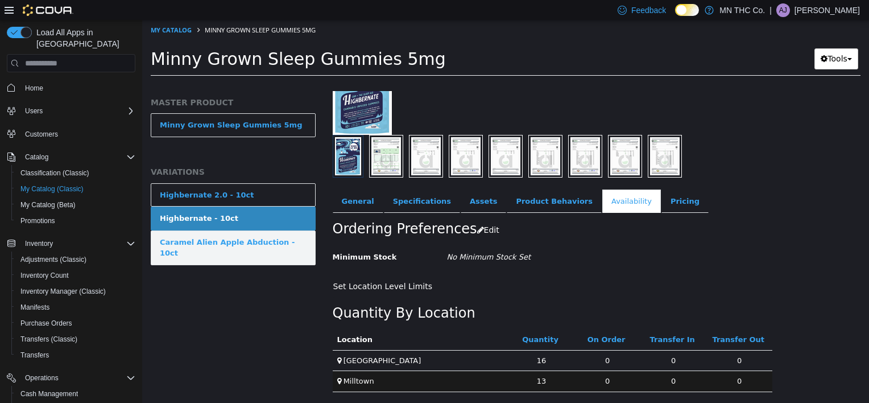
click at [217, 239] on div "Caramel Alien Apple Abduction - 10ct" at bounding box center [233, 248] width 147 height 22
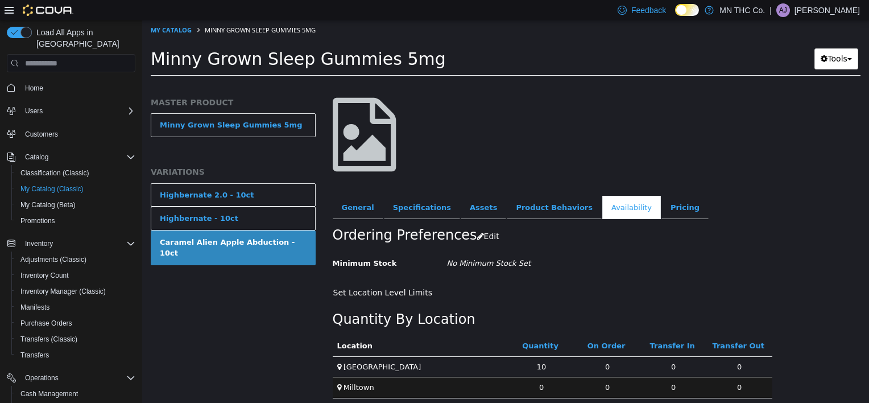
scroll to position [66, 0]
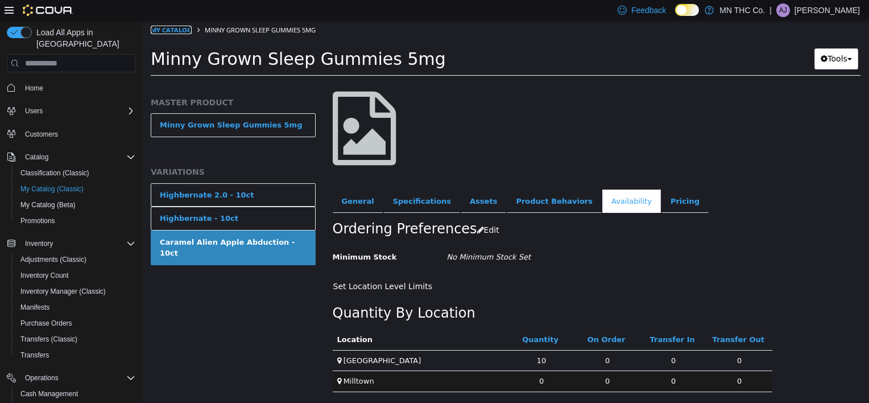
click at [181, 31] on link "My Catalog" at bounding box center [171, 30] width 41 height 9
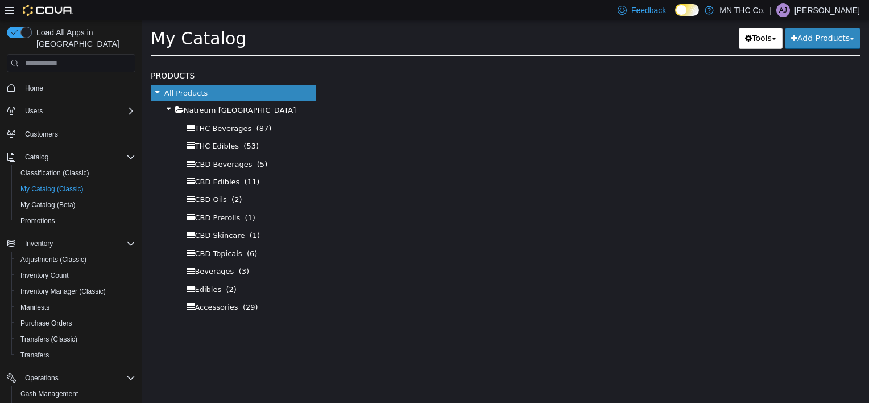
select select "**********"
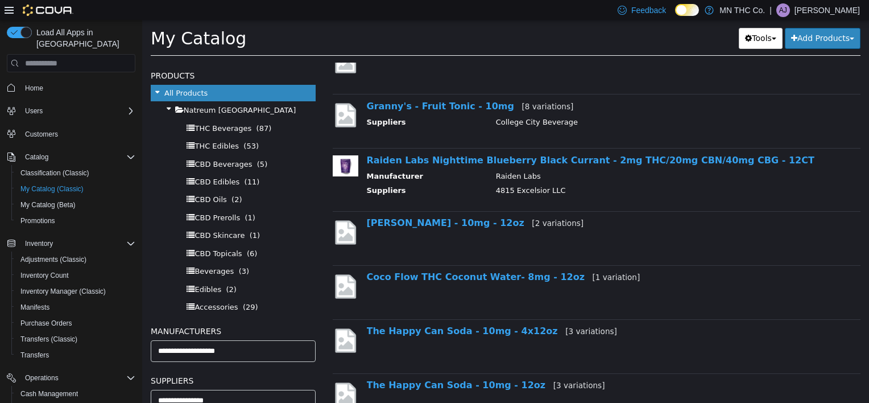
scroll to position [284, 0]
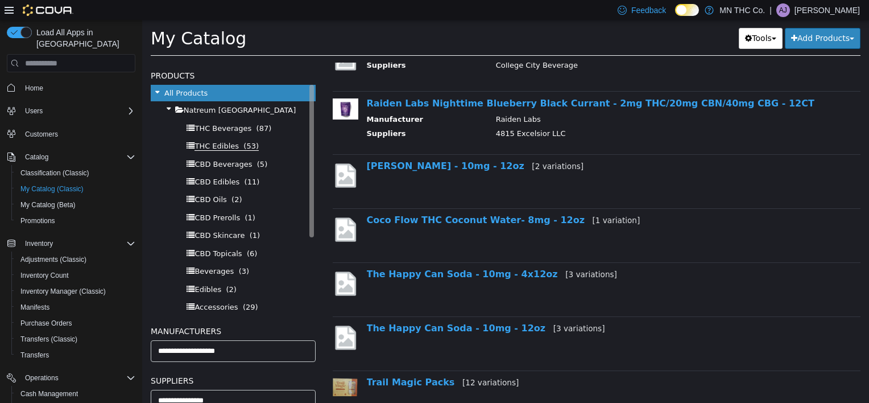
click at [212, 143] on span "THC Edibles" at bounding box center [217, 146] width 44 height 9
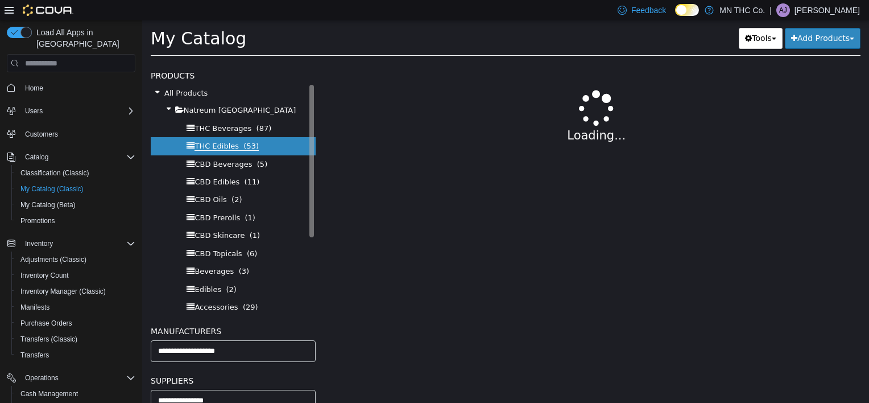
select select "**********"
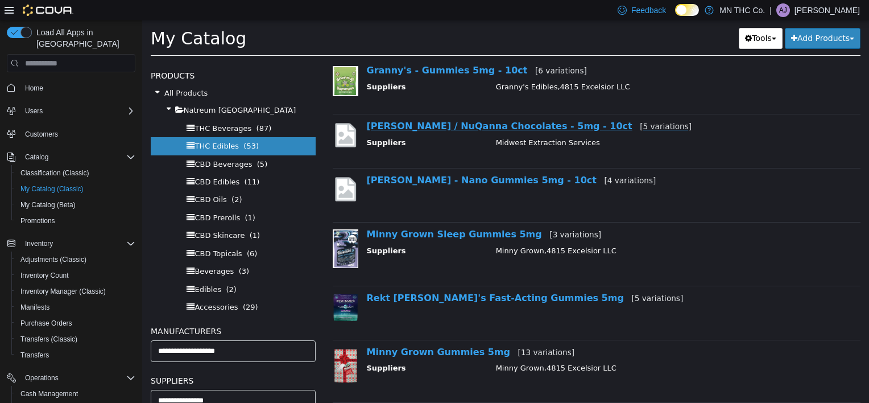
scroll to position [455, 0]
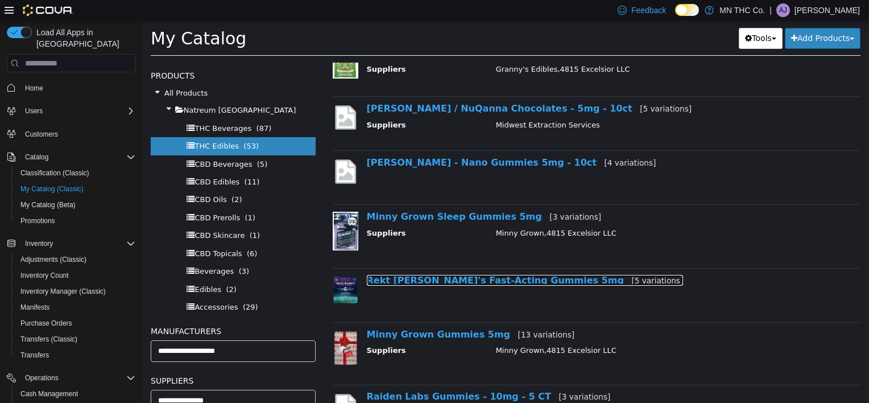
click at [469, 276] on link "Rekt [PERSON_NAME]'s Fast-Acting Gummies 5mg [5 variations]" at bounding box center [525, 280] width 317 height 11
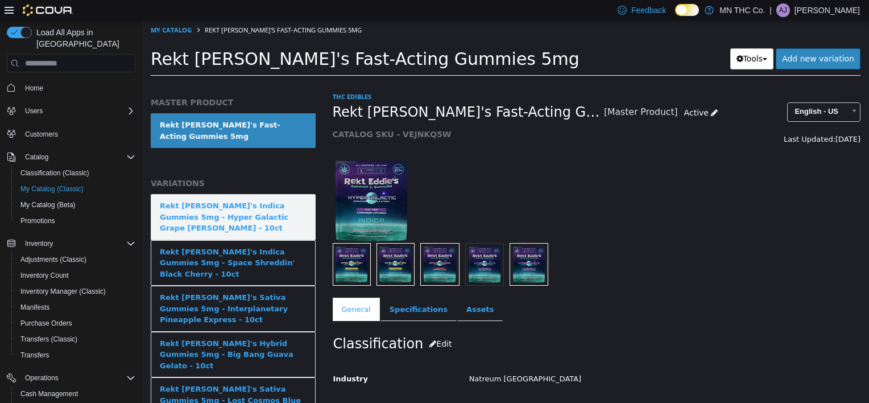
click at [231, 200] on div "Rekt [PERSON_NAME]'s Indica Gummies 5mg - Hyper Galactic Grape [PERSON_NAME] - …" at bounding box center [233, 217] width 147 height 34
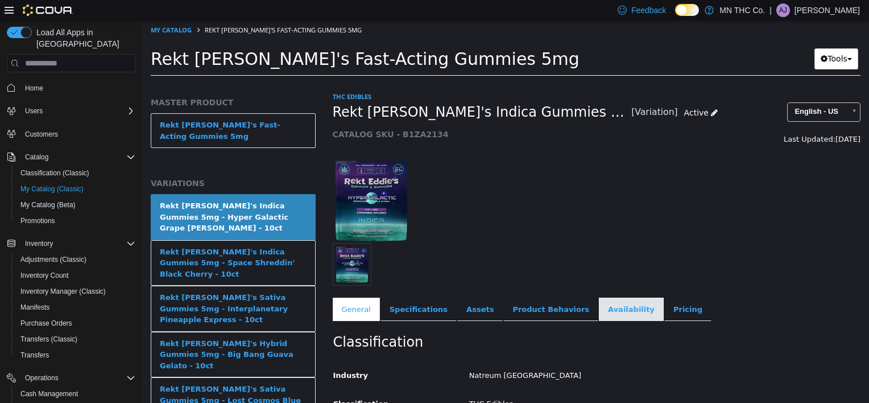
click at [599, 308] on link "Availability" at bounding box center [631, 309] width 65 height 24
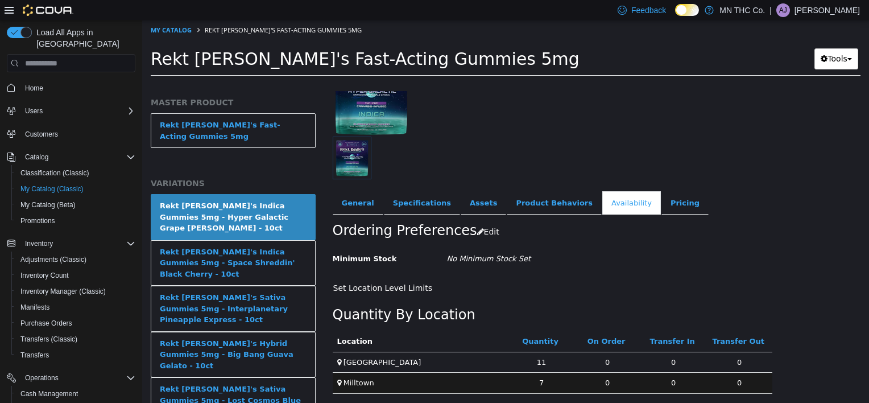
scroll to position [108, 0]
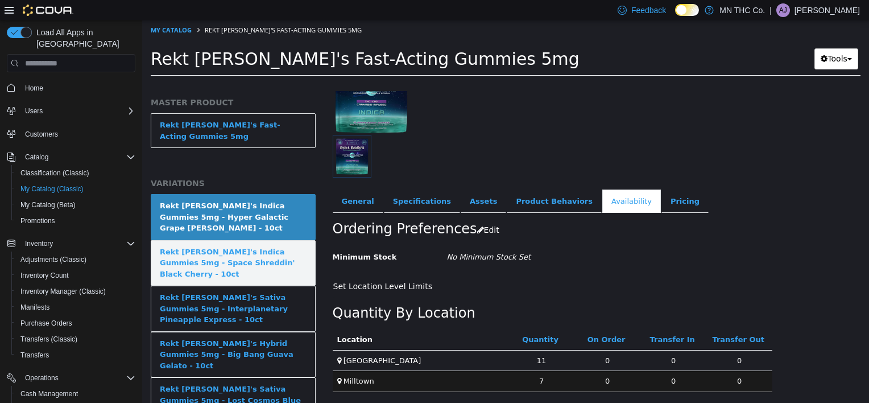
click at [212, 246] on div "Rekt [PERSON_NAME]'s Indica Gummies 5mg - Space Shreddin' Black Cherry - 10ct" at bounding box center [233, 263] width 147 height 34
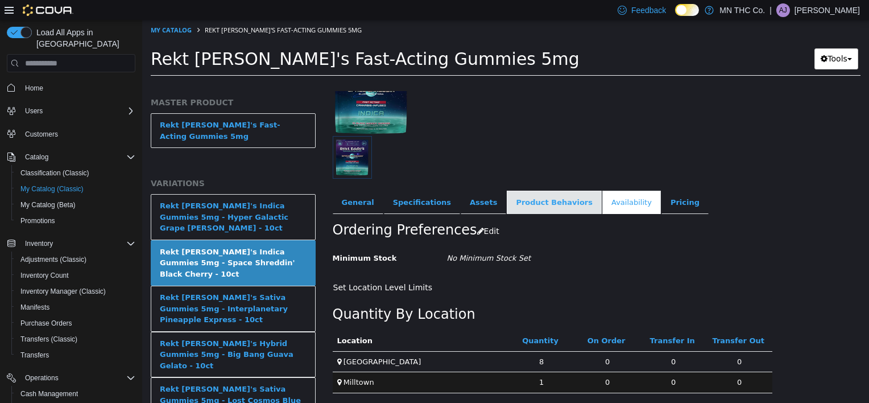
scroll to position [108, 0]
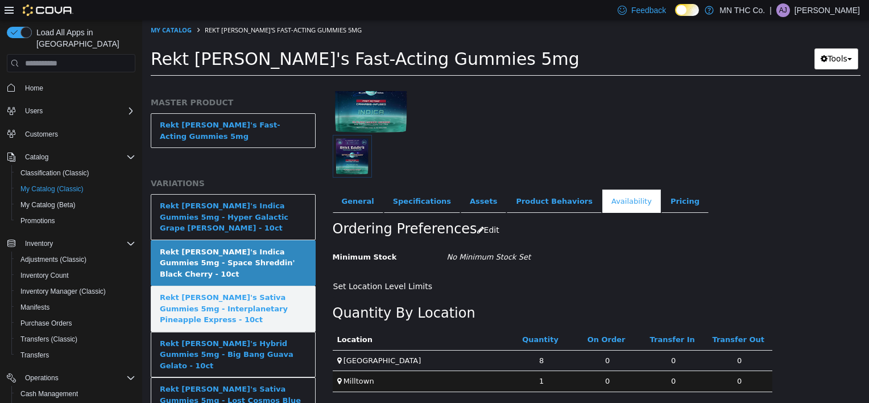
click at [207, 292] on div "Rekt [PERSON_NAME]'s Sativa Gummies 5mg - Interplanetary Pineapple Express - 10…" at bounding box center [233, 309] width 147 height 34
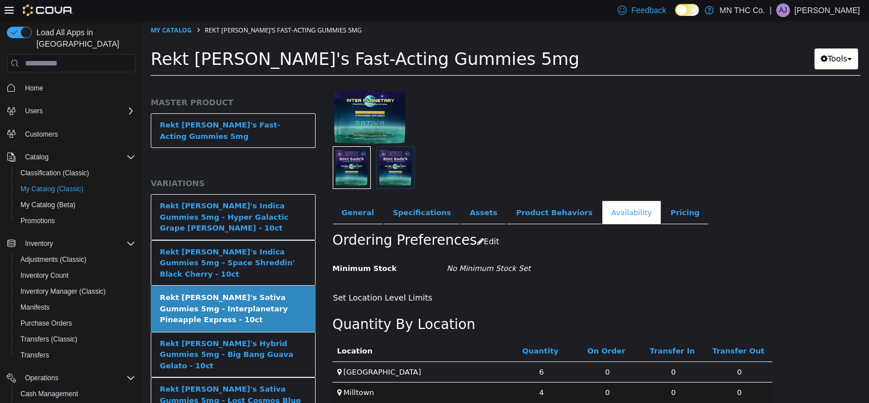
scroll to position [108, 0]
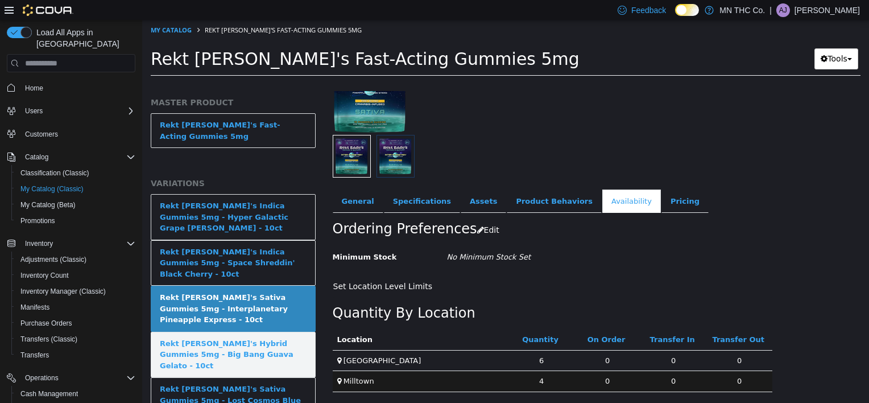
click at [231, 338] on div "Rekt [PERSON_NAME]'s Hybrid Gummies 5mg - Big Bang Guava Gelato - 10ct" at bounding box center [233, 355] width 147 height 34
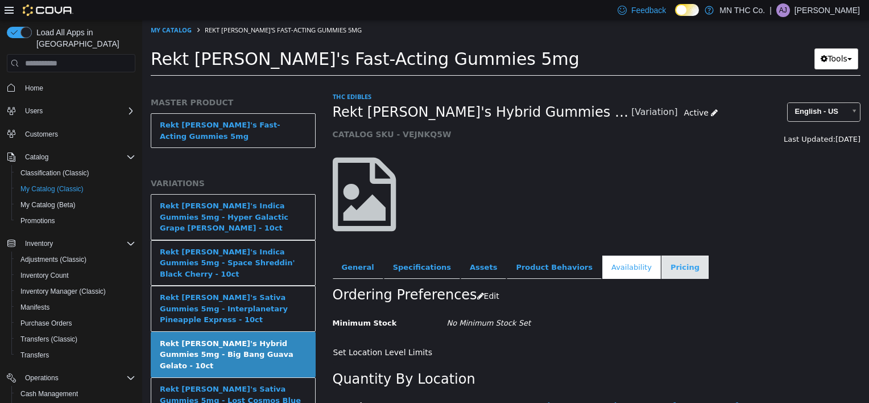
scroll to position [66, 0]
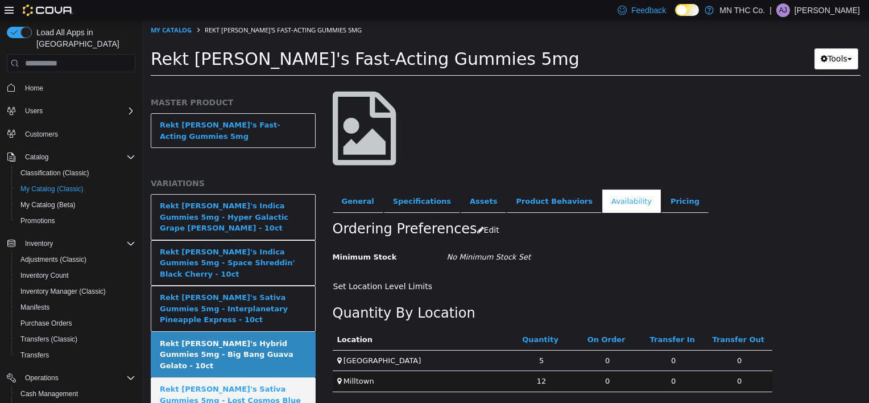
click at [259, 383] on div "Rekt [PERSON_NAME]'s Sativa Gummies 5mg - Lost Cosmos Blue Dream - 10ct" at bounding box center [233, 400] width 147 height 34
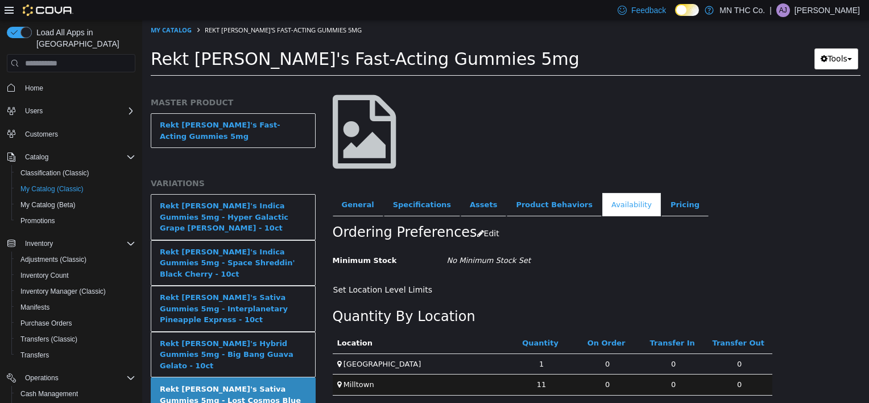
scroll to position [66, 0]
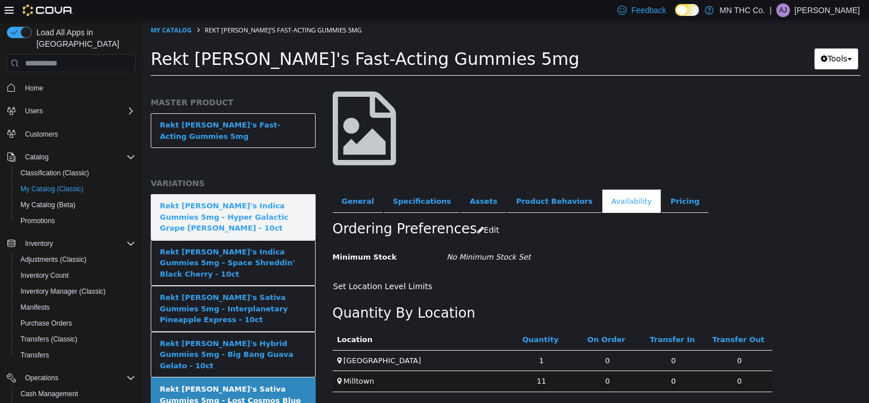
click at [275, 200] on div "Rekt [PERSON_NAME]'s Indica Gummies 5mg - Hyper Galactic Grape [PERSON_NAME] - …" at bounding box center [233, 217] width 147 height 34
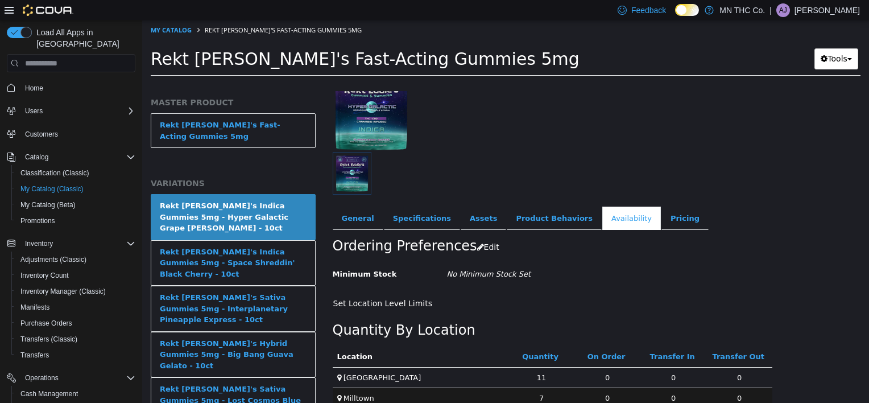
scroll to position [108, 0]
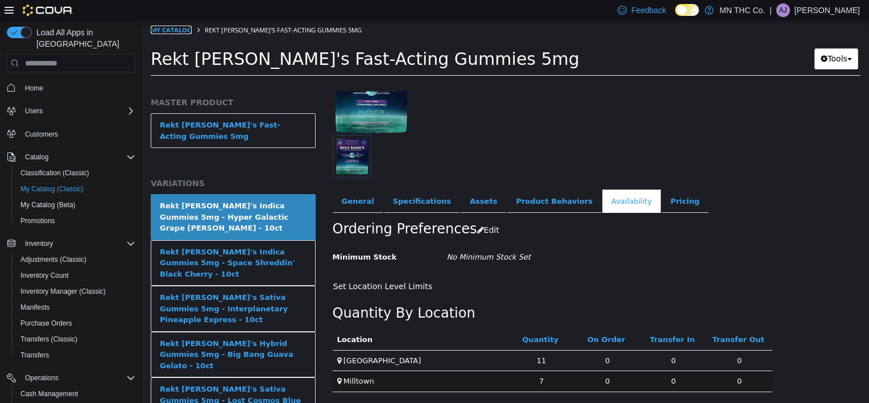
click at [173, 28] on link "My Catalog" at bounding box center [171, 30] width 41 height 9
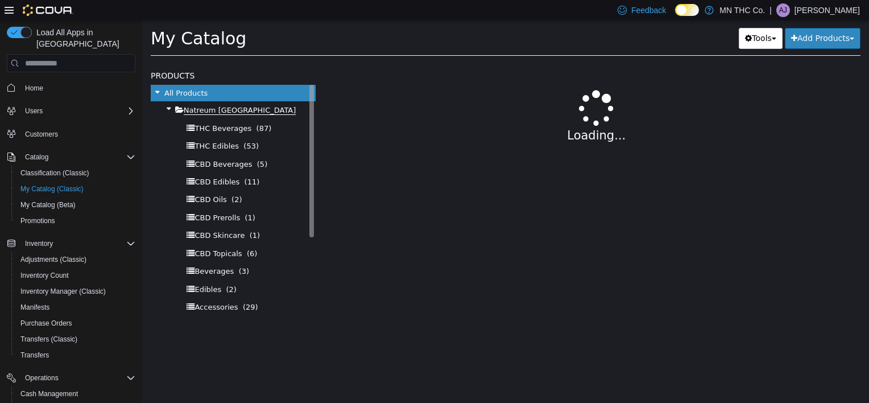
select select "**********"
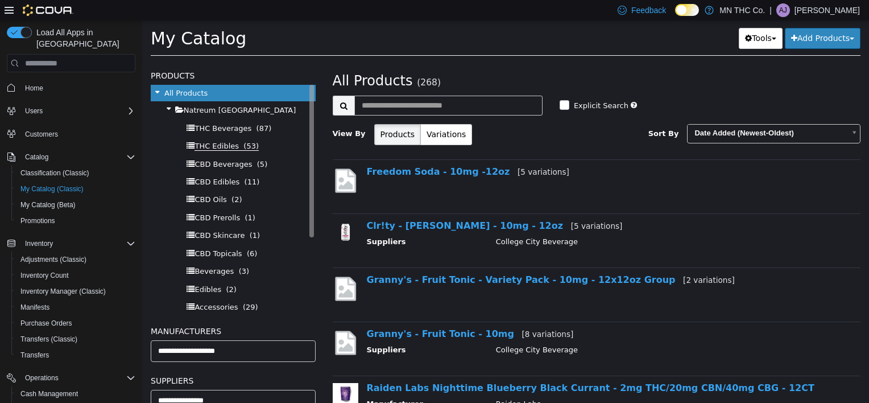
click at [223, 142] on span "THC Edibles" at bounding box center [217, 146] width 44 height 9
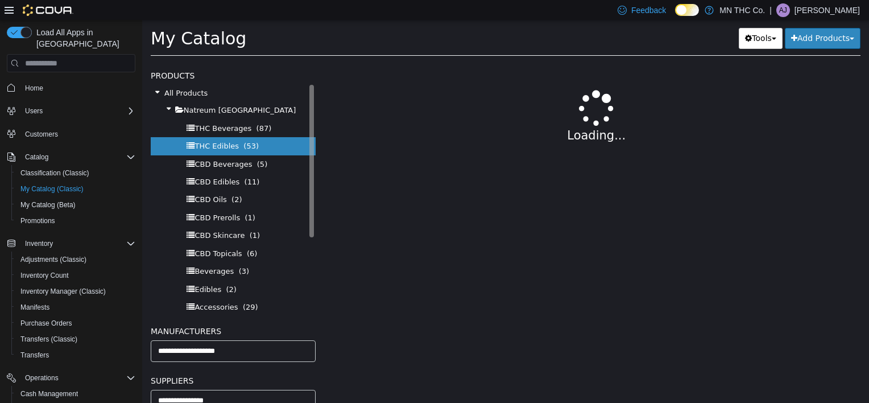
select select "**********"
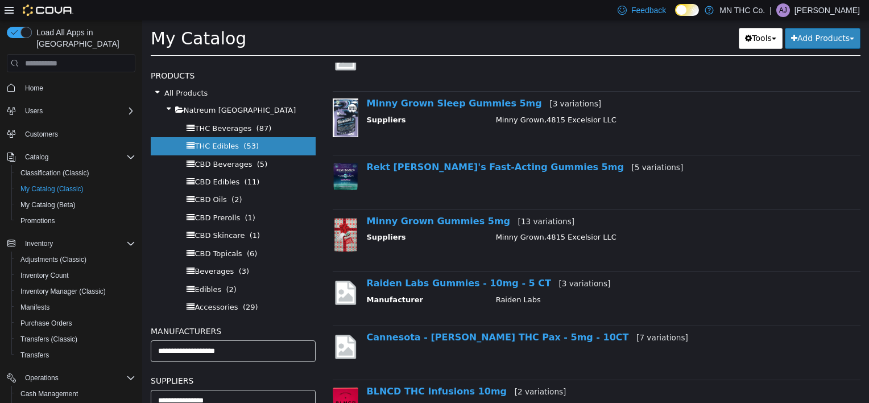
scroll to position [569, 0]
click at [421, 217] on link "Minny Grown Gummies 5mg [13 variations]" at bounding box center [471, 220] width 208 height 11
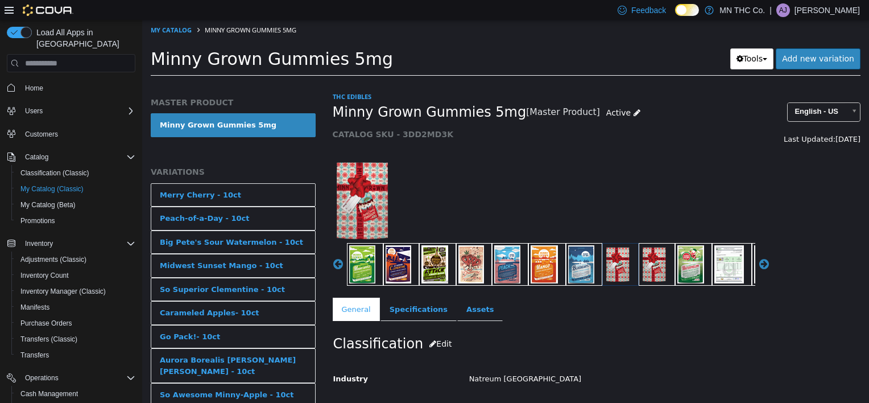
click at [399, 266] on img "button" at bounding box center [399, 264] width 26 height 38
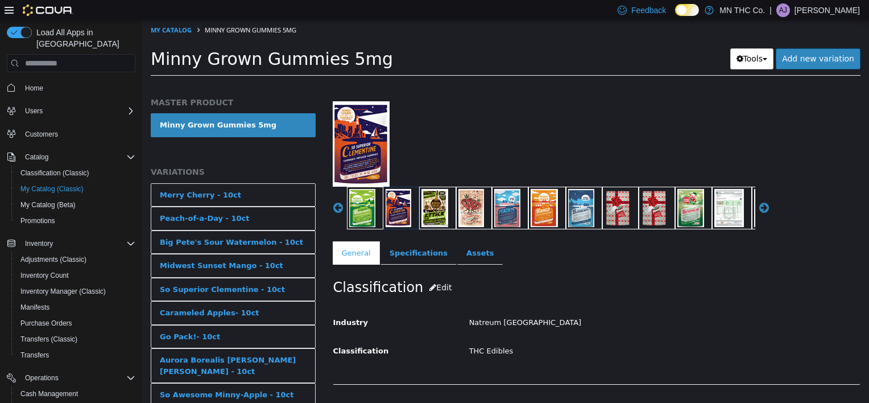
scroll to position [57, 0]
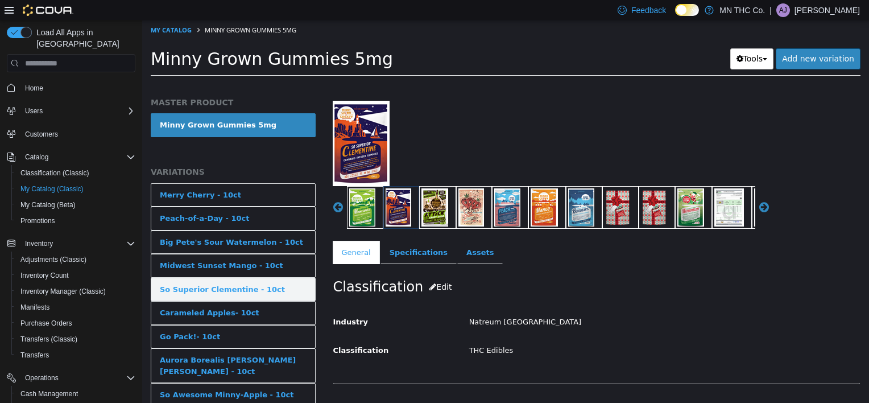
click at [289, 283] on link "So Superior Clementine - 10ct" at bounding box center [233, 290] width 165 height 24
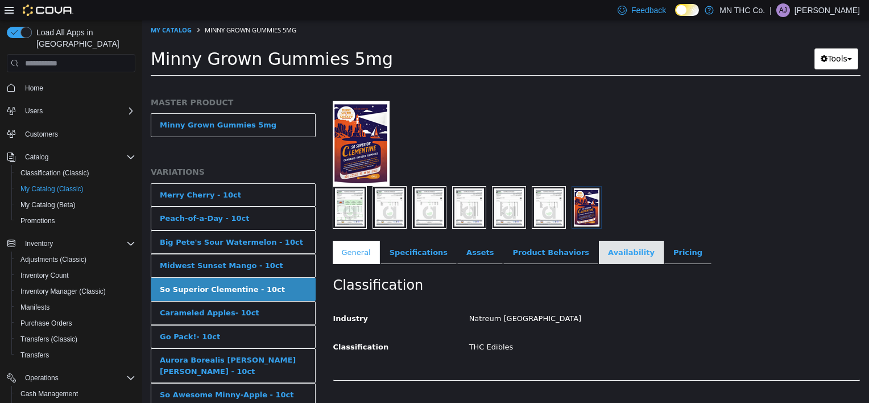
click at [599, 255] on link "Availability" at bounding box center [631, 253] width 65 height 24
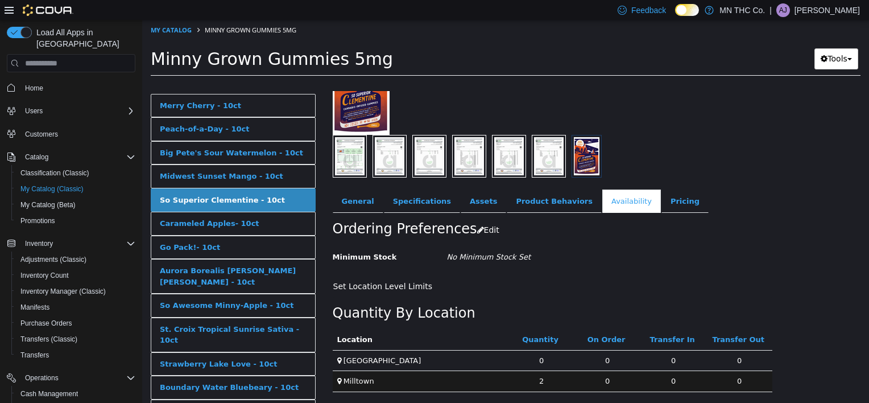
scroll to position [114, 0]
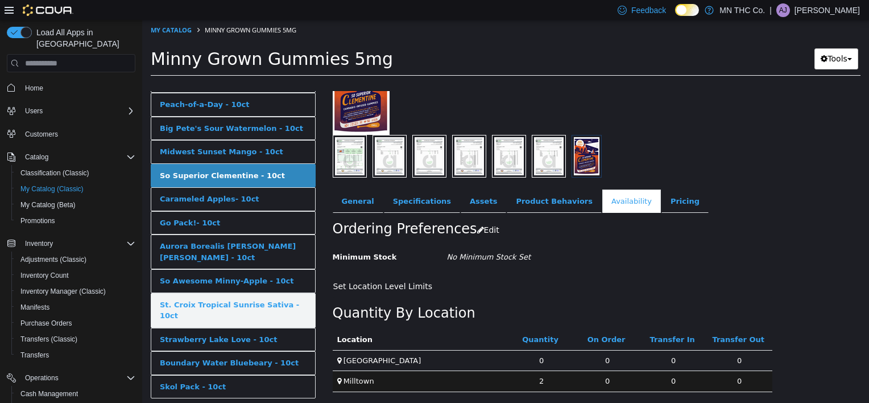
click at [244, 299] on div "St. Croix Tropical Sunrise Sativa - 10ct" at bounding box center [233, 310] width 147 height 22
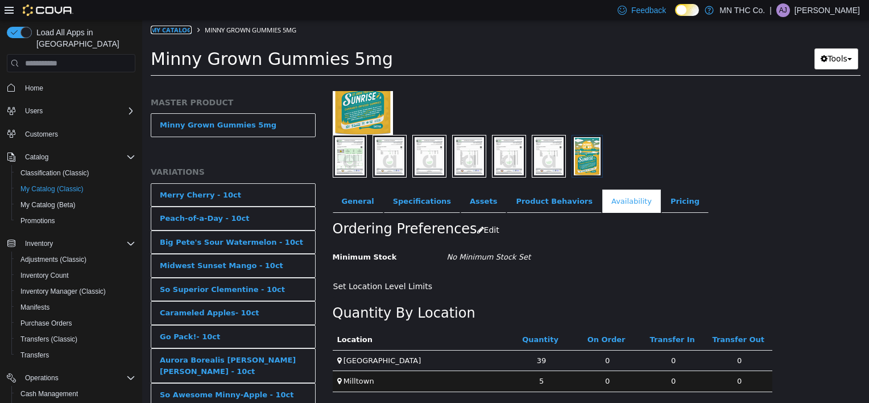
click at [174, 30] on link "My Catalog" at bounding box center [171, 30] width 41 height 9
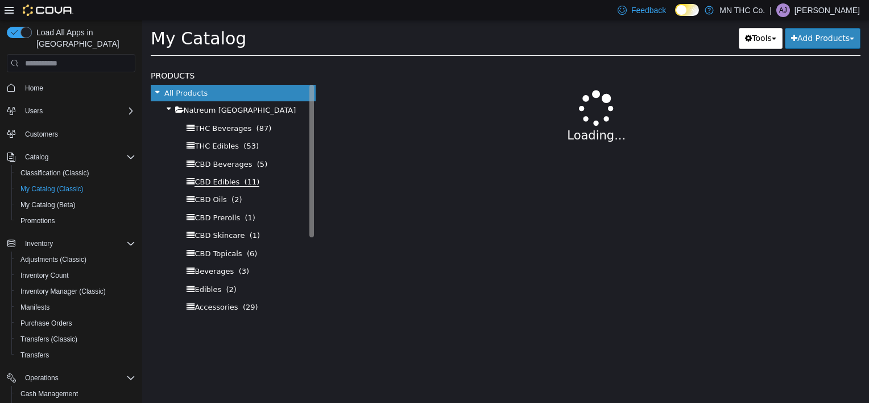
select select "**********"
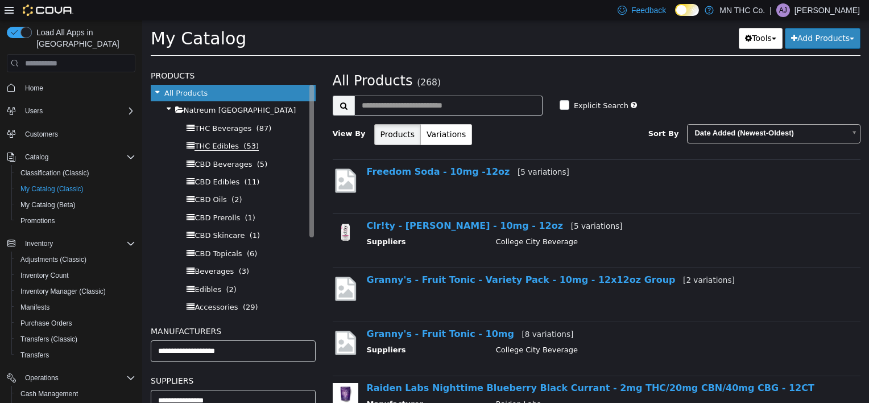
click at [226, 147] on span "THC Edibles" at bounding box center [217, 146] width 44 height 9
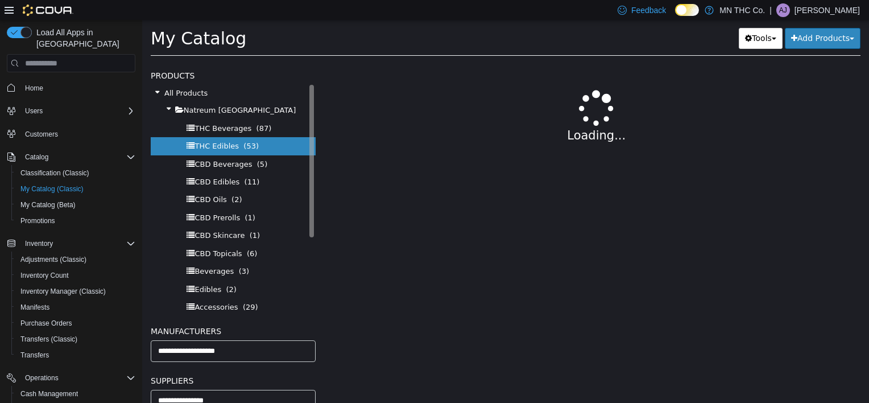
select select "**********"
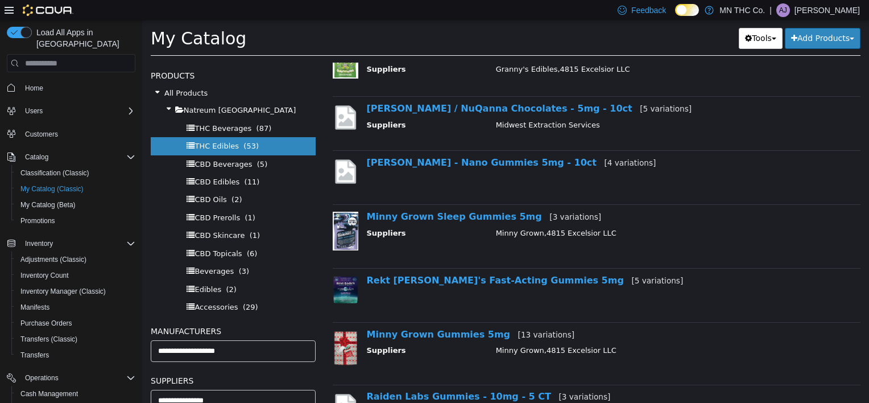
scroll to position [569, 0]
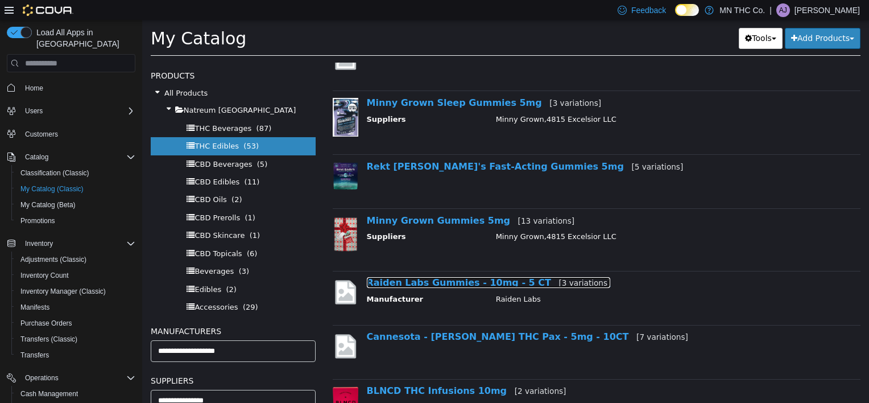
click at [445, 280] on link "Raiden Labs Gummies - 10mg - 5 CT [3 variations]" at bounding box center [489, 282] width 244 height 11
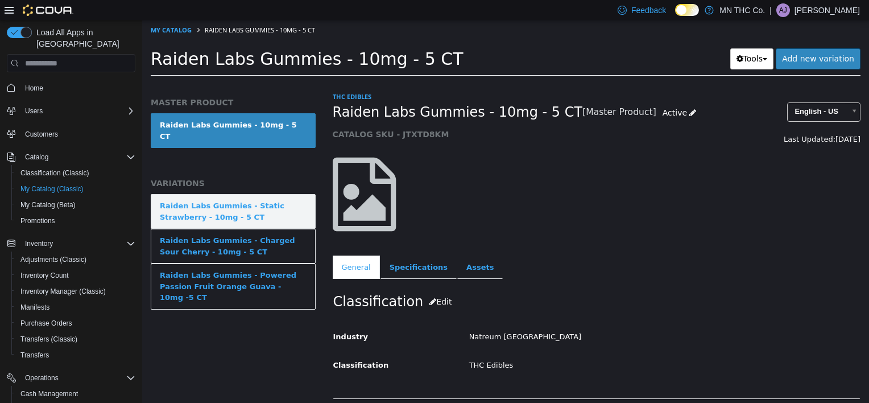
click at [255, 206] on div "Raiden Labs Gummies - Static Strawberry - 10mg - 5 CT" at bounding box center [233, 211] width 147 height 22
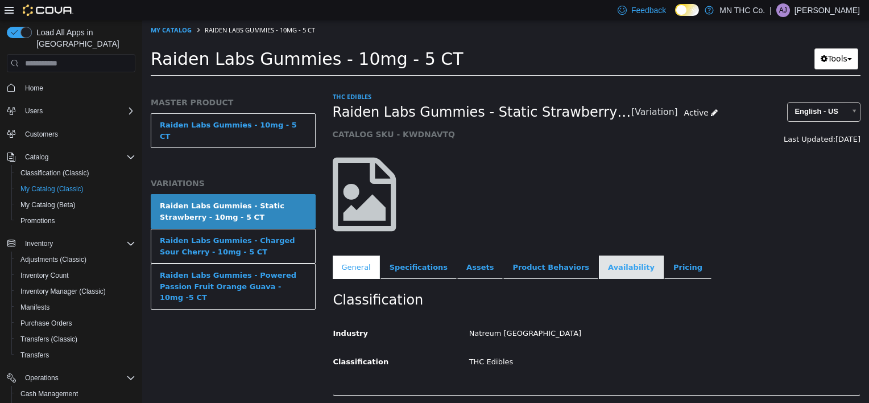
click at [599, 262] on link "Availability" at bounding box center [631, 267] width 65 height 24
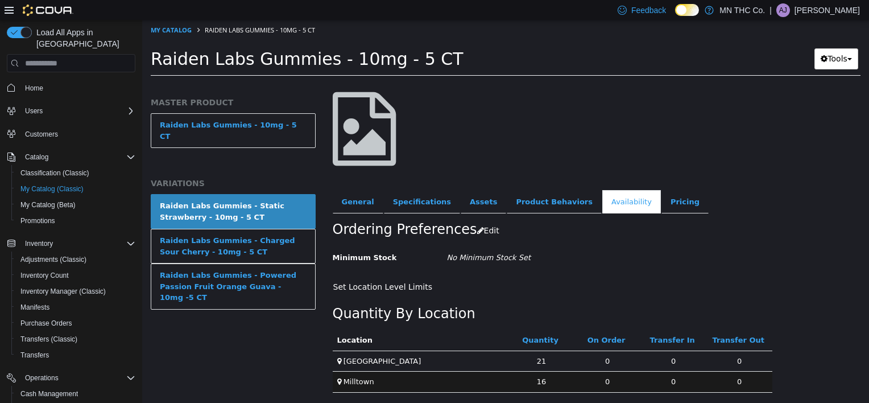
scroll to position [66, 0]
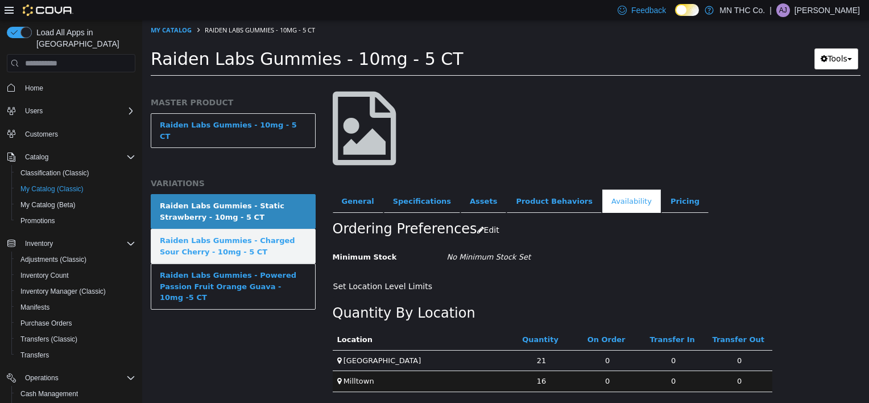
click at [200, 242] on div "Raiden Labs Gummies - Charged Sour Cherry - 10mg - 5 CT" at bounding box center [233, 246] width 147 height 22
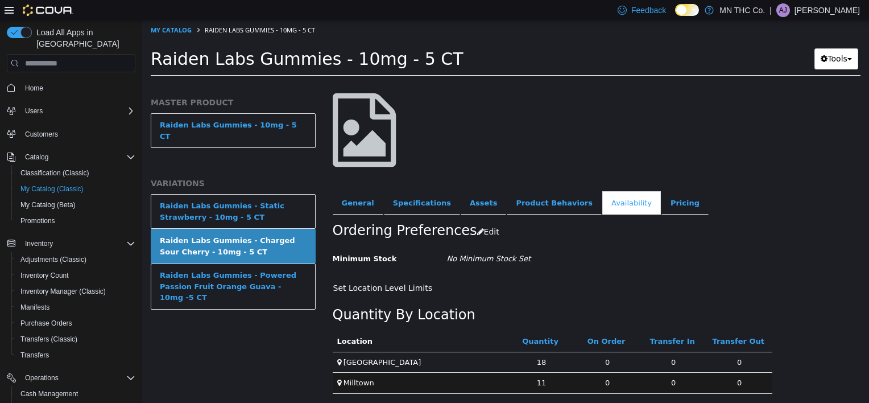
scroll to position [66, 0]
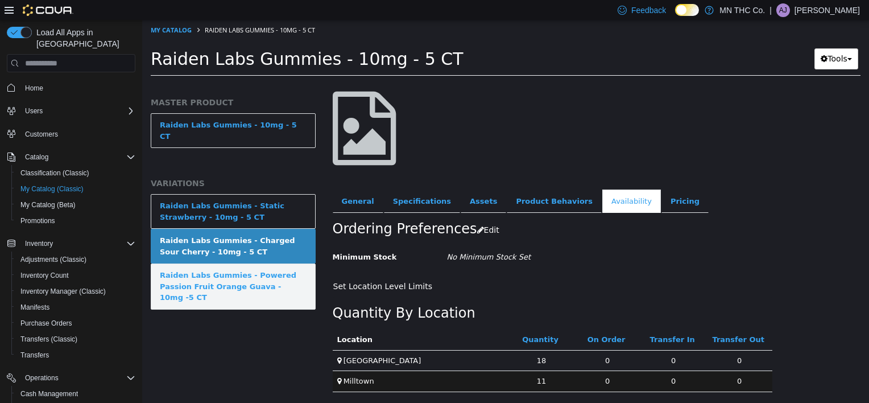
click at [258, 275] on div "Raiden Labs Gummies - Powered Passion Fruit Orange Guava - 10mg -5 CT" at bounding box center [233, 287] width 147 height 34
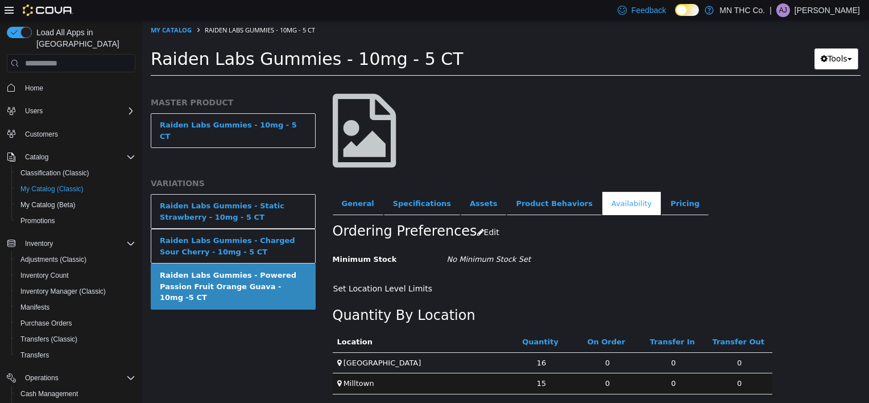
scroll to position [66, 0]
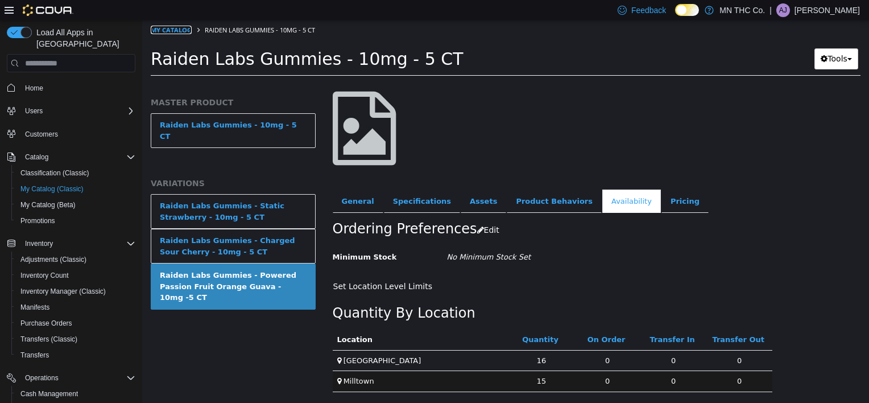
click at [173, 31] on link "My Catalog" at bounding box center [171, 30] width 41 height 9
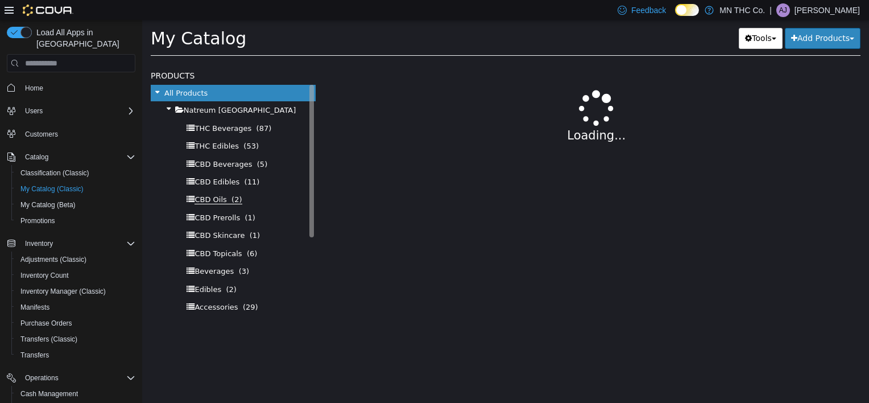
select select "**********"
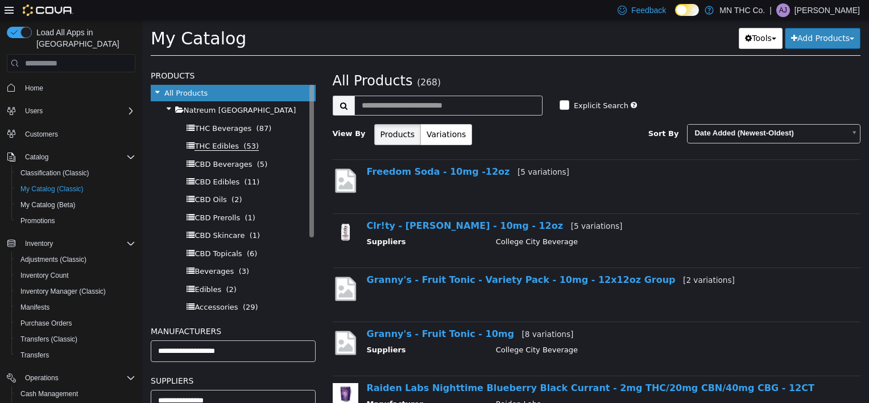
click at [218, 148] on span "THC Edibles" at bounding box center [217, 146] width 44 height 9
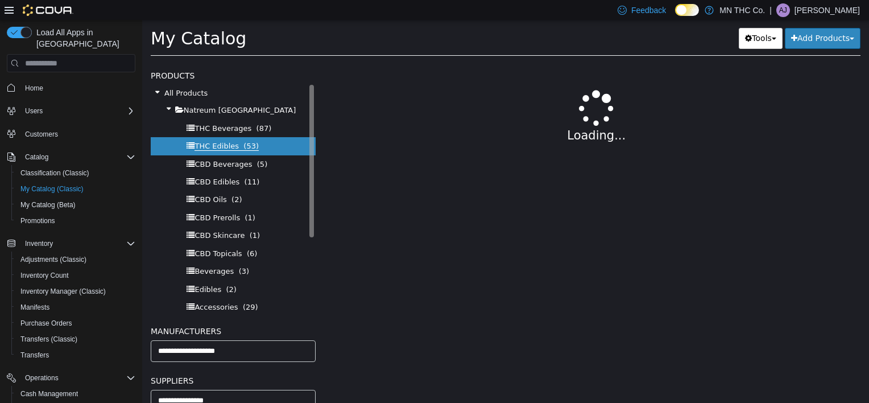
select select "**********"
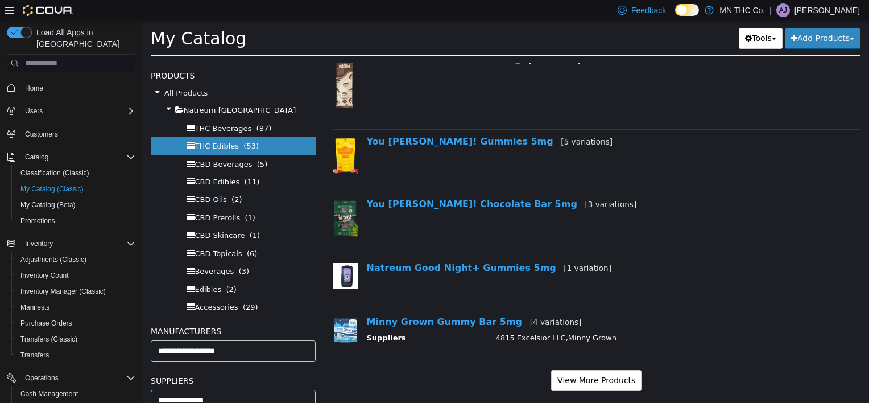
scroll to position [967, 0]
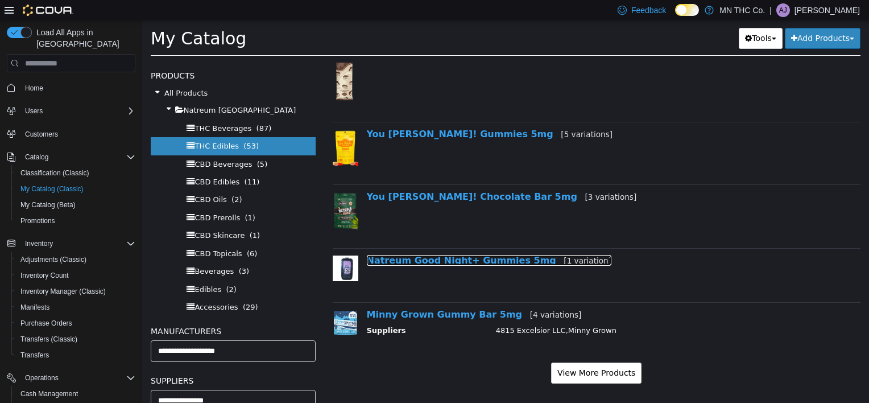
click at [454, 260] on link "Natreum Good Night+ Gummies 5mg [1 variation]" at bounding box center [489, 260] width 245 height 11
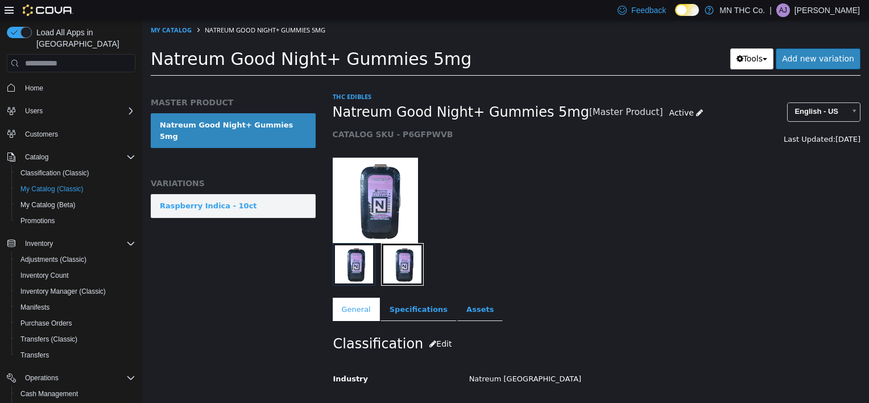
click at [230, 200] on div "Raspberry Indica - 10ct" at bounding box center [208, 205] width 97 height 11
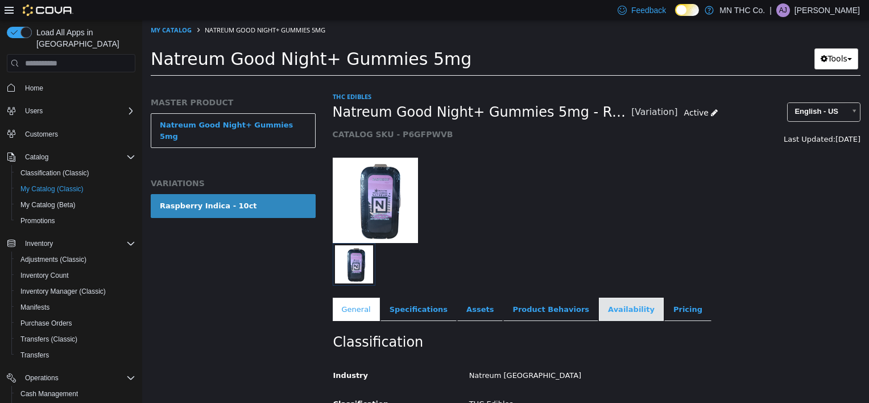
click at [601, 308] on link "Availability" at bounding box center [631, 309] width 65 height 24
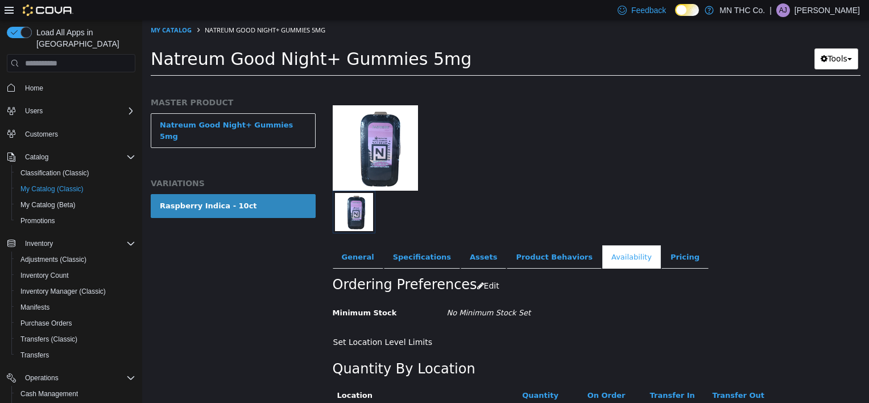
scroll to position [108, 0]
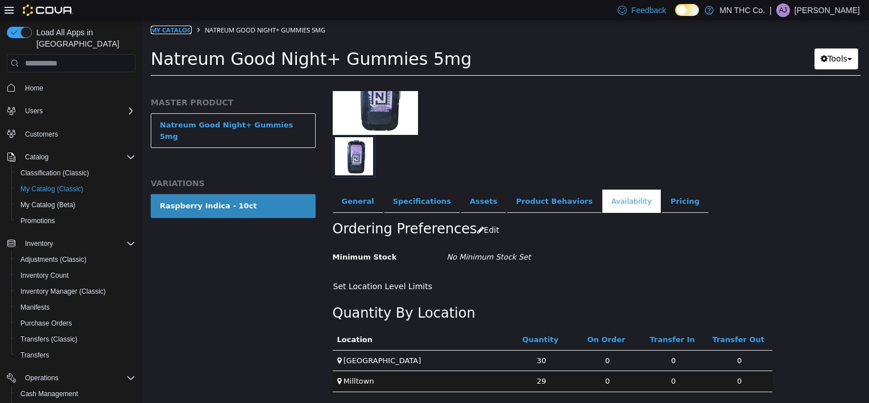
click at [168, 27] on link "My Catalog" at bounding box center [171, 30] width 41 height 9
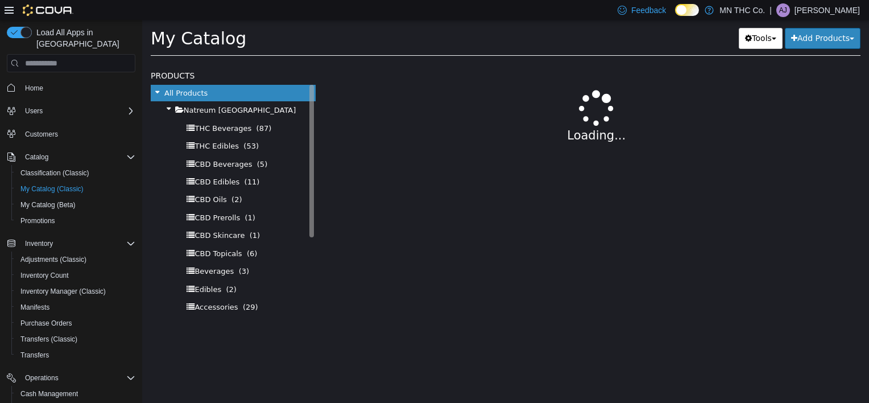
select select "**********"
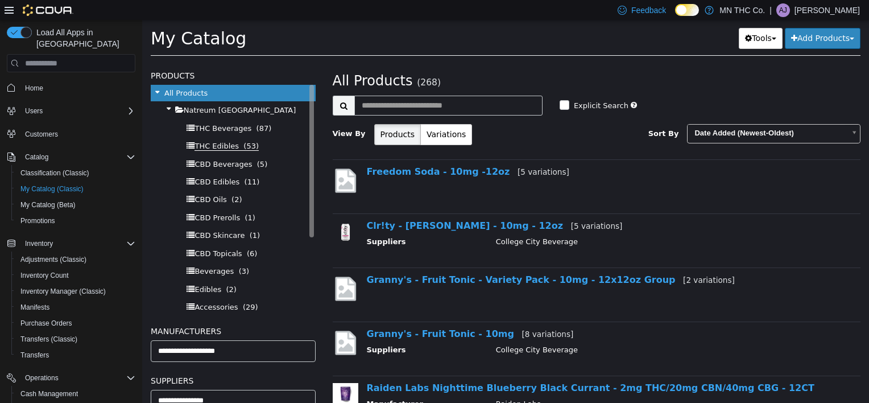
click at [225, 146] on span "THC Edibles" at bounding box center [217, 146] width 44 height 9
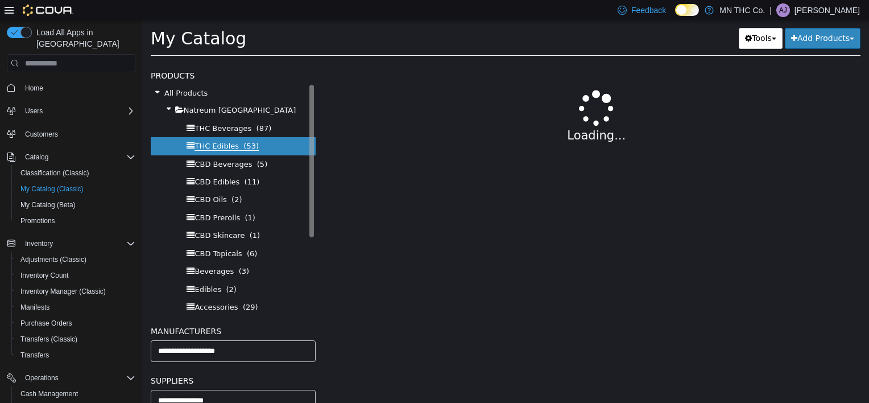
select select "**********"
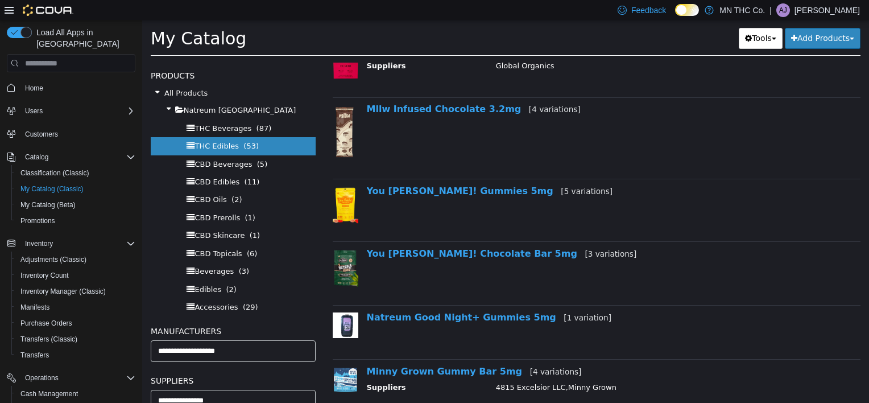
scroll to position [967, 0]
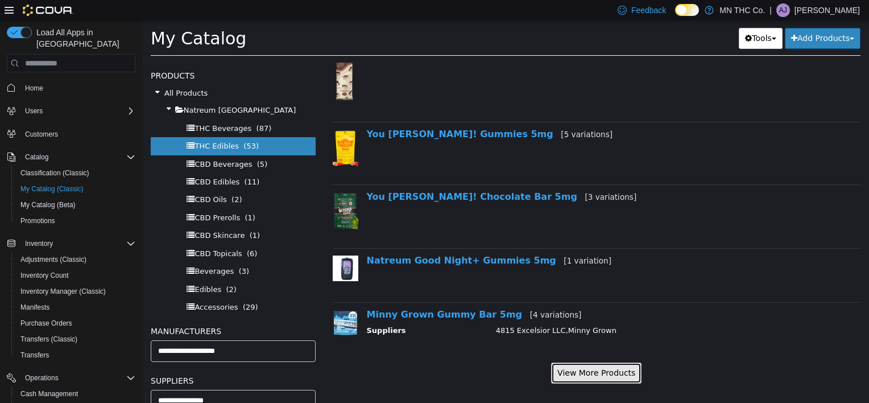
click at [596, 374] on button "View More Products" at bounding box center [596, 372] width 90 height 21
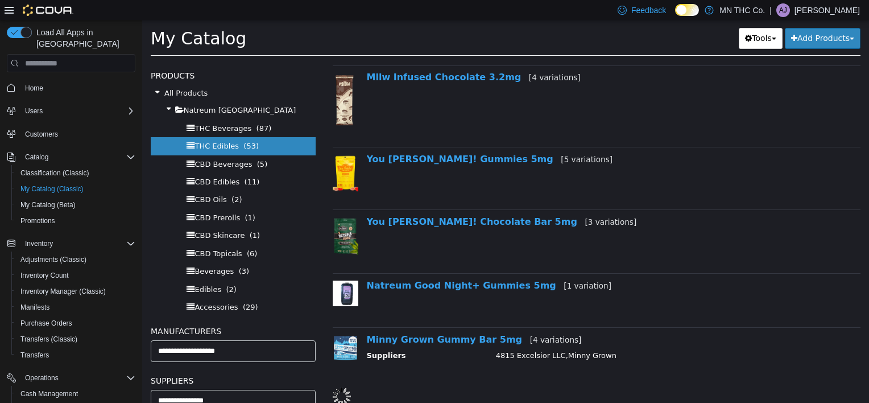
select select "**********"
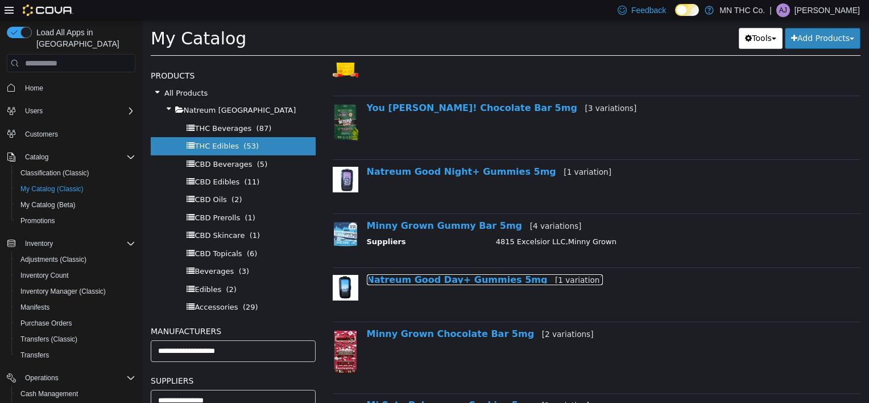
click at [457, 276] on link "Natreum Good Day+ Gummies 5mg [1 variation]" at bounding box center [485, 279] width 236 height 11
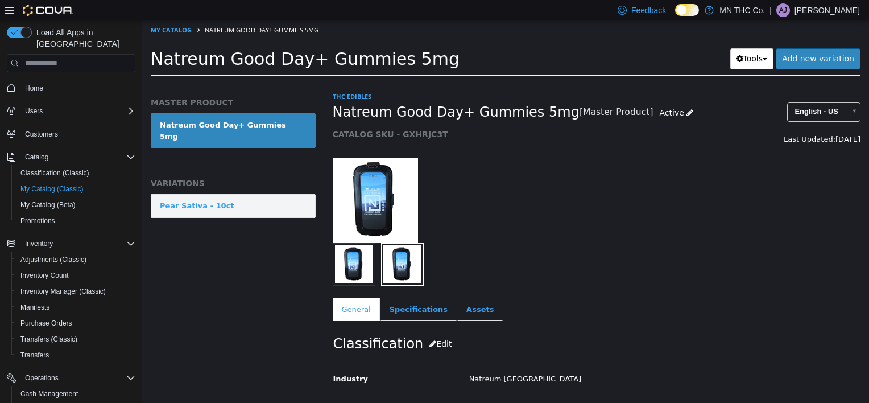
click at [253, 197] on link "Pear Sativa - 10ct" at bounding box center [233, 206] width 165 height 24
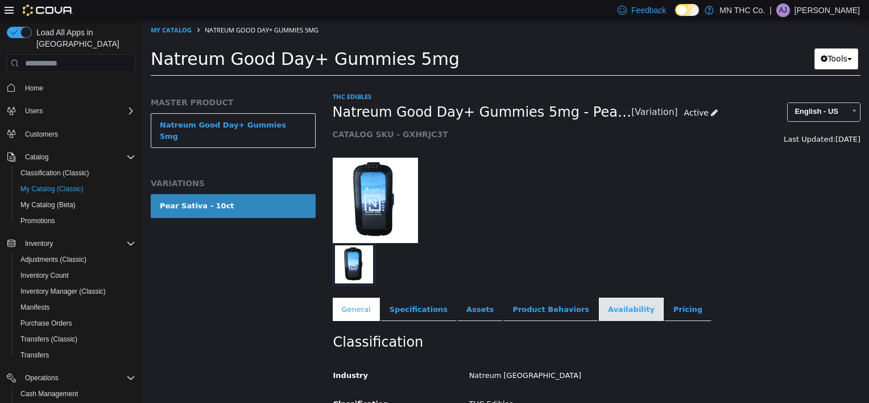
drag, startPoint x: 609, startPoint y: 305, endPoint x: 610, endPoint y: 299, distance: 5.7
click at [609, 305] on link "Availability" at bounding box center [631, 309] width 65 height 24
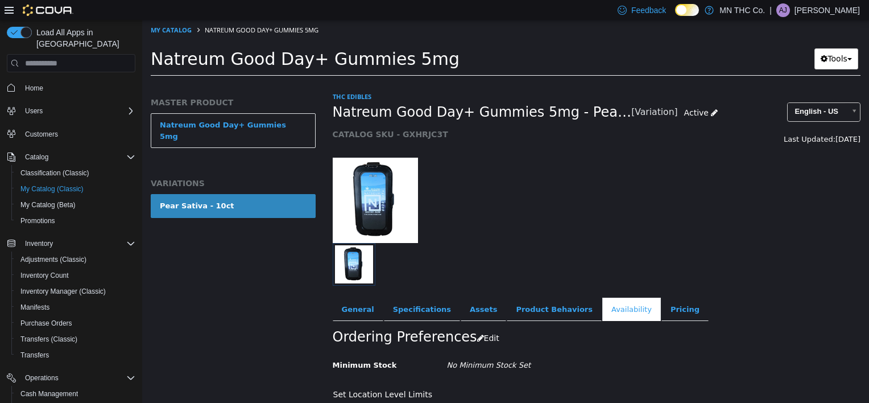
scroll to position [108, 0]
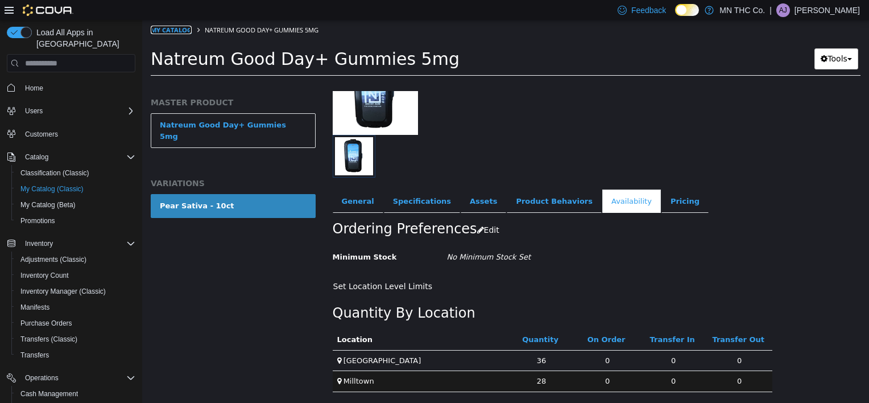
click at [184, 27] on link "My Catalog" at bounding box center [171, 30] width 41 height 9
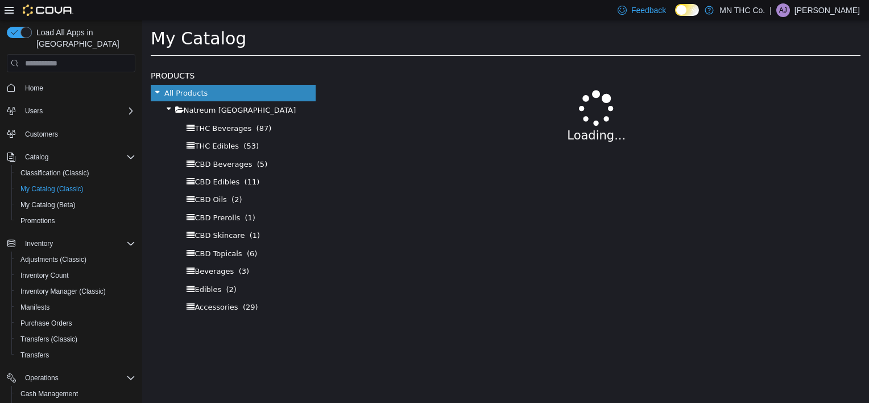
select select "**********"
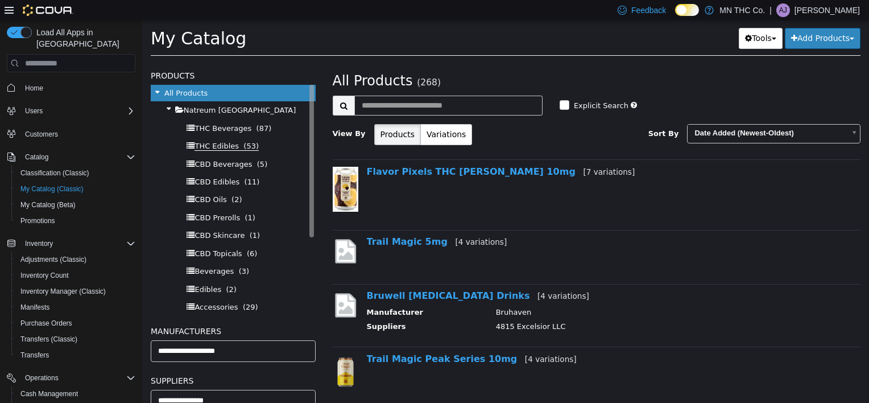
click at [225, 143] on span "THC Edibles" at bounding box center [217, 146] width 44 height 9
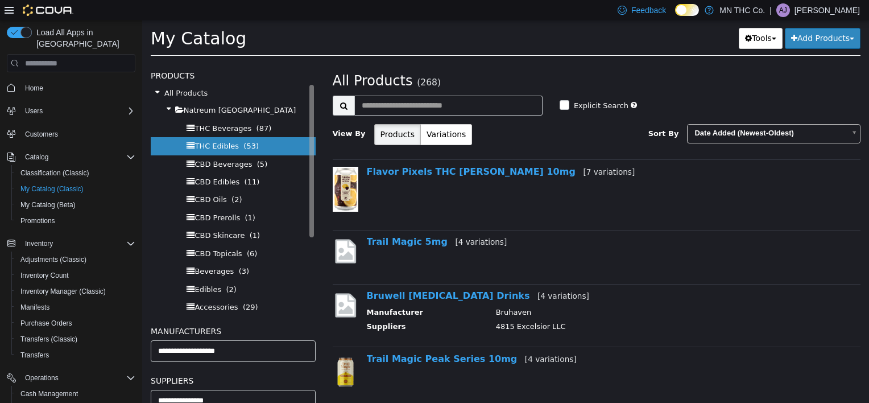
select select "**********"
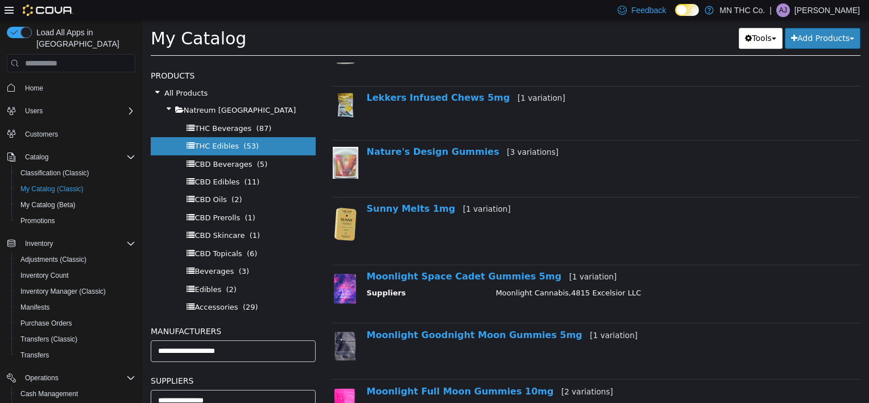
scroll to position [284, 0]
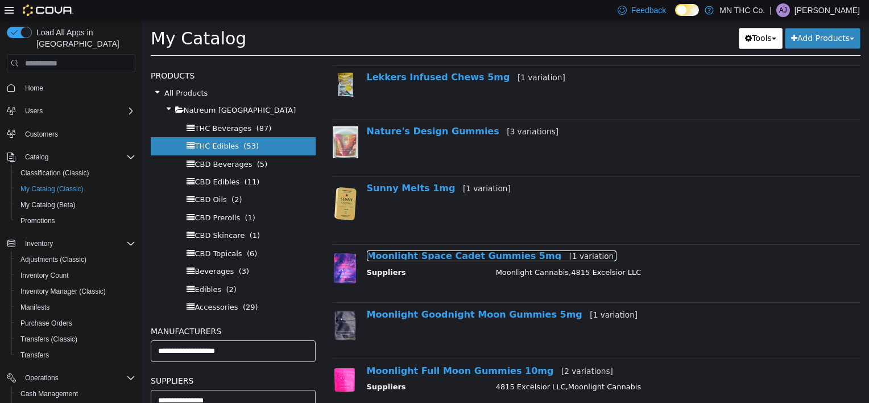
click at [474, 254] on link "Moonlight Space Cadet Gummies 5mg [1 variation]" at bounding box center [492, 255] width 250 height 11
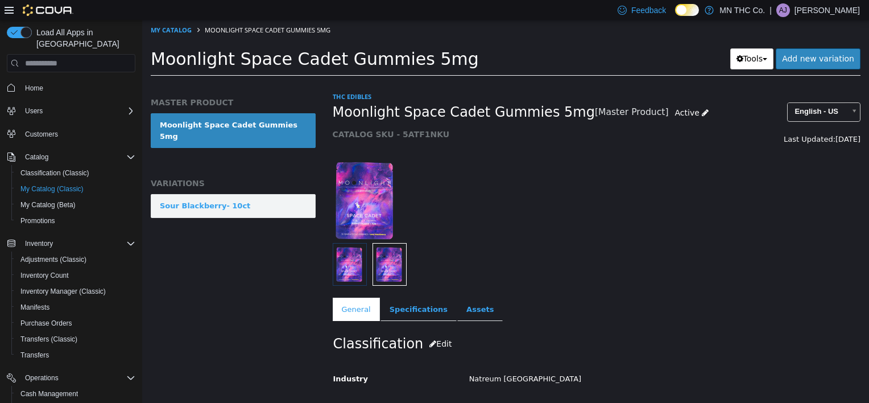
click at [253, 201] on link "Sour Blackberry- 10ct" at bounding box center [233, 206] width 165 height 24
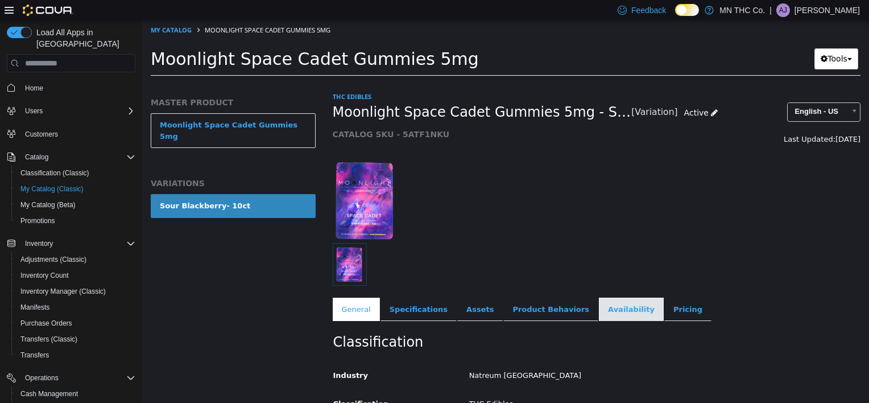
click at [608, 311] on link "Availability" at bounding box center [631, 309] width 65 height 24
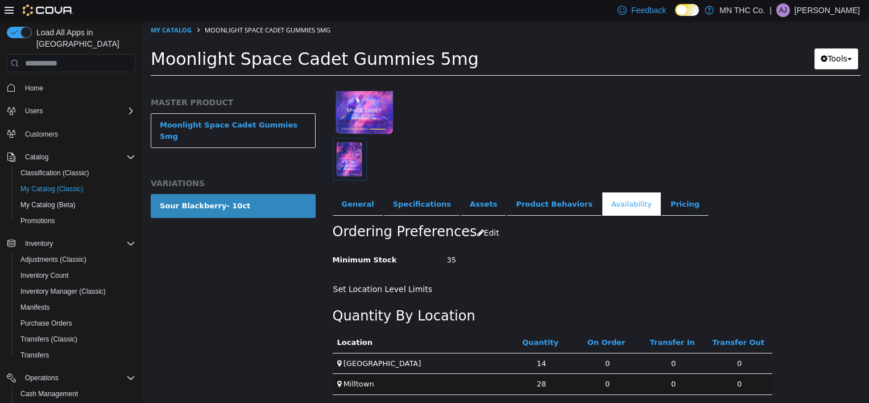
scroll to position [108, 0]
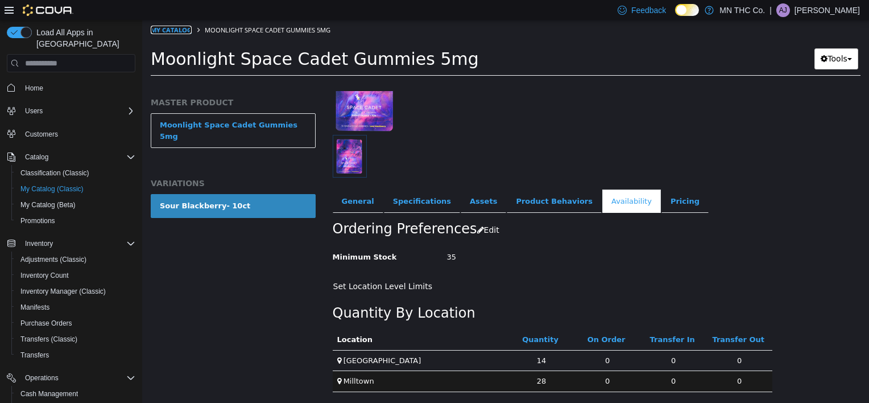
click at [168, 28] on link "My Catalog" at bounding box center [171, 30] width 41 height 9
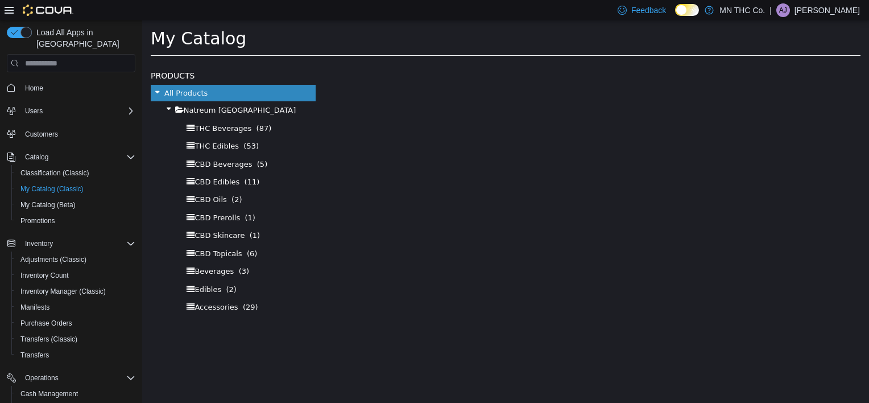
select select "**********"
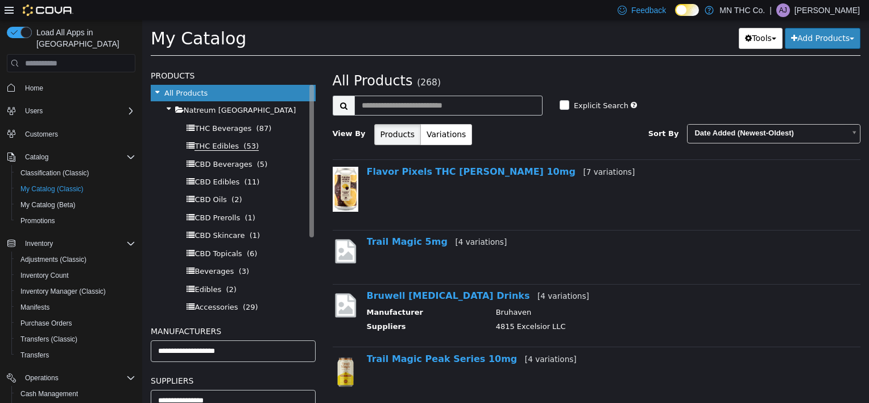
click at [227, 148] on span "THC Edibles" at bounding box center [217, 146] width 44 height 9
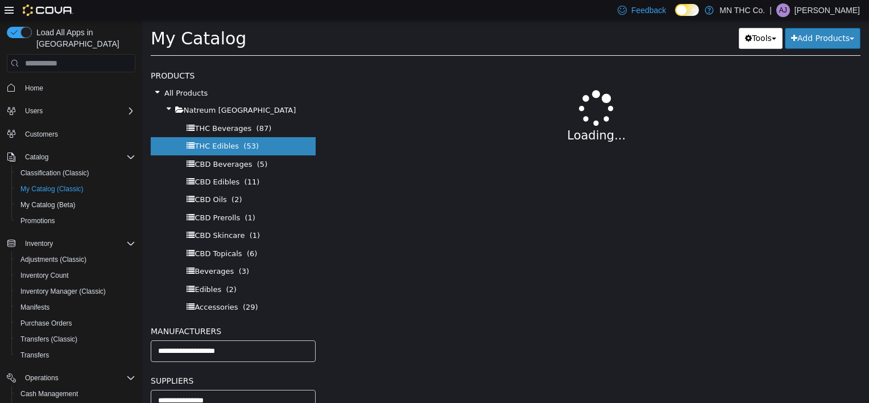
select select "**********"
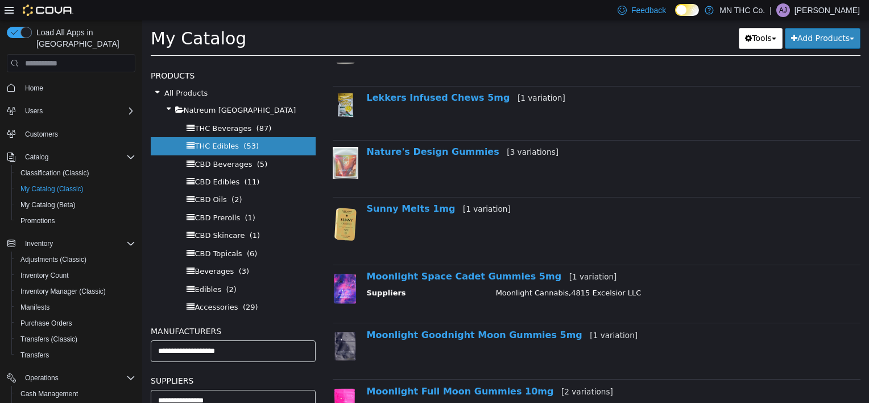
scroll to position [284, 0]
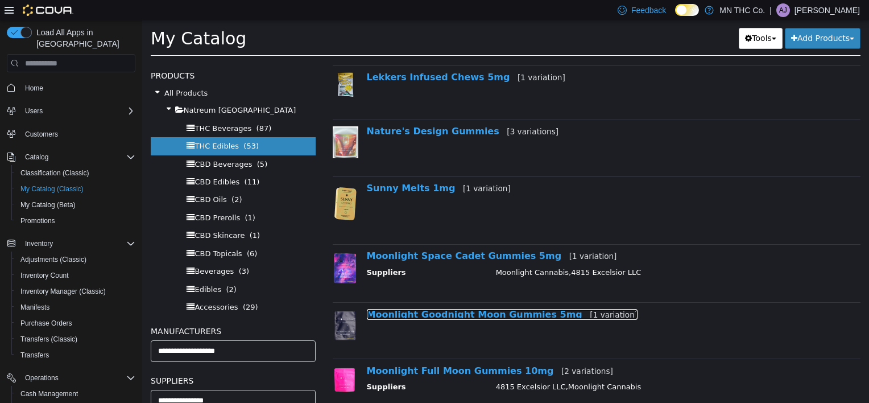
click at [496, 315] on link "Moonlight Goodnight Moon Gummies 5mg [1 variation]" at bounding box center [502, 314] width 271 height 11
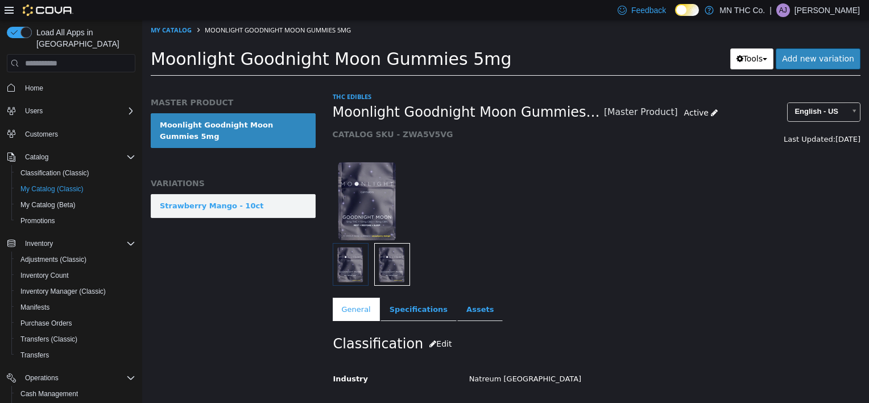
click at [259, 206] on link "Strawberry Mango - 10ct" at bounding box center [233, 206] width 165 height 24
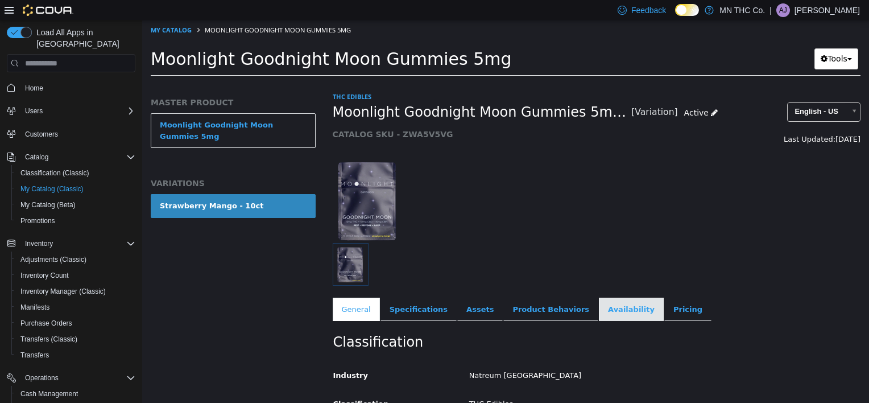
click at [604, 315] on link "Availability" at bounding box center [631, 309] width 65 height 24
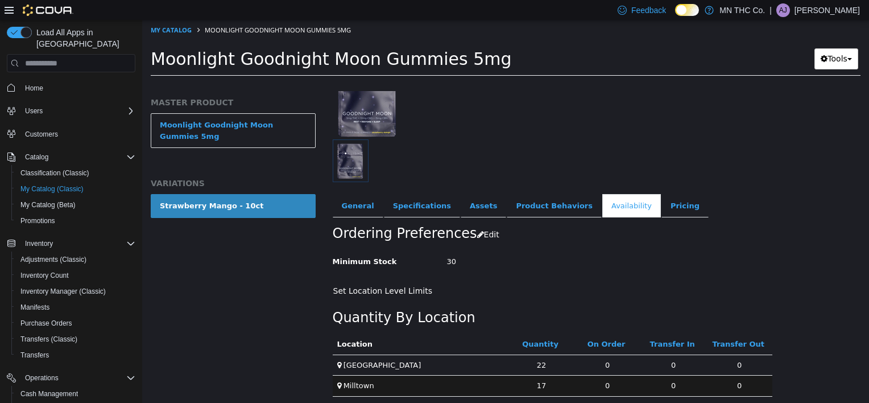
scroll to position [108, 0]
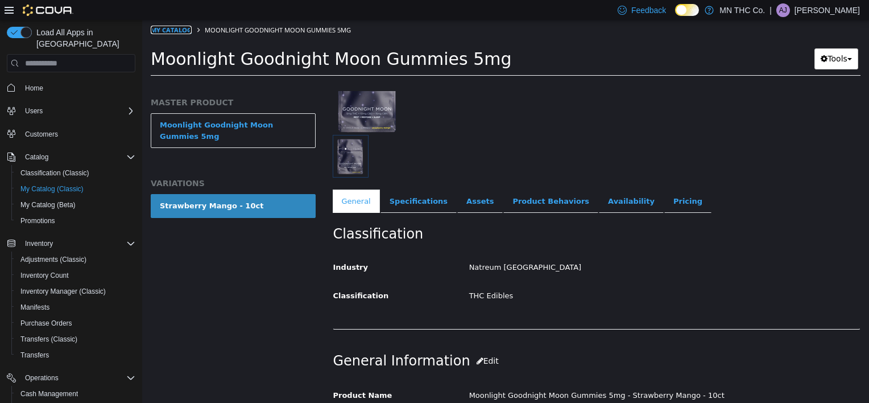
click at [171, 29] on link "My Catalog" at bounding box center [171, 30] width 41 height 9
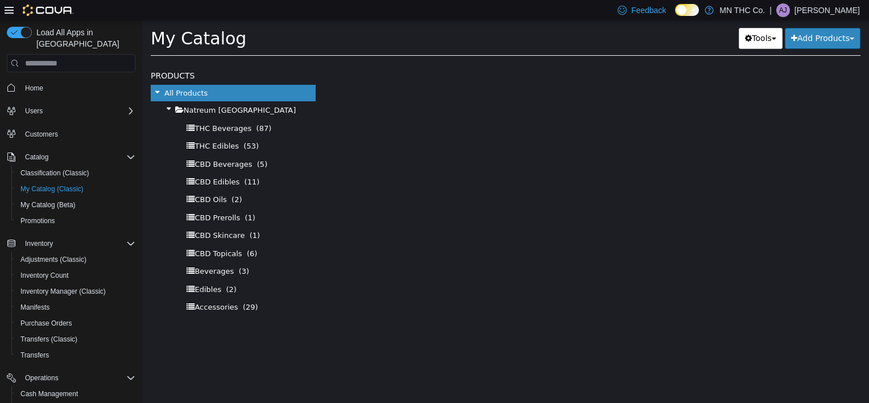
select select "**********"
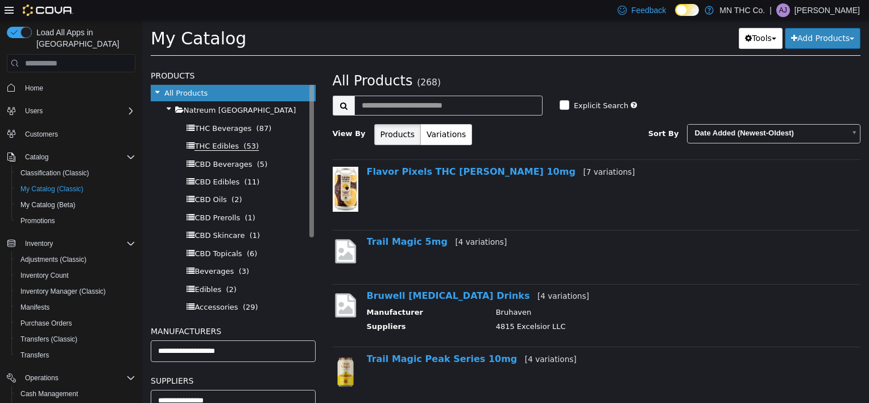
click at [225, 147] on span "THC Edibles" at bounding box center [217, 146] width 44 height 9
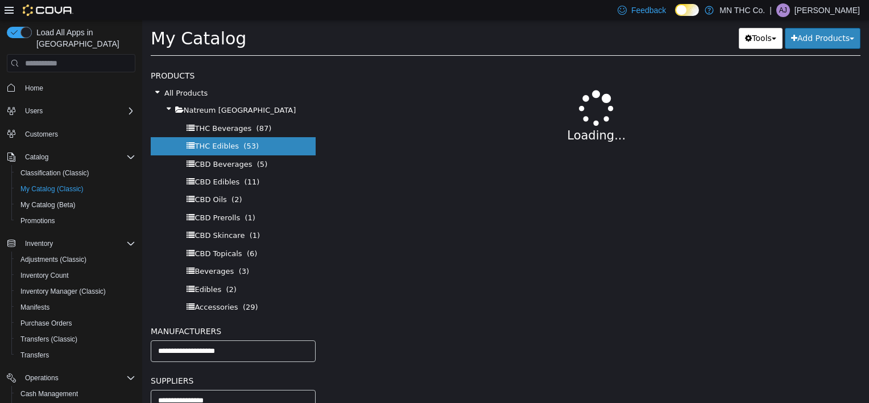
select select "**********"
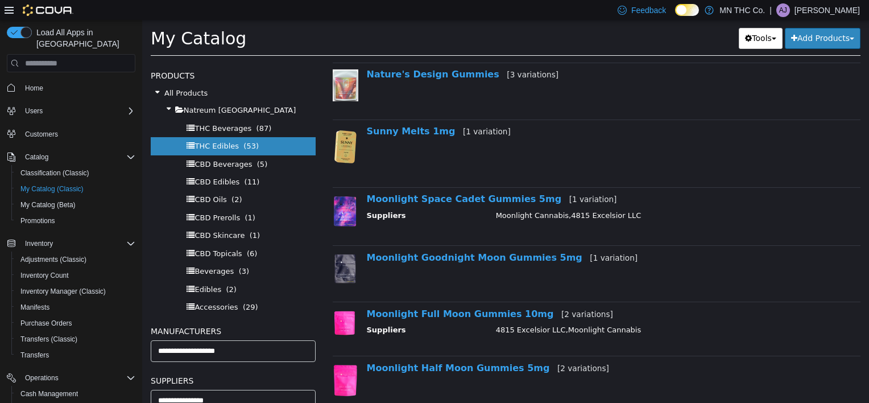
scroll to position [398, 0]
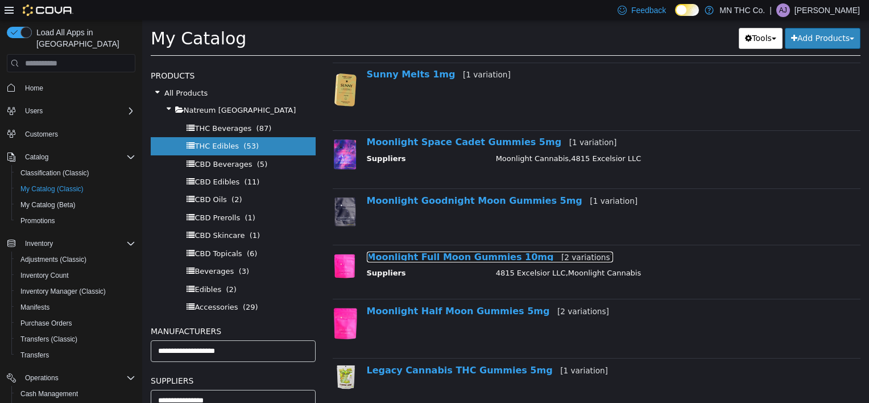
click at [465, 256] on link "Moonlight Full Moon Gummies 10mg [2 variations]" at bounding box center [490, 256] width 246 height 11
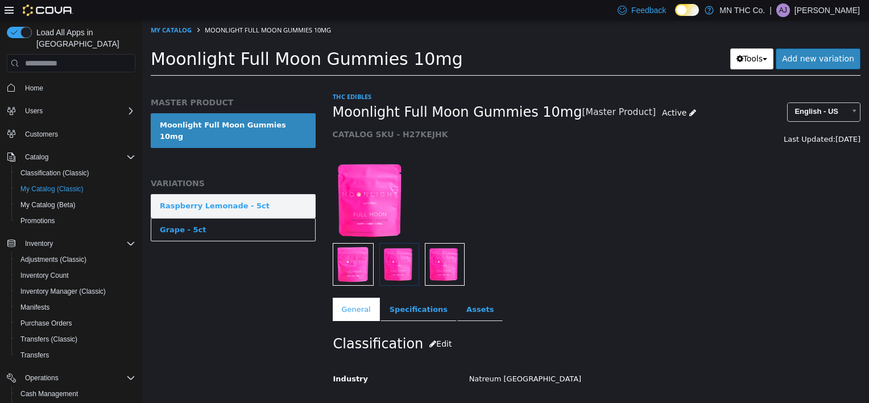
click at [239, 200] on div "Raspberry Lemonade - 5ct" at bounding box center [215, 205] width 110 height 11
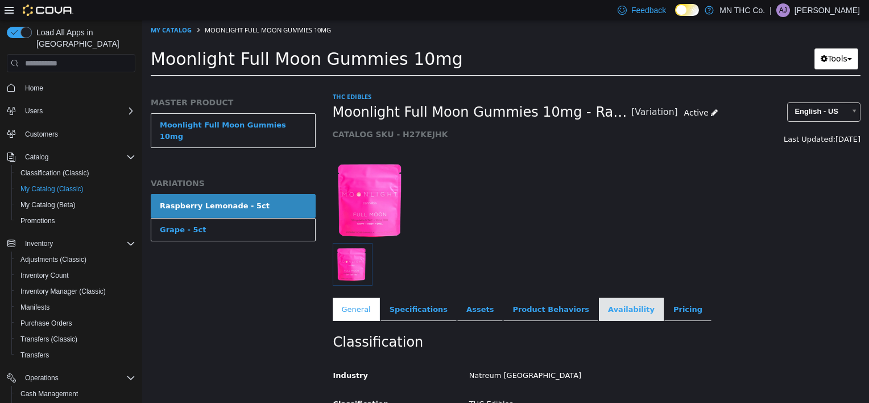
click at [599, 315] on link "Availability" at bounding box center [631, 309] width 65 height 24
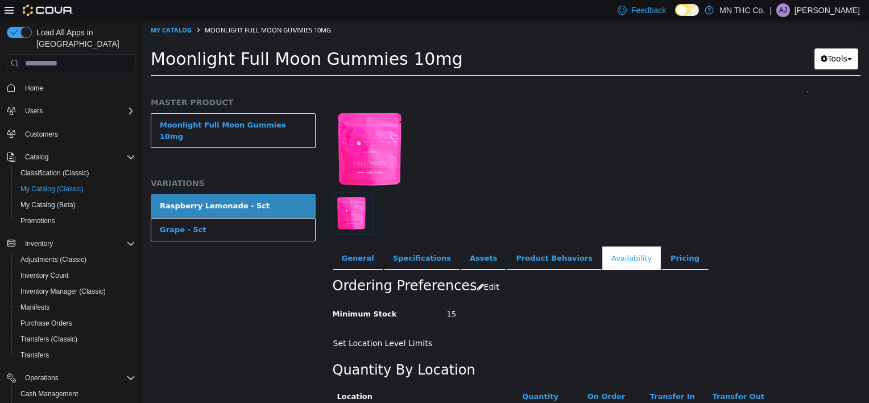
scroll to position [108, 0]
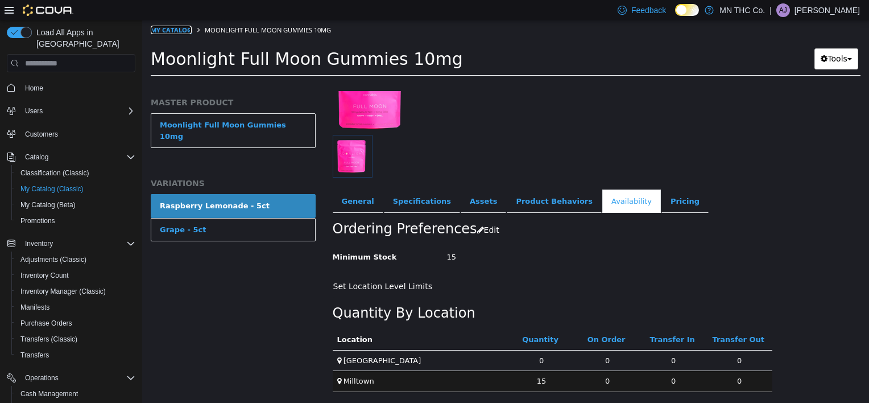
click at [177, 31] on link "My Catalog" at bounding box center [171, 30] width 41 height 9
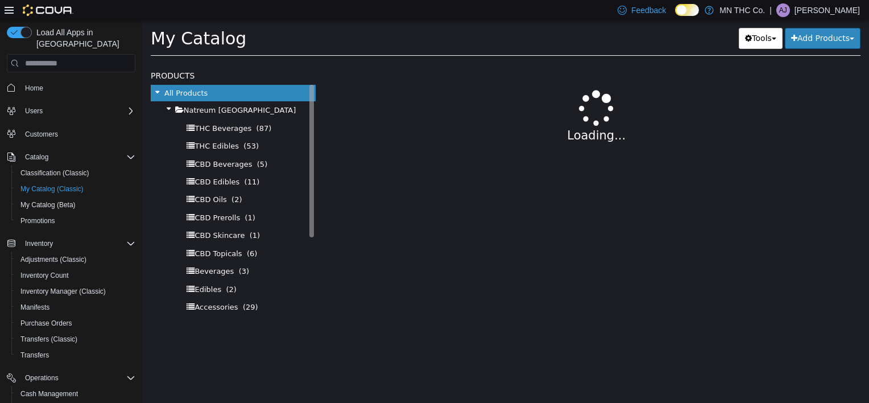
select select "**********"
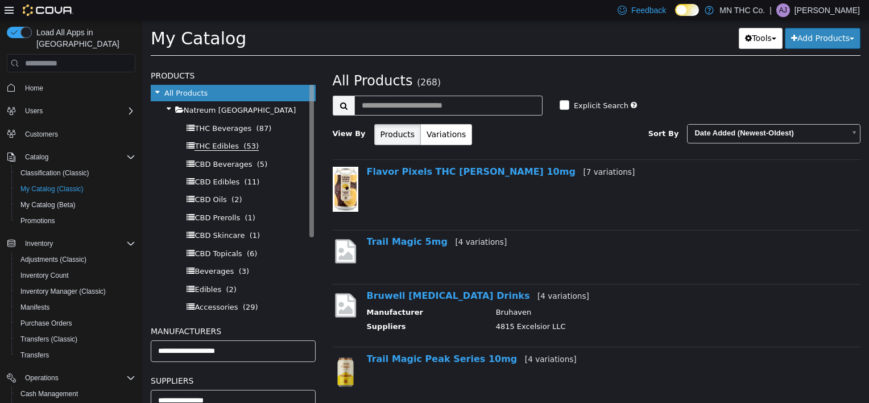
click at [210, 147] on span "THC Edibles" at bounding box center [217, 146] width 44 height 9
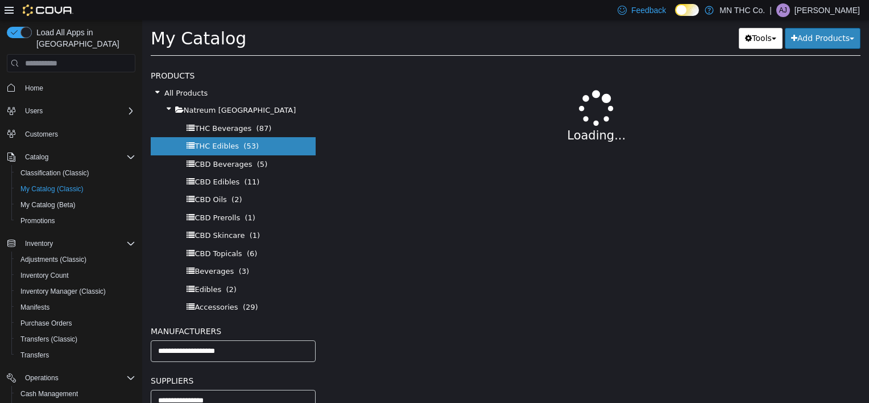
select select "**********"
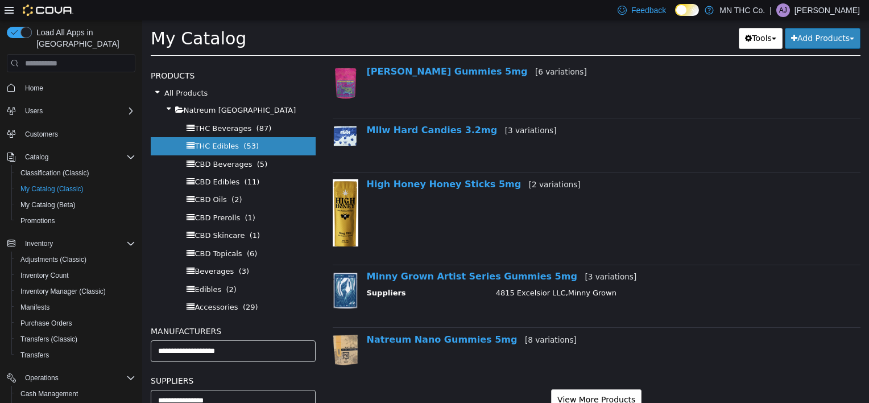
scroll to position [999, 0]
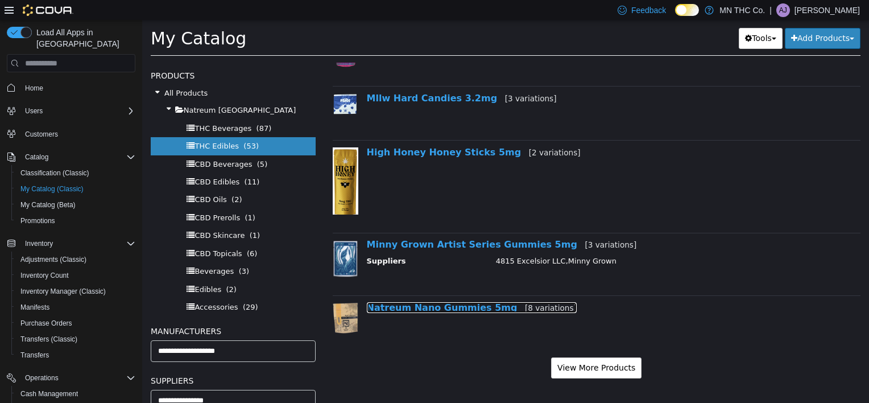
click at [464, 308] on link "Natreum Nano Gummies 5mg [8 variations]" at bounding box center [472, 307] width 210 height 11
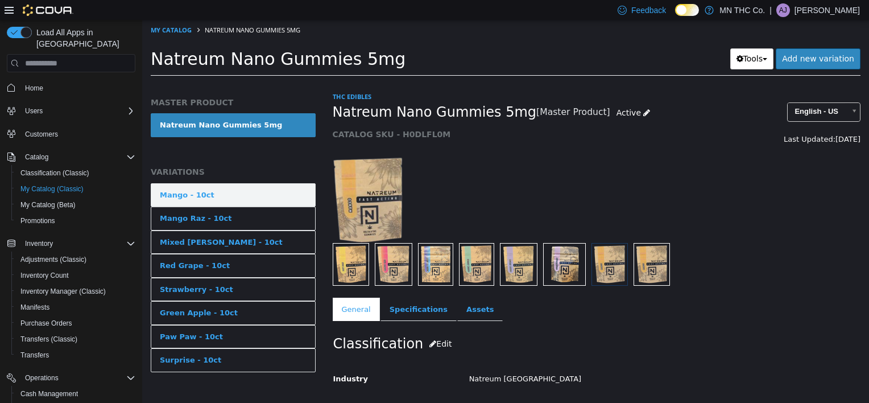
click at [241, 202] on link "Mango - 10ct" at bounding box center [233, 195] width 165 height 24
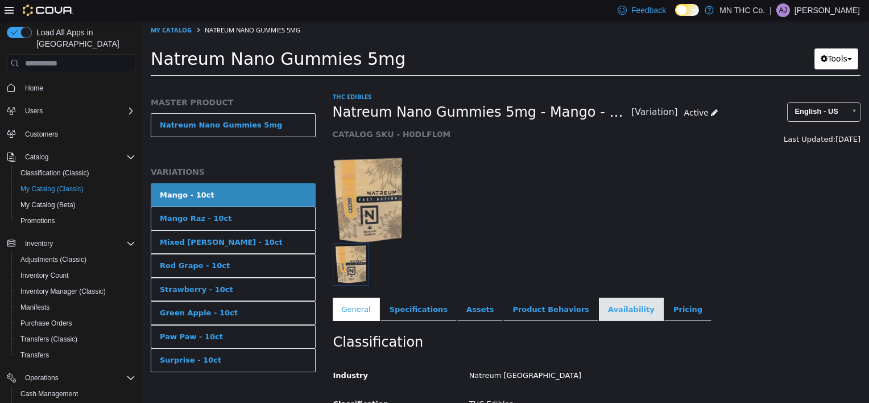
click at [599, 313] on link "Availability" at bounding box center [631, 309] width 65 height 24
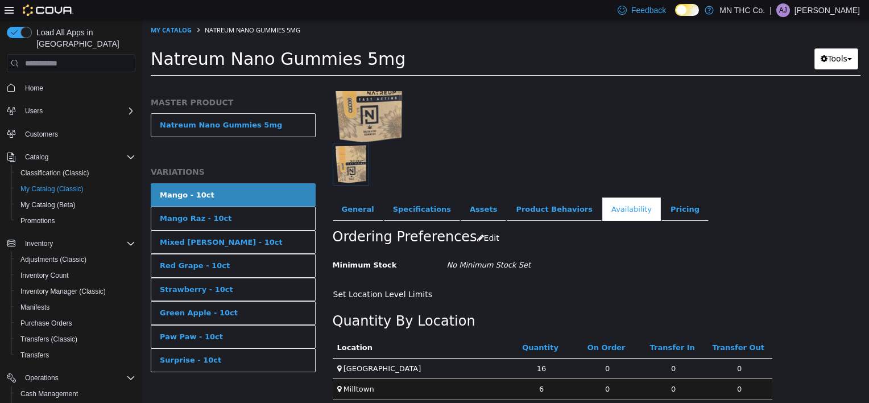
scroll to position [108, 0]
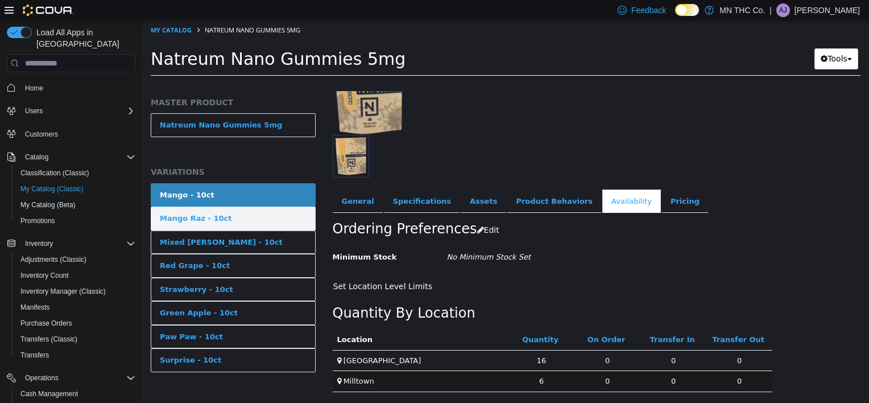
click at [223, 222] on link "Mango Raz - 10ct" at bounding box center [233, 218] width 165 height 24
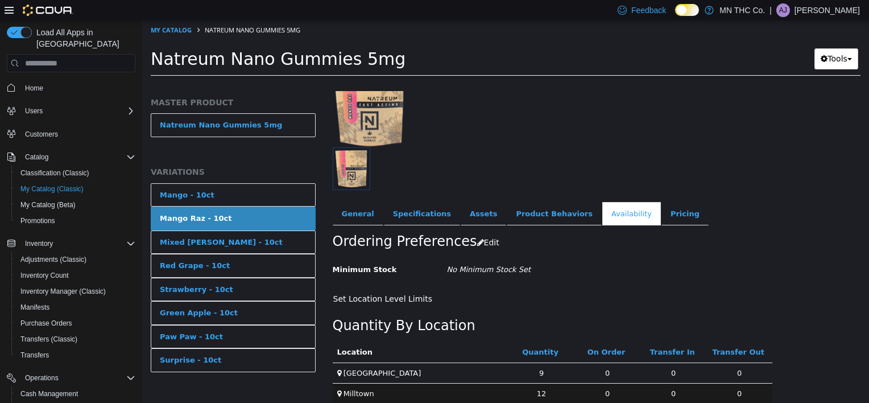
scroll to position [108, 0]
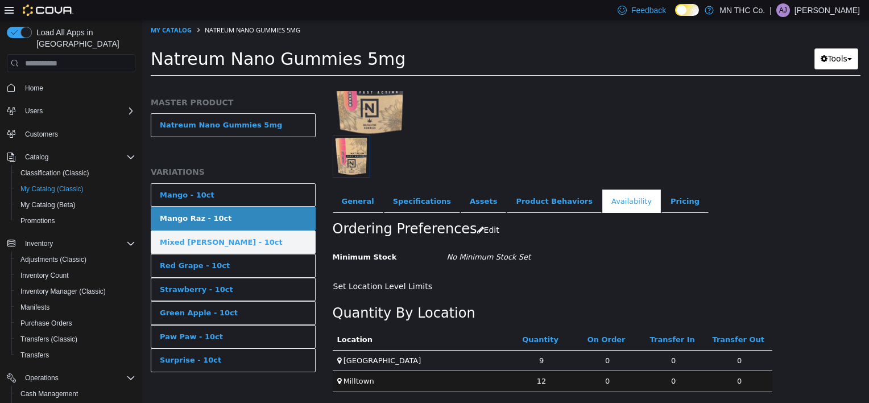
click at [205, 239] on div "Mixed [PERSON_NAME] - 10ct" at bounding box center [221, 242] width 123 height 11
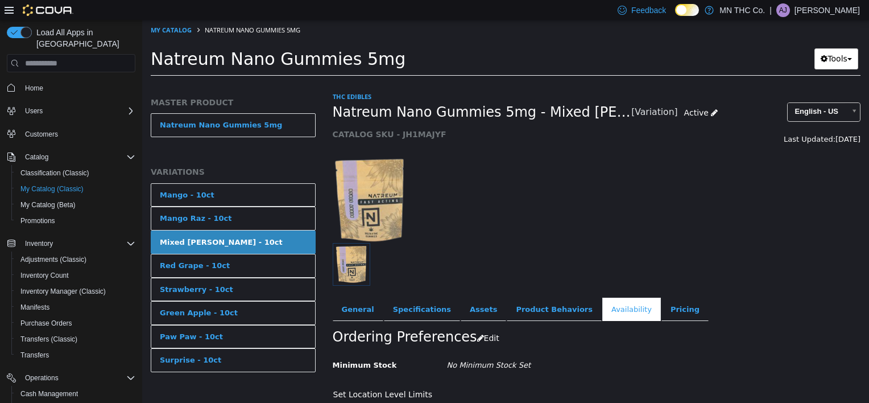
scroll to position [108, 0]
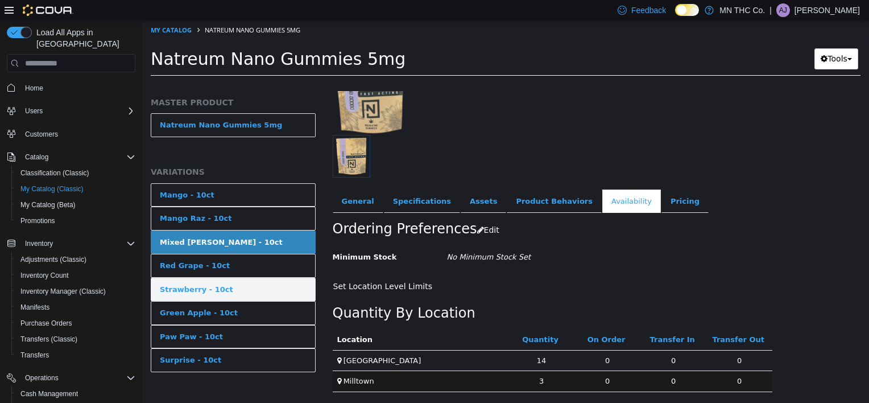
click at [187, 292] on div "Strawberry - 10ct" at bounding box center [196, 289] width 73 height 11
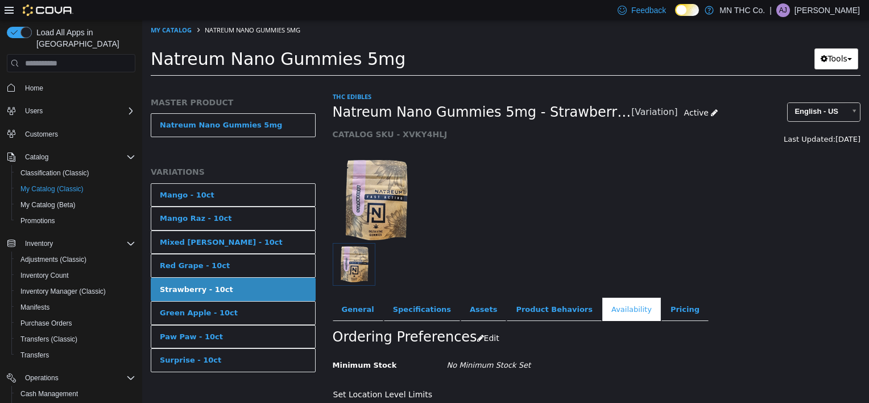
scroll to position [108, 0]
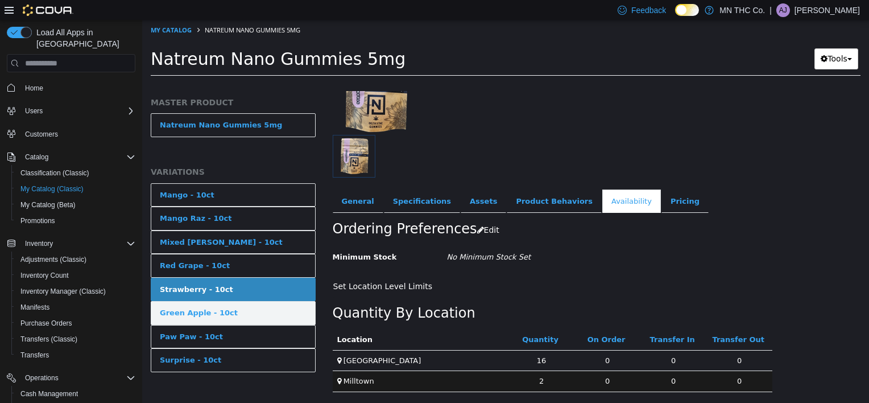
click at [218, 316] on div "Green Apple - 10ct" at bounding box center [199, 312] width 78 height 11
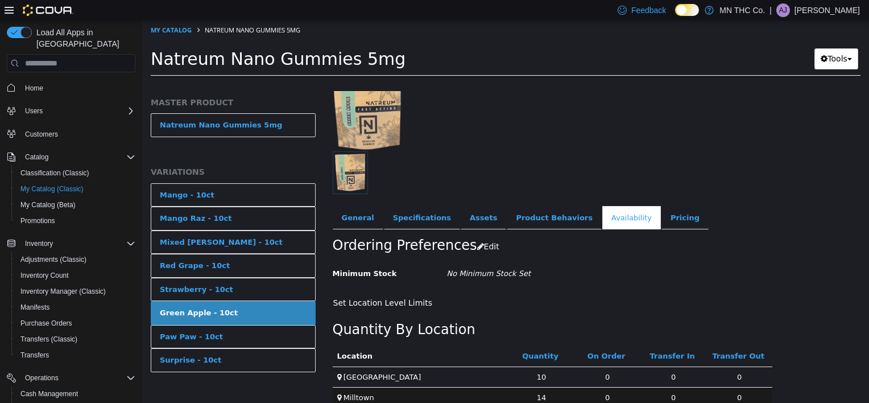
scroll to position [108, 0]
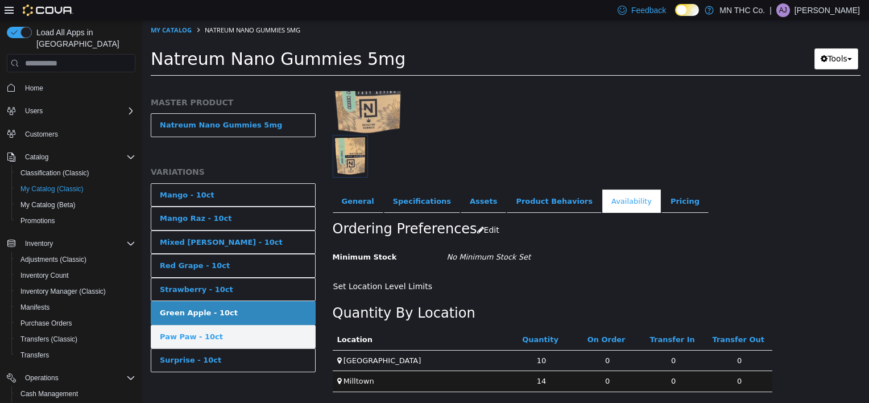
click at [195, 337] on div "Paw Paw - 10ct" at bounding box center [191, 336] width 63 height 11
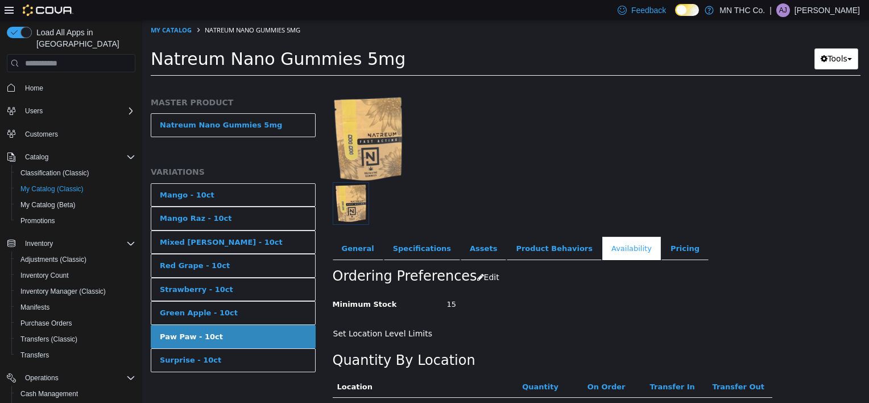
scroll to position [108, 0]
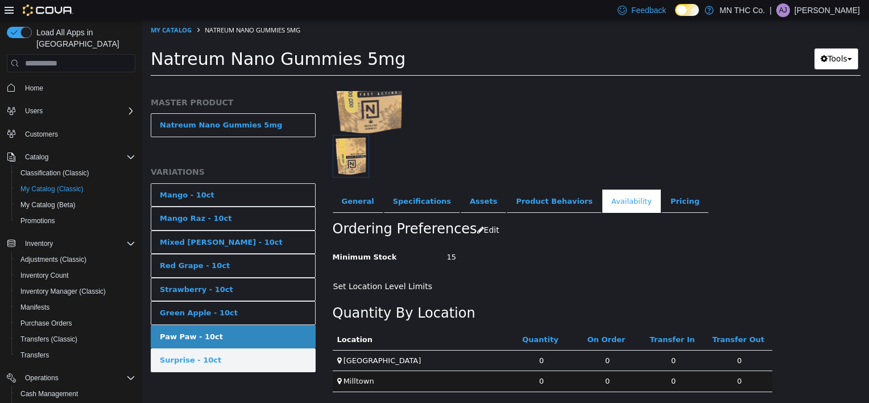
click at [195, 358] on div "Surprise - 10ct" at bounding box center [190, 359] width 61 height 11
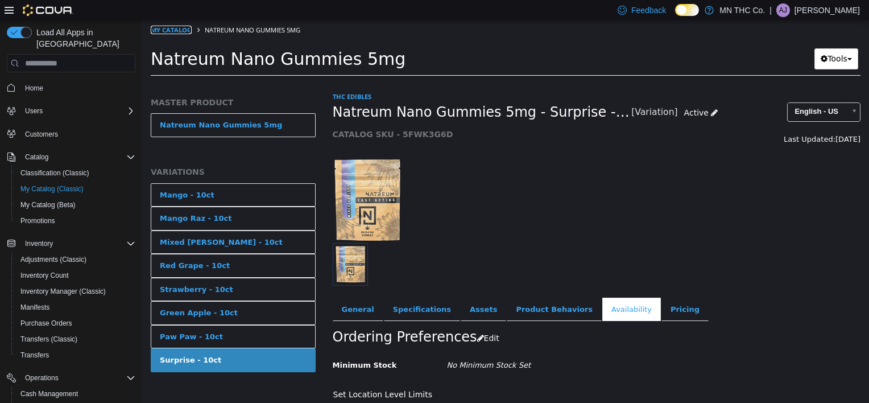
click at [176, 28] on link "My Catalog" at bounding box center [171, 30] width 41 height 9
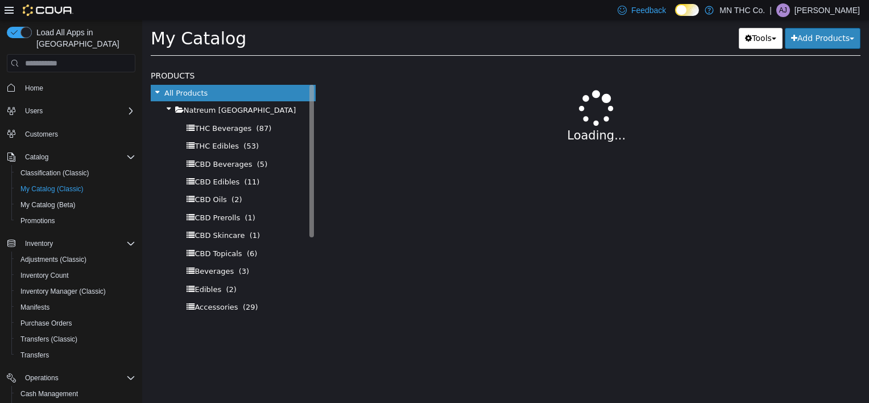
select select "**********"
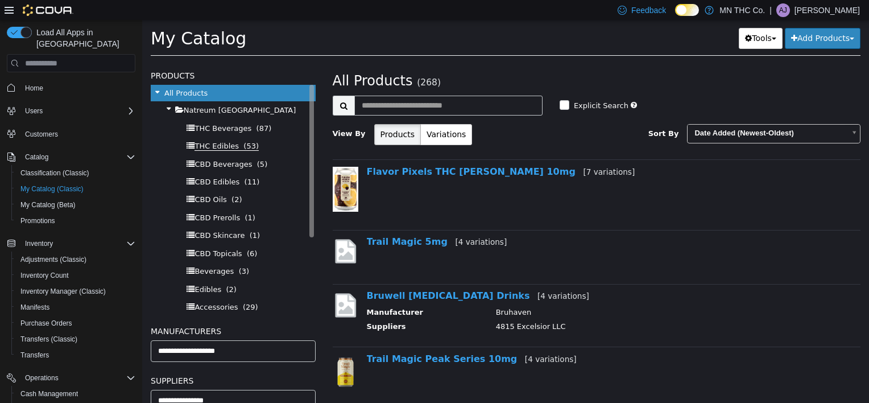
click at [223, 147] on span "THC Edibles" at bounding box center [217, 146] width 44 height 9
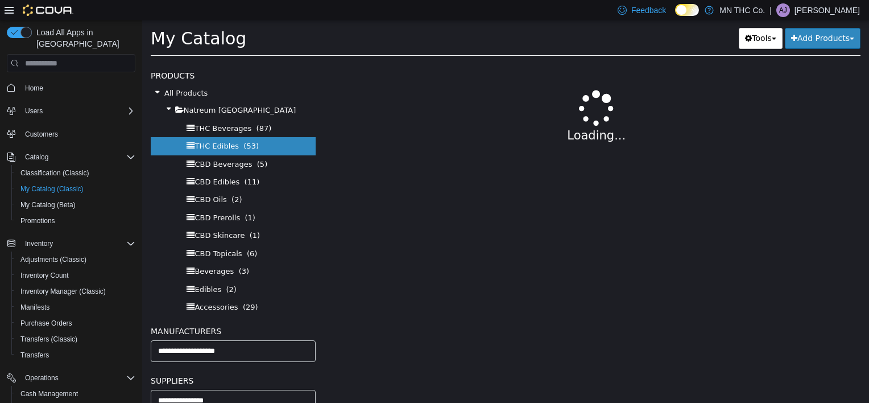
select select "**********"
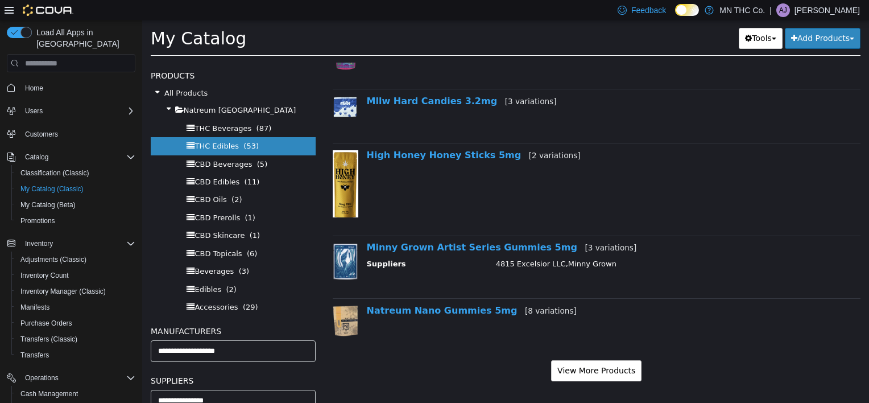
scroll to position [999, 0]
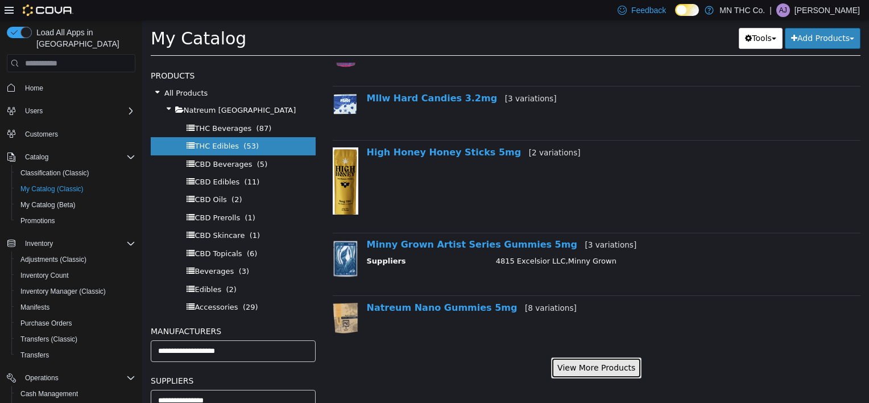
click at [598, 366] on button "View More Products" at bounding box center [596, 367] width 90 height 21
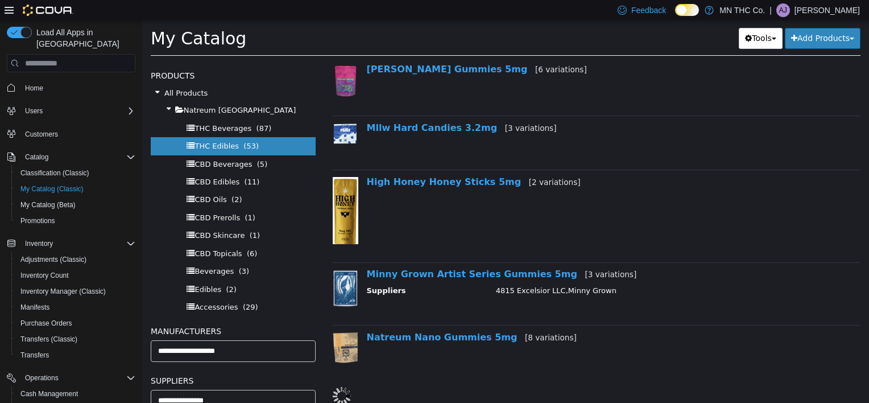
select select "**********"
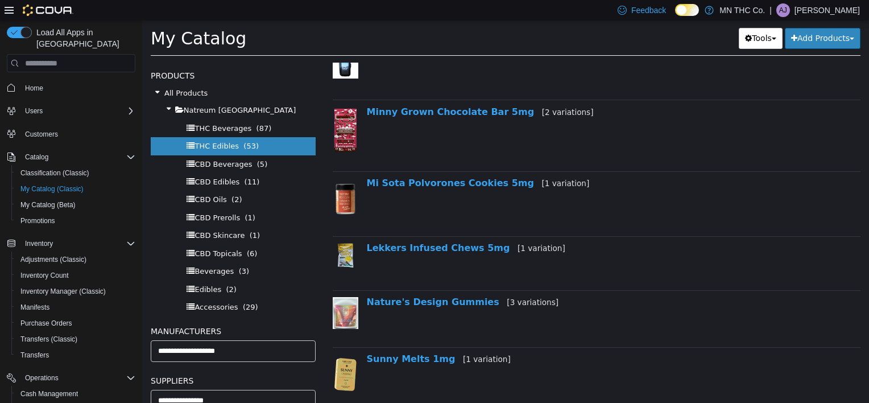
scroll to position [0, 0]
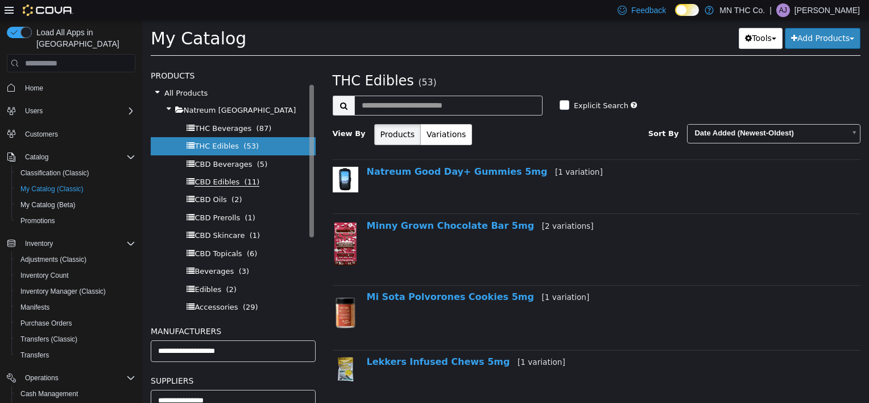
click at [228, 183] on span "CBD Edibles" at bounding box center [217, 181] width 45 height 9
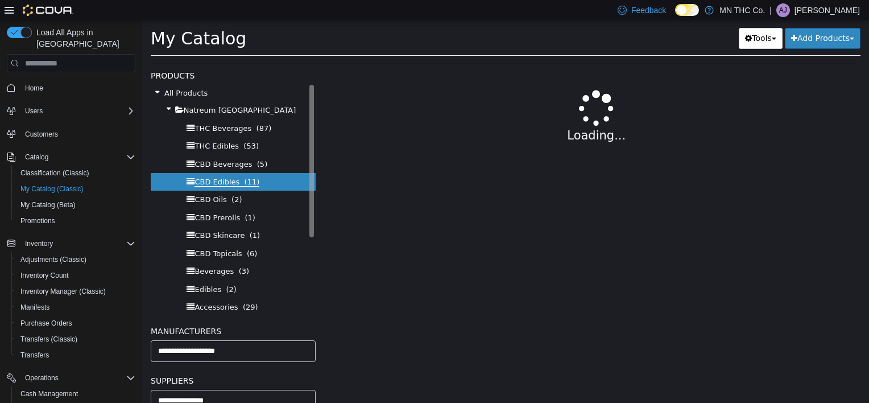
select select "**********"
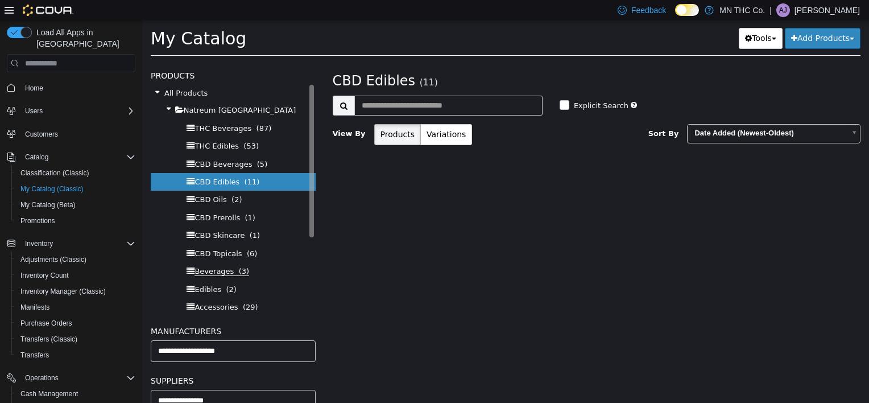
click at [213, 271] on span "Beverages" at bounding box center [214, 271] width 39 height 9
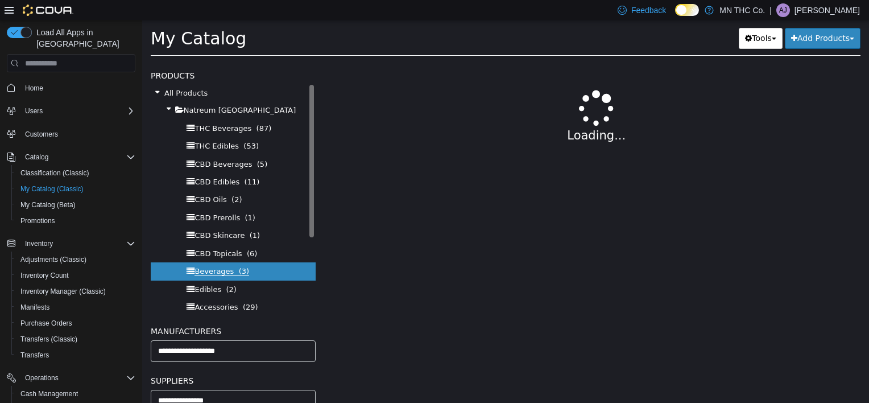
select select "**********"
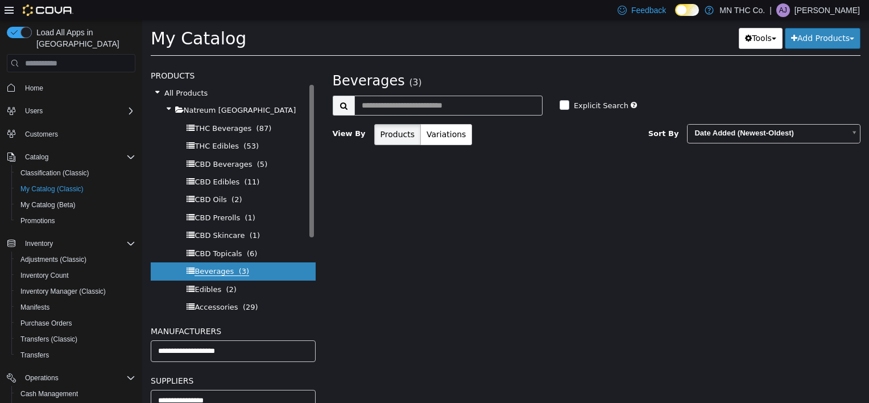
click at [217, 272] on span "Beverages" at bounding box center [214, 271] width 39 height 9
click at [216, 272] on span "Beverages" at bounding box center [214, 271] width 39 height 9
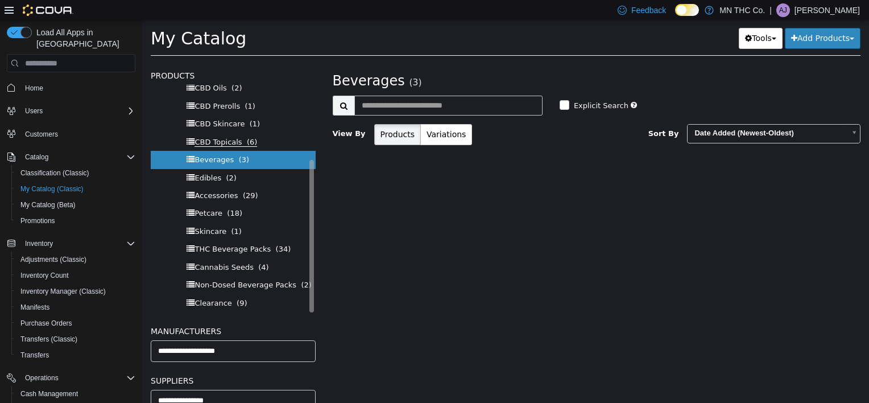
click at [221, 143] on span "CBD Topicals" at bounding box center [218, 142] width 47 height 9
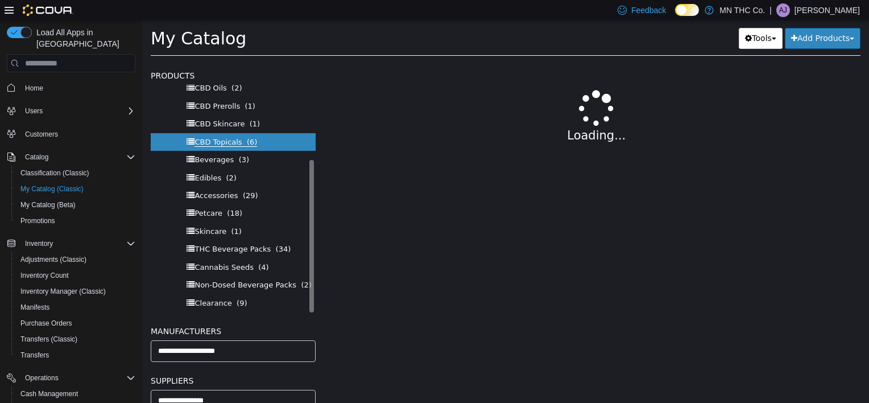
select select "**********"
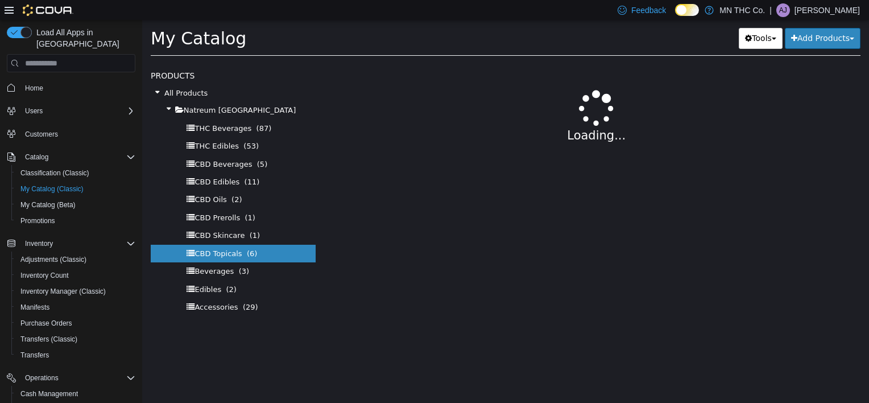
select select "**********"
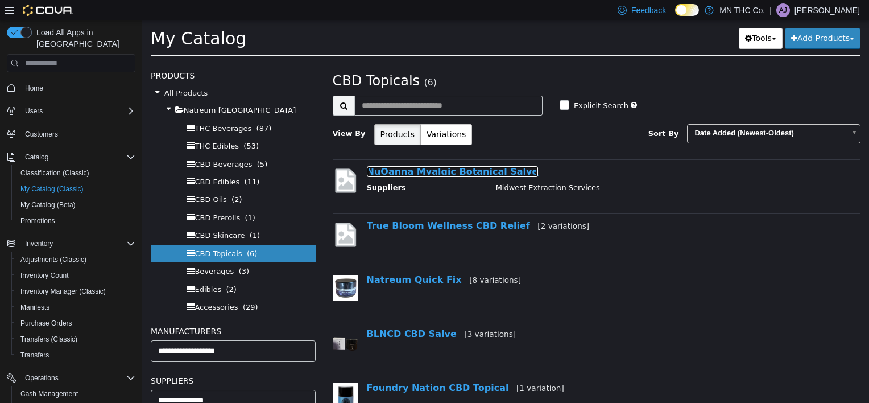
click at [439, 170] on link "NuQanna Myalgic Botanical Salve" at bounding box center [453, 171] width 172 height 11
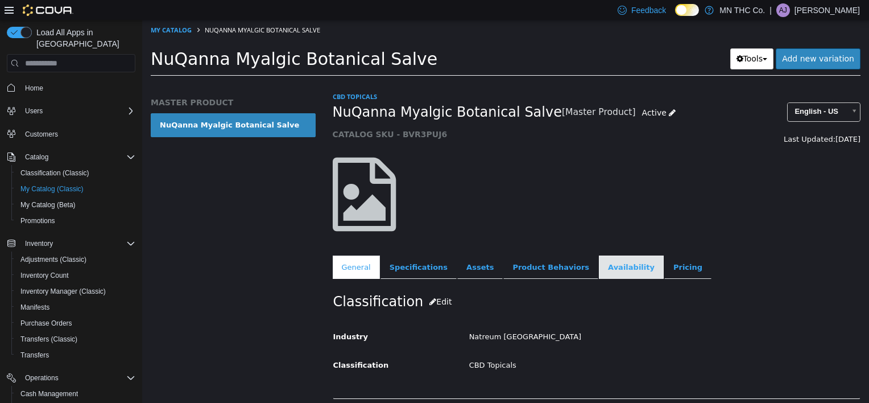
click at [600, 266] on link "Availability" at bounding box center [631, 267] width 65 height 24
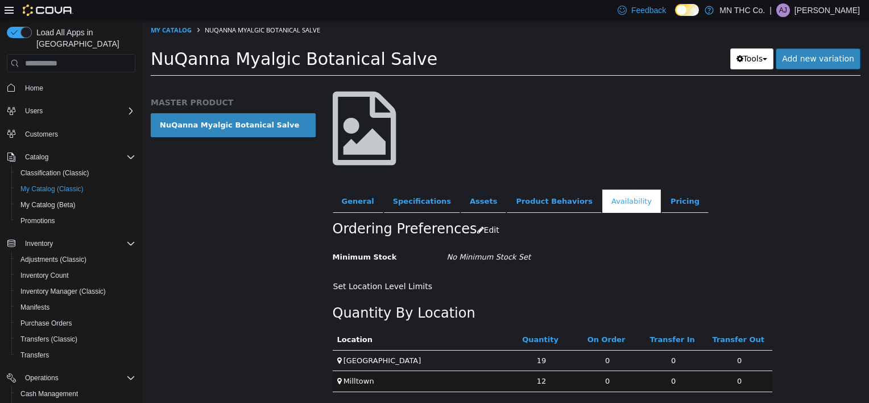
scroll to position [66, 0]
click at [167, 28] on link "My Catalog" at bounding box center [171, 30] width 41 height 9
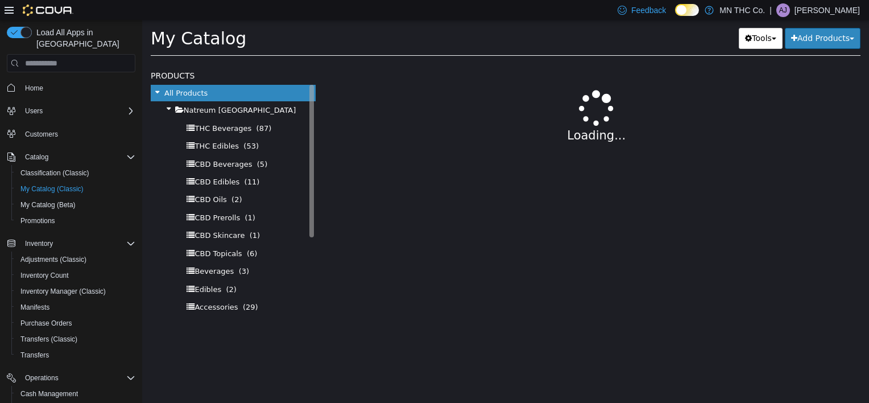
select select "**********"
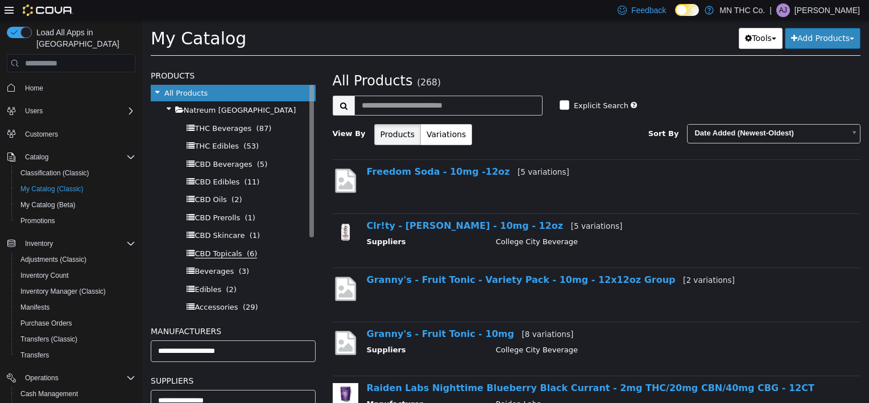
click at [223, 253] on span "CBD Topicals" at bounding box center [218, 253] width 47 height 9
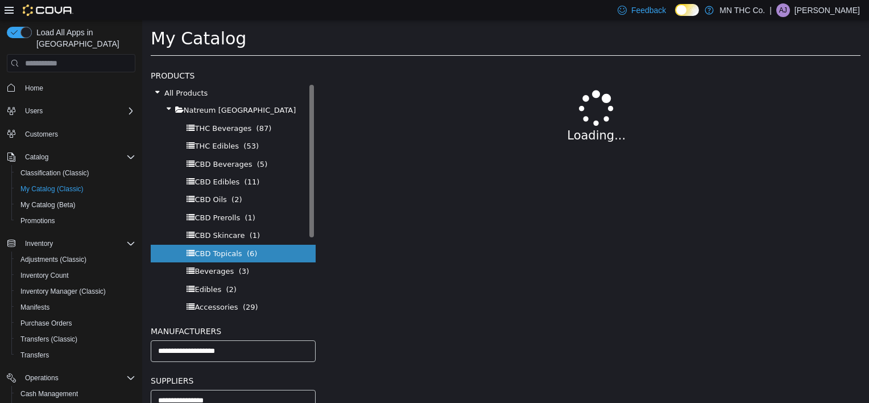
select select "**********"
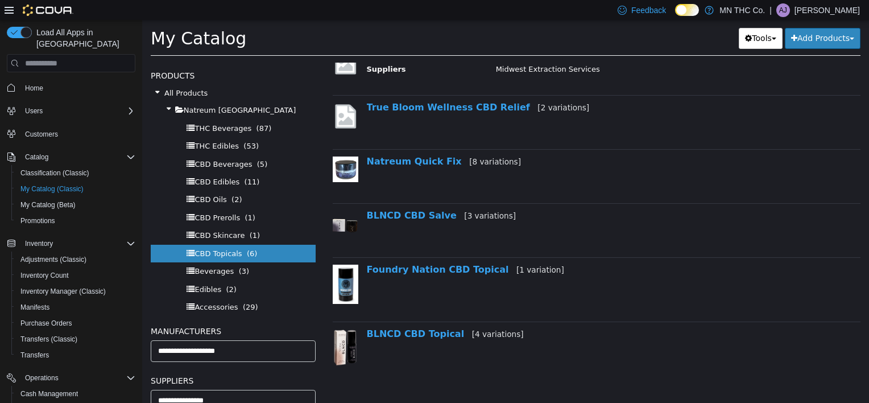
scroll to position [119, 0]
click at [444, 268] on link "Foundry Nation CBD Topical [1 variation]" at bounding box center [465, 268] width 197 height 11
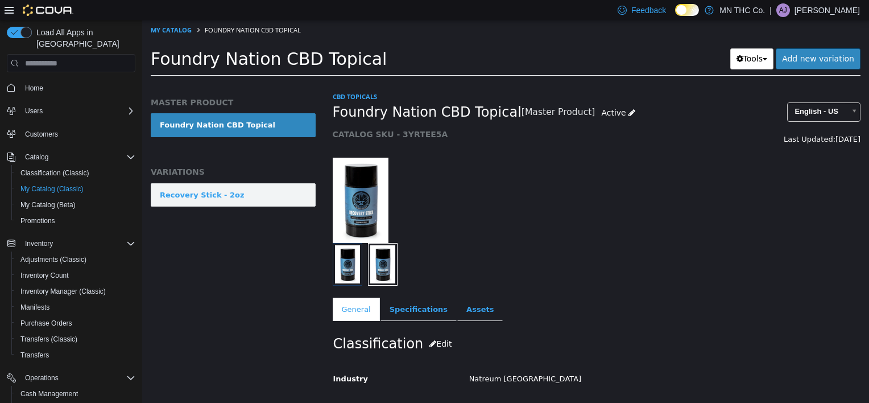
click at [275, 188] on link "Recovery Stick - 2oz" at bounding box center [233, 195] width 165 height 24
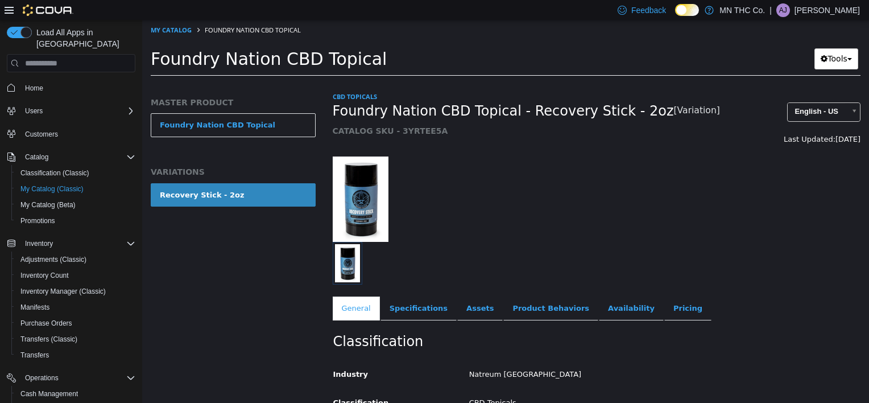
scroll to position [114, 0]
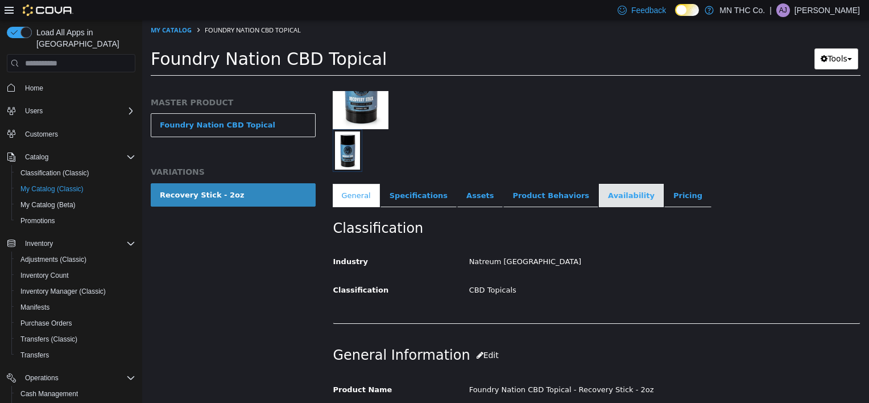
click at [599, 201] on link "Availability" at bounding box center [631, 196] width 65 height 24
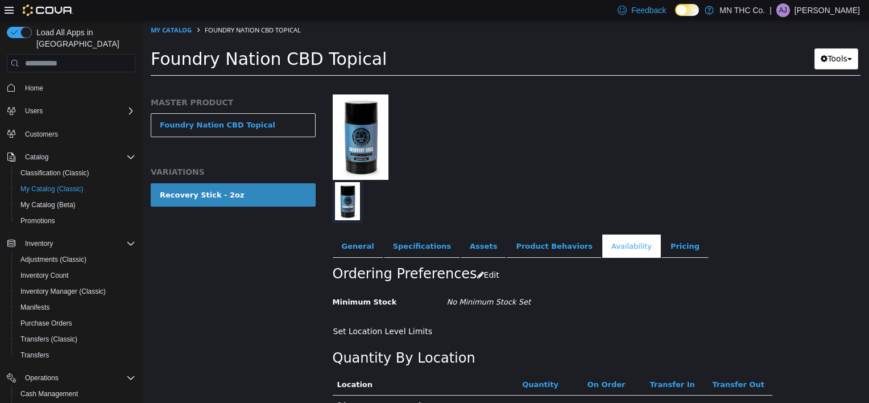
scroll to position [108, 0]
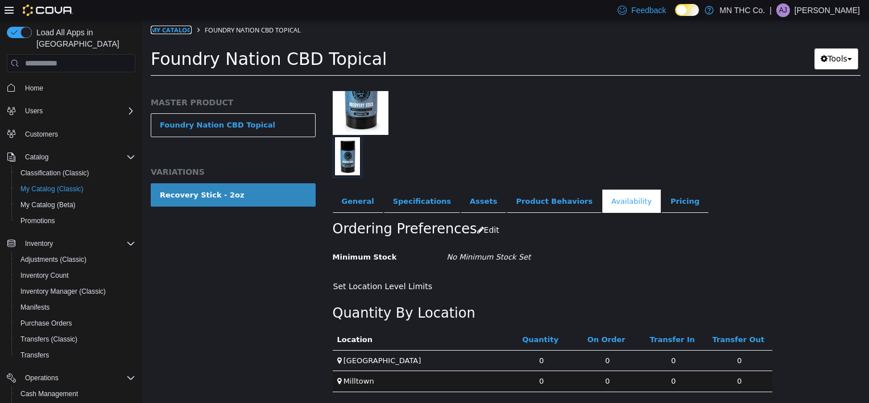
click at [164, 28] on link "My Catalog" at bounding box center [171, 30] width 41 height 9
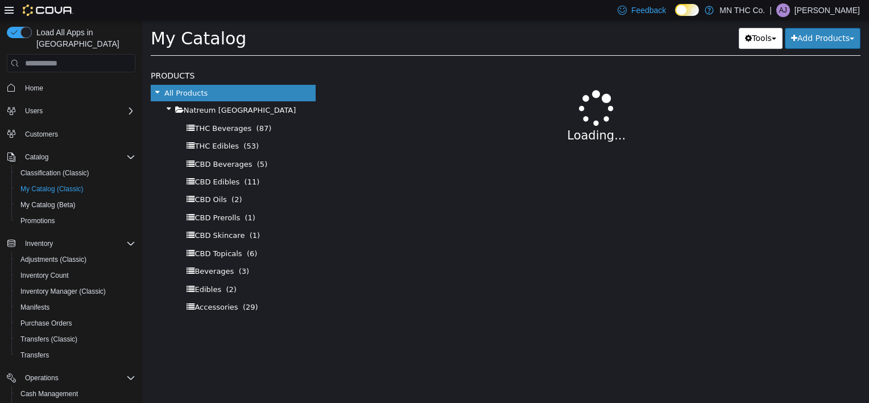
select select "**********"
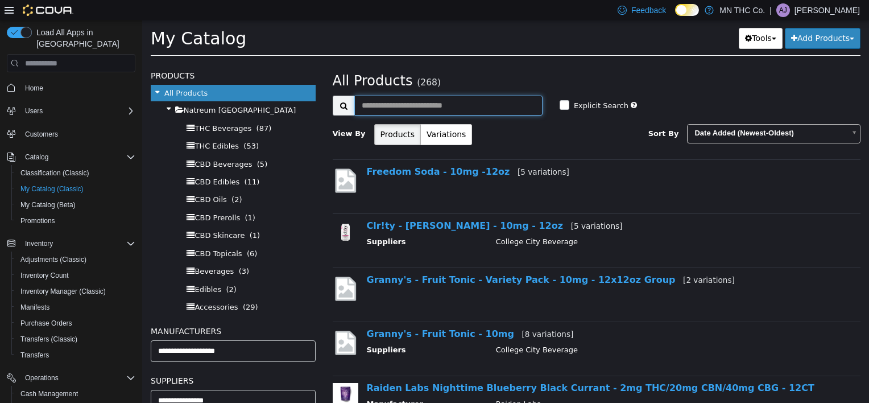
click at [441, 102] on input "text" at bounding box center [448, 106] width 188 height 20
type input "******"
select select "**********"
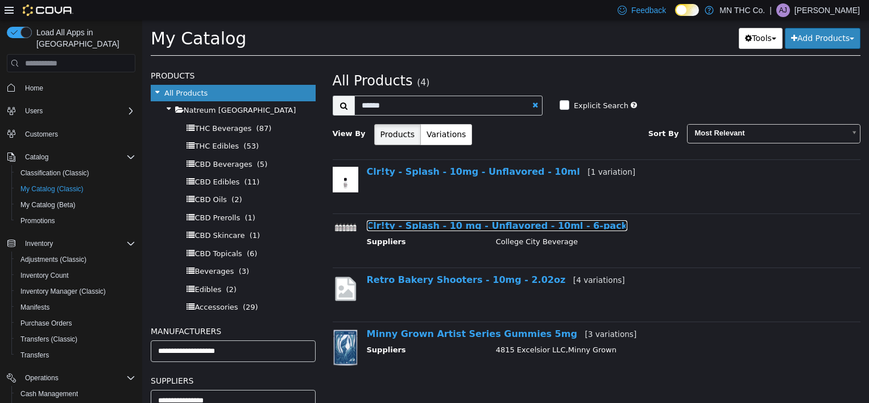
click at [545, 227] on link "Clr!ty - Splash - 10 mg - Unflavored - 10ml - 6-pack" at bounding box center [497, 225] width 261 height 11
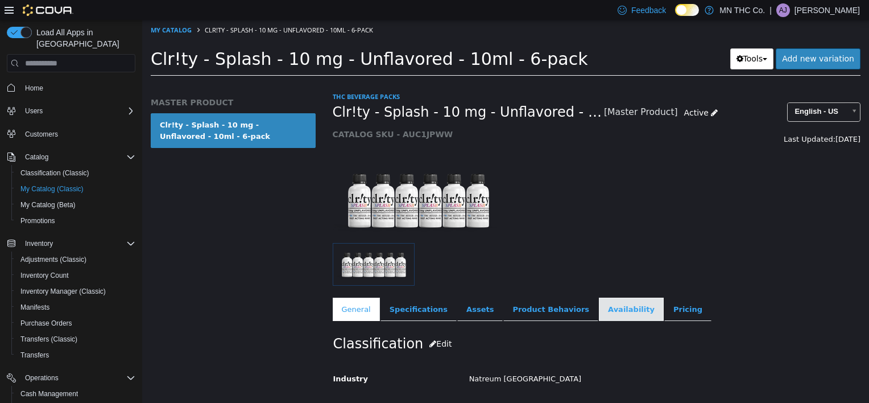
click at [599, 309] on link "Availability" at bounding box center [631, 309] width 65 height 24
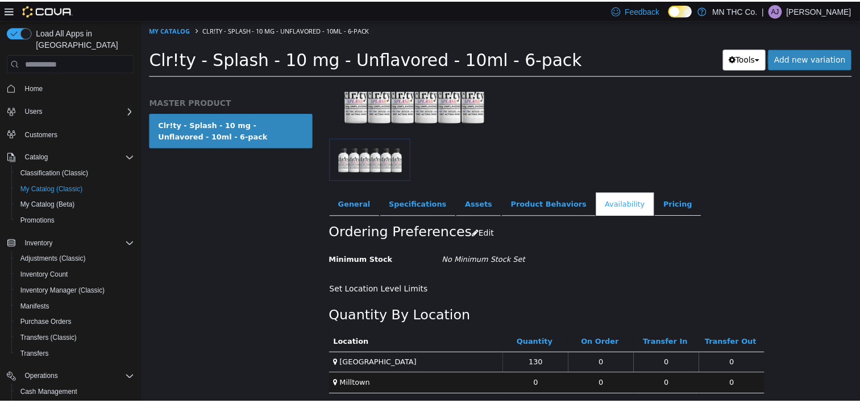
scroll to position [108, 0]
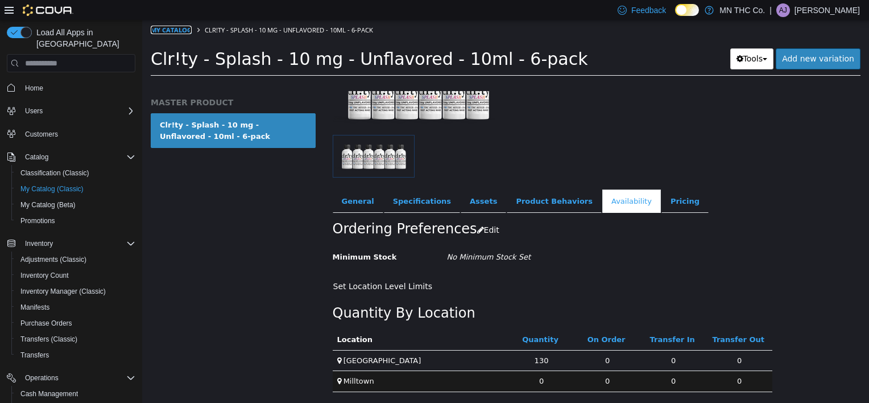
click at [172, 26] on link "My Catalog" at bounding box center [171, 30] width 41 height 9
select select "**********"
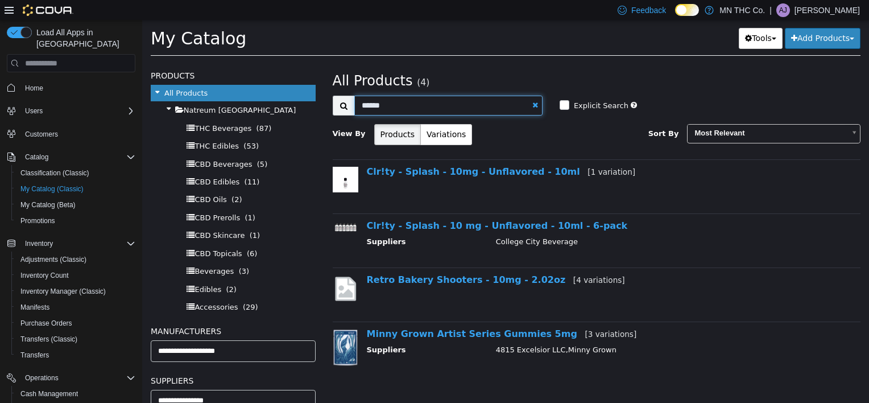
click at [382, 104] on input "******" at bounding box center [448, 106] width 188 height 20
click at [34, 84] on span "Home" at bounding box center [34, 88] width 18 height 9
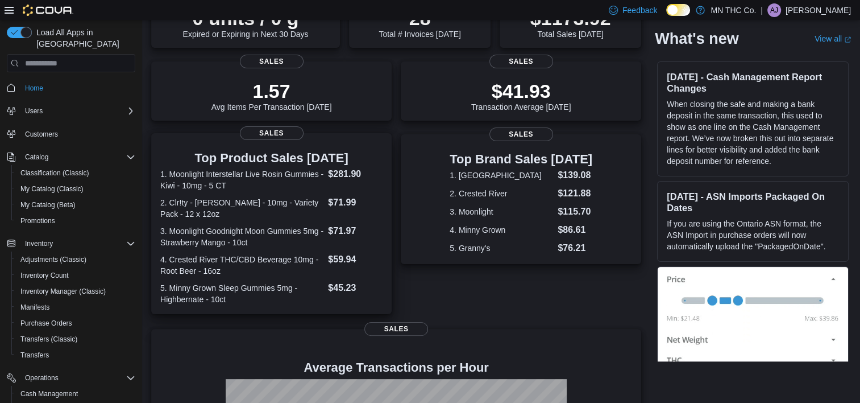
scroll to position [227, 0]
